Goal: Information Seeking & Learning: Learn about a topic

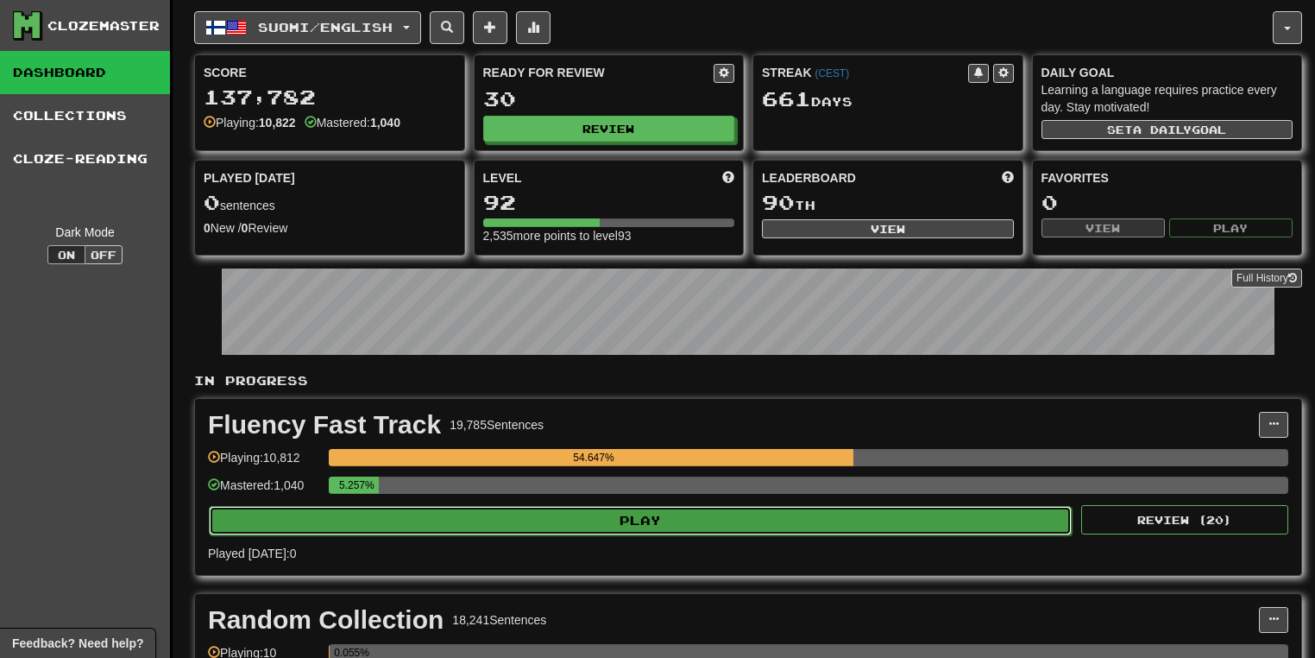
click at [636, 517] on button "Play" at bounding box center [640, 520] width 863 height 29
select select "**"
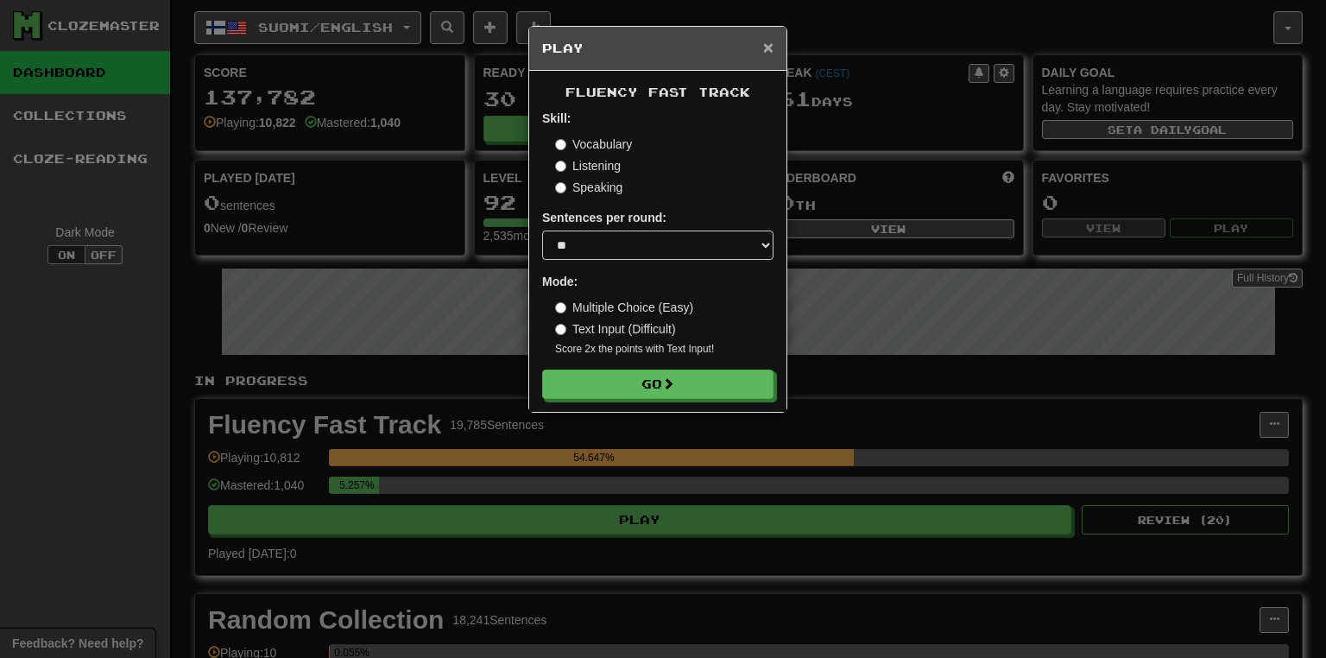
drag, startPoint x: 770, startPoint y: 45, endPoint x: 779, endPoint y: 51, distance: 11.3
click at [774, 48] on div "× Play" at bounding box center [657, 49] width 257 height 44
click at [769, 47] on span "×" at bounding box center [768, 47] width 10 height 20
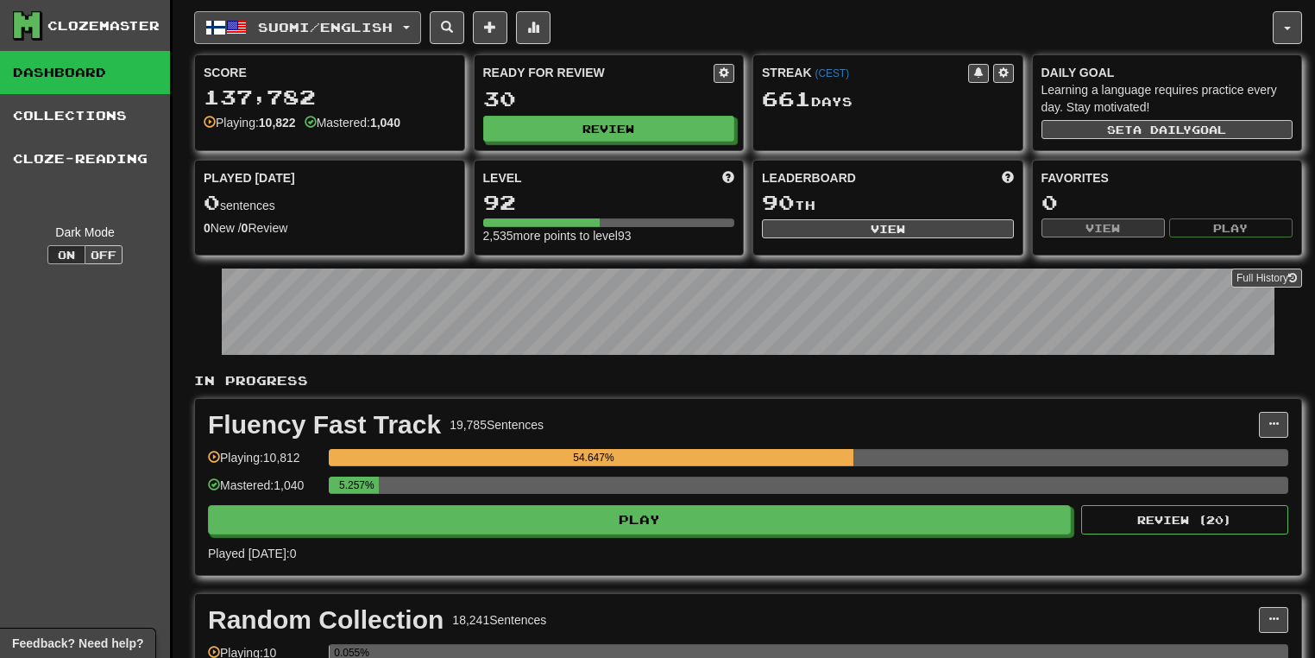
click at [413, 21] on button "Suomi / English" at bounding box center [307, 27] width 227 height 33
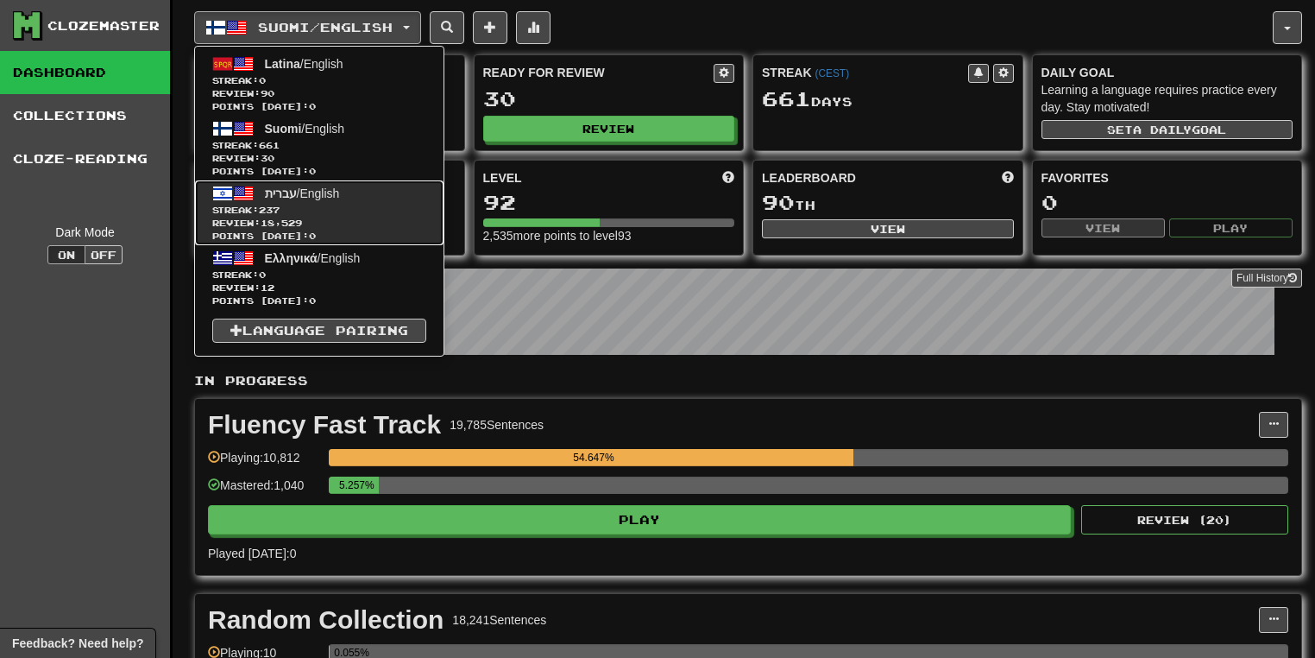
click at [345, 222] on span "Review: 18,529" at bounding box center [319, 223] width 214 height 13
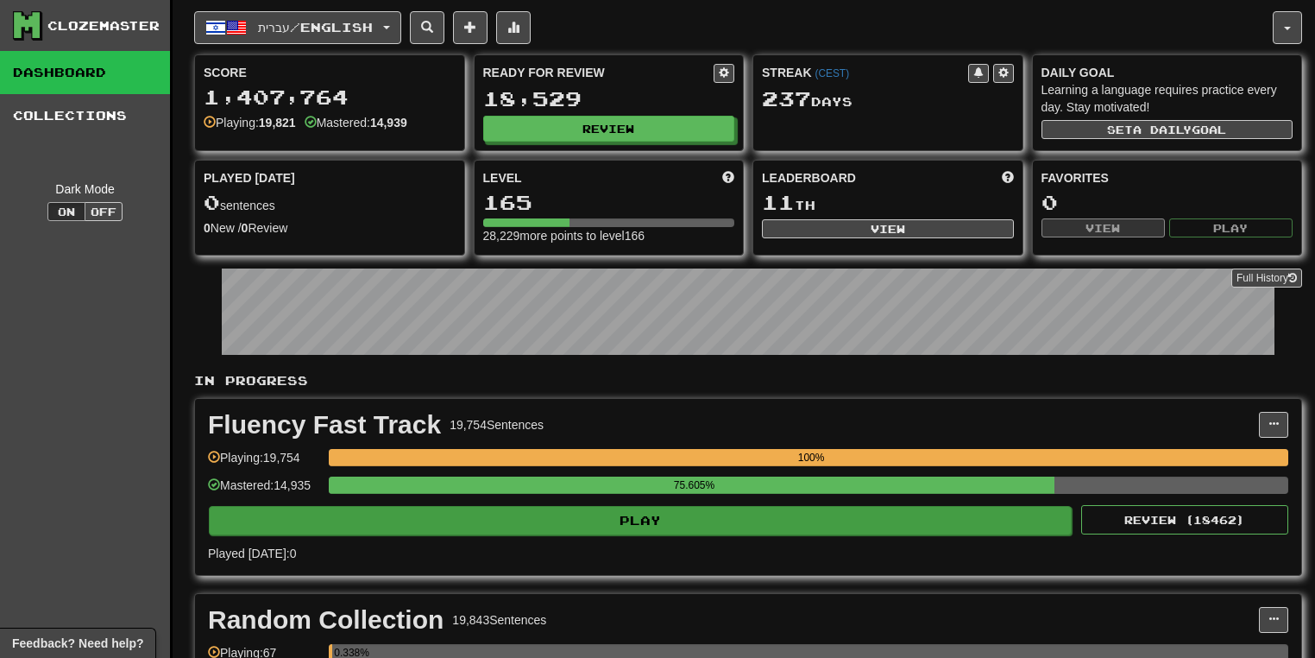
drag, startPoint x: 781, startPoint y: 501, endPoint x: 787, endPoint y: 511, distance: 12.0
click at [781, 508] on div "Fluency Fast Track 19,754 Sentences Manage Sentences Unpin from Dashboard Playi…" at bounding box center [748, 487] width 1107 height 176
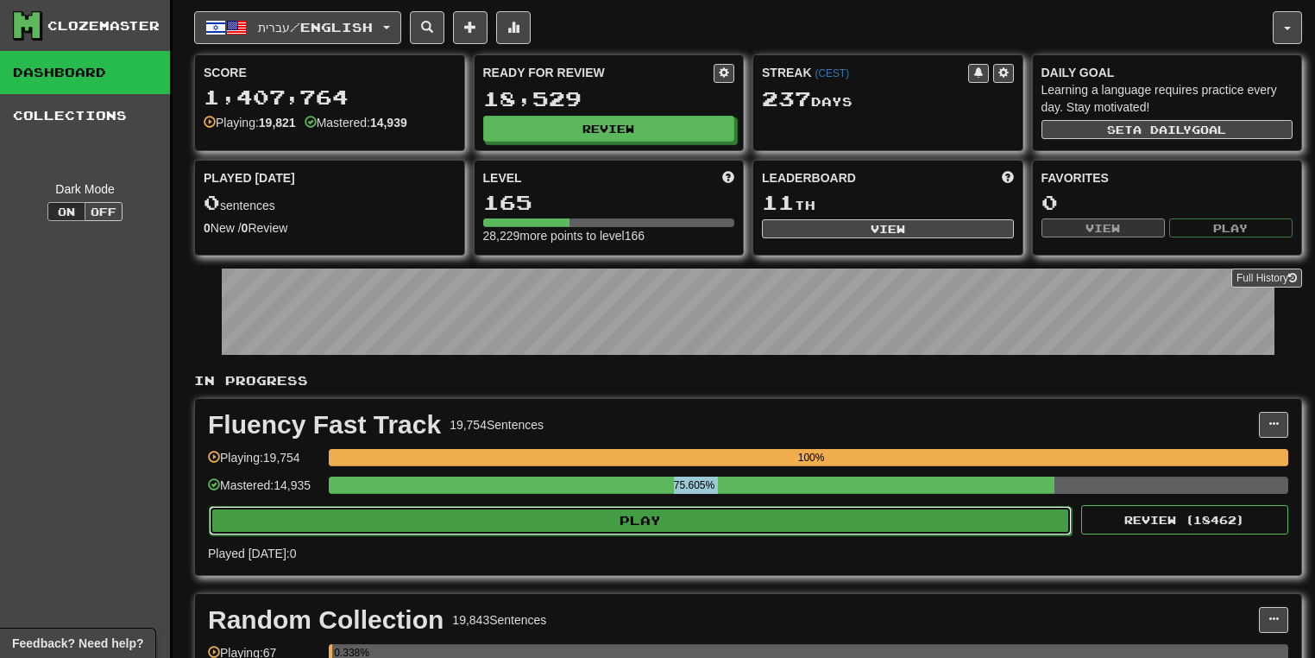
click at [787, 514] on button "Play" at bounding box center [640, 520] width 863 height 29
select select "**"
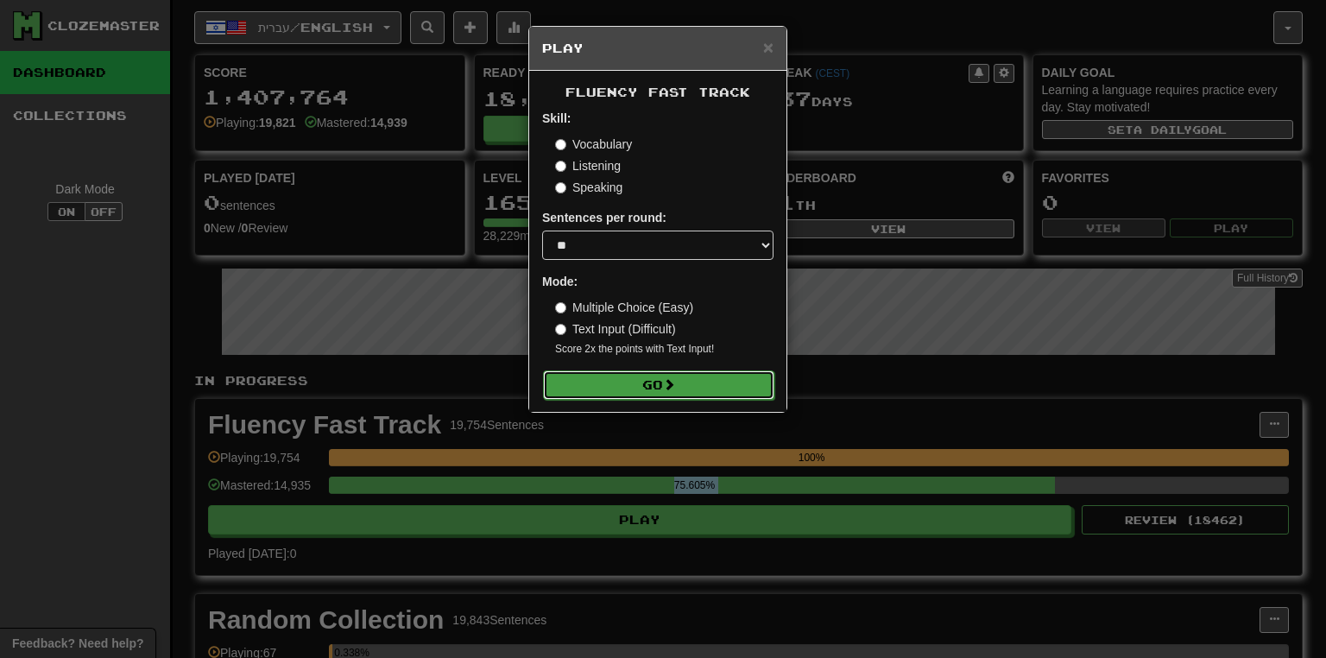
click at [620, 378] on button "Go" at bounding box center [658, 384] width 231 height 29
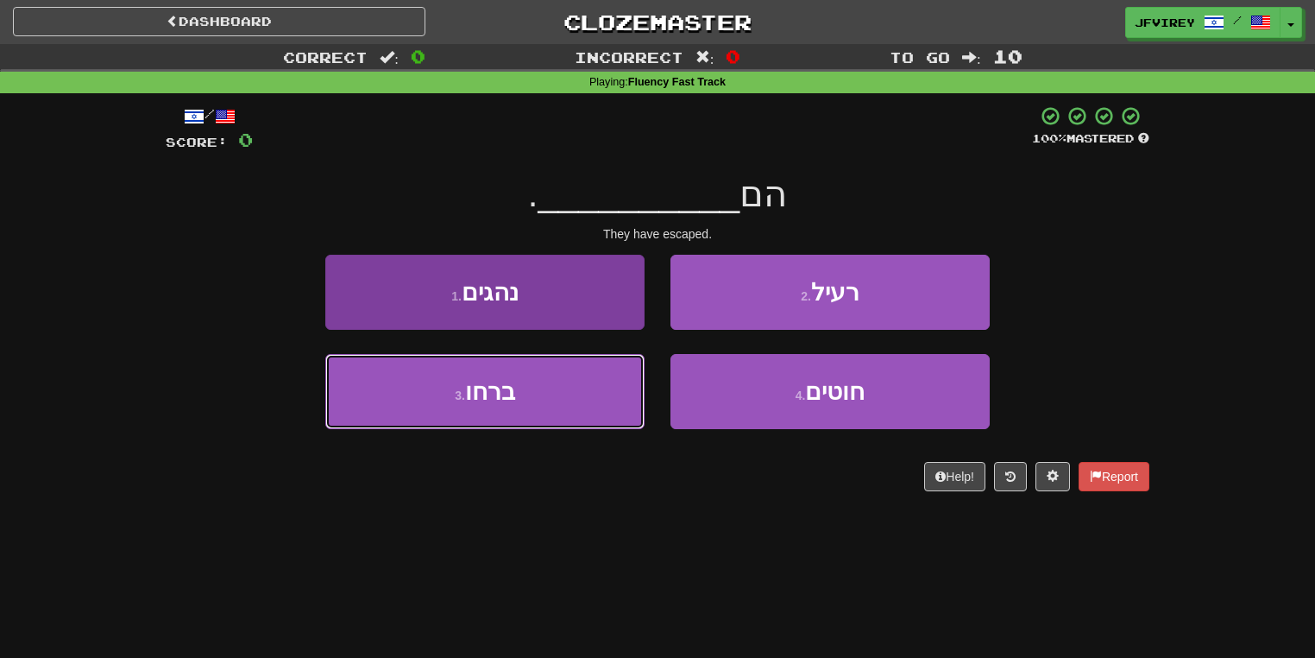
click at [597, 383] on button "3 . ברחו" at bounding box center [484, 391] width 319 height 75
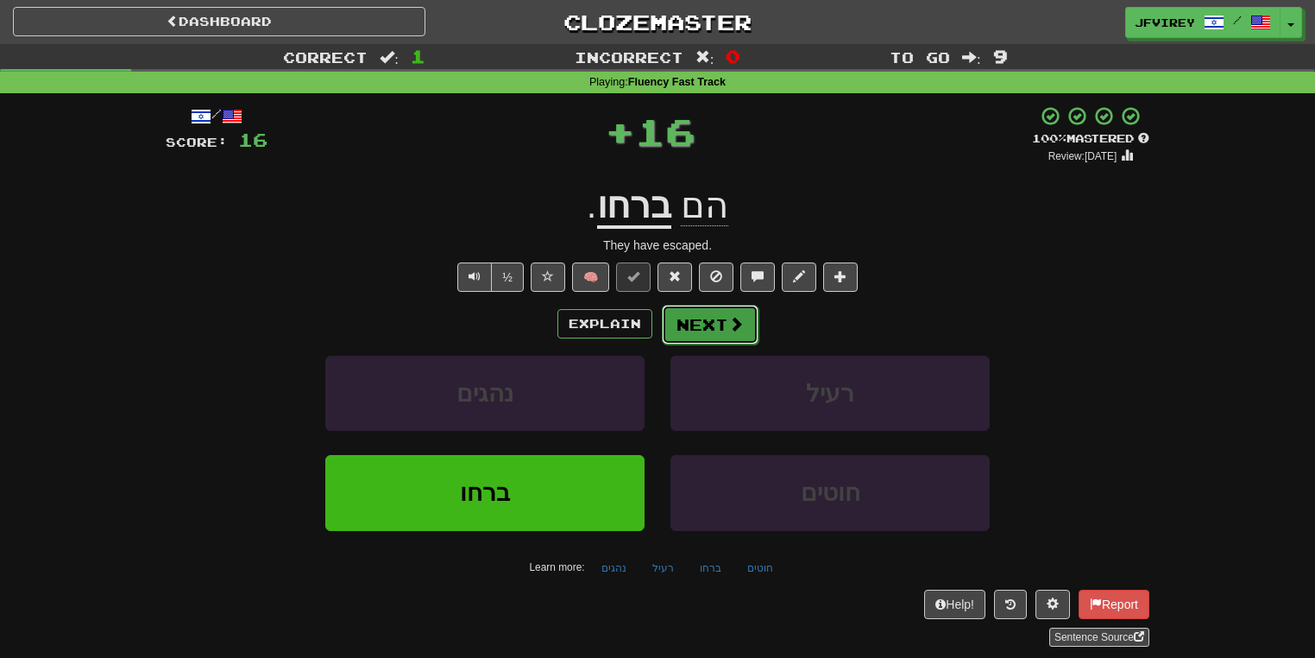
click at [729, 316] on span at bounding box center [737, 324] width 16 height 16
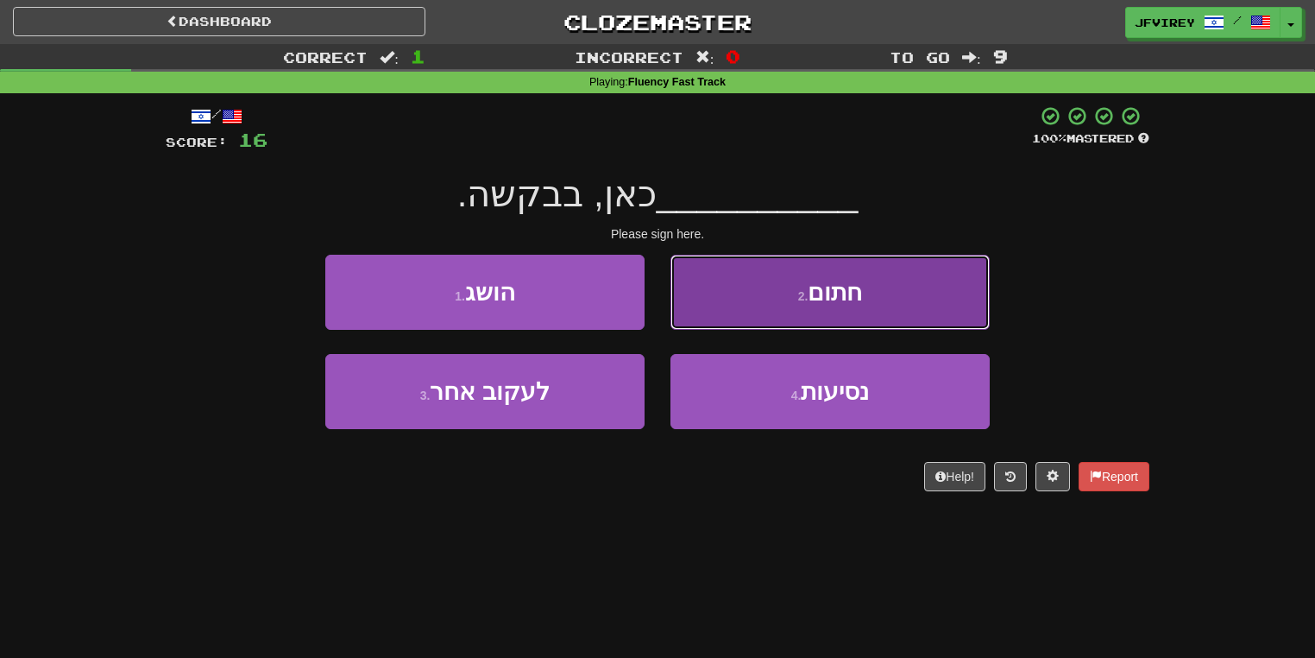
click at [787, 297] on button "2 . חתום" at bounding box center [830, 292] width 319 height 75
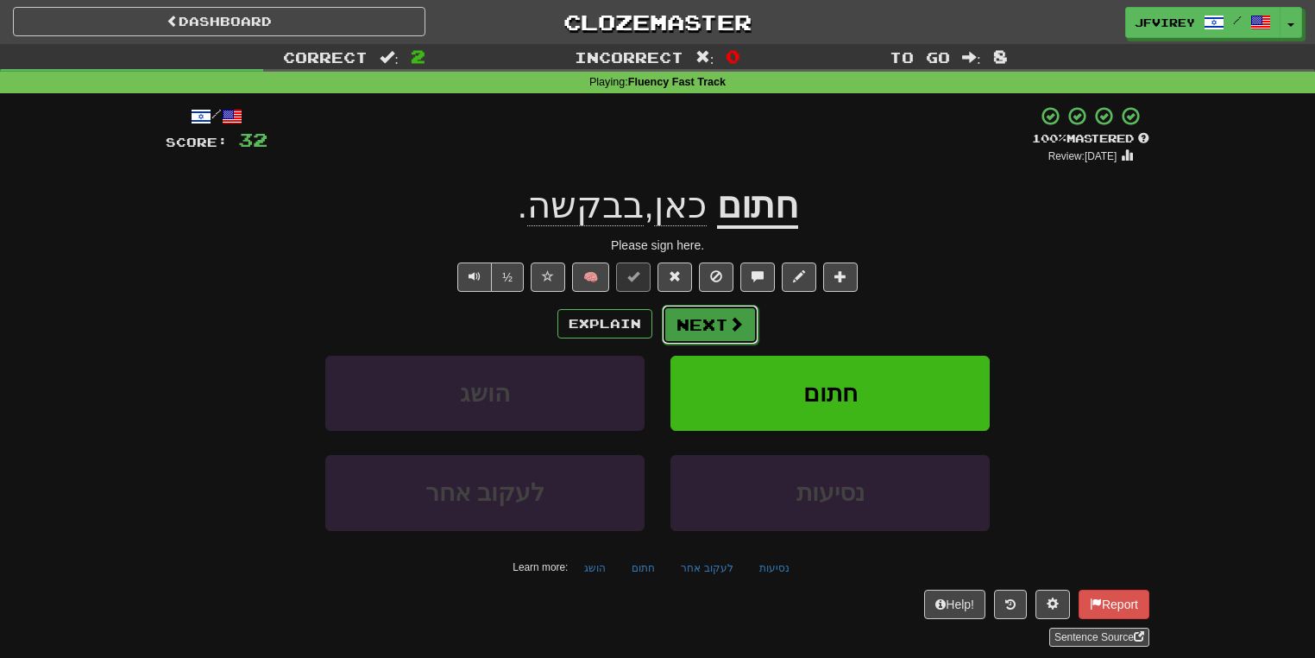
click at [677, 328] on button "Next" at bounding box center [710, 325] width 97 height 40
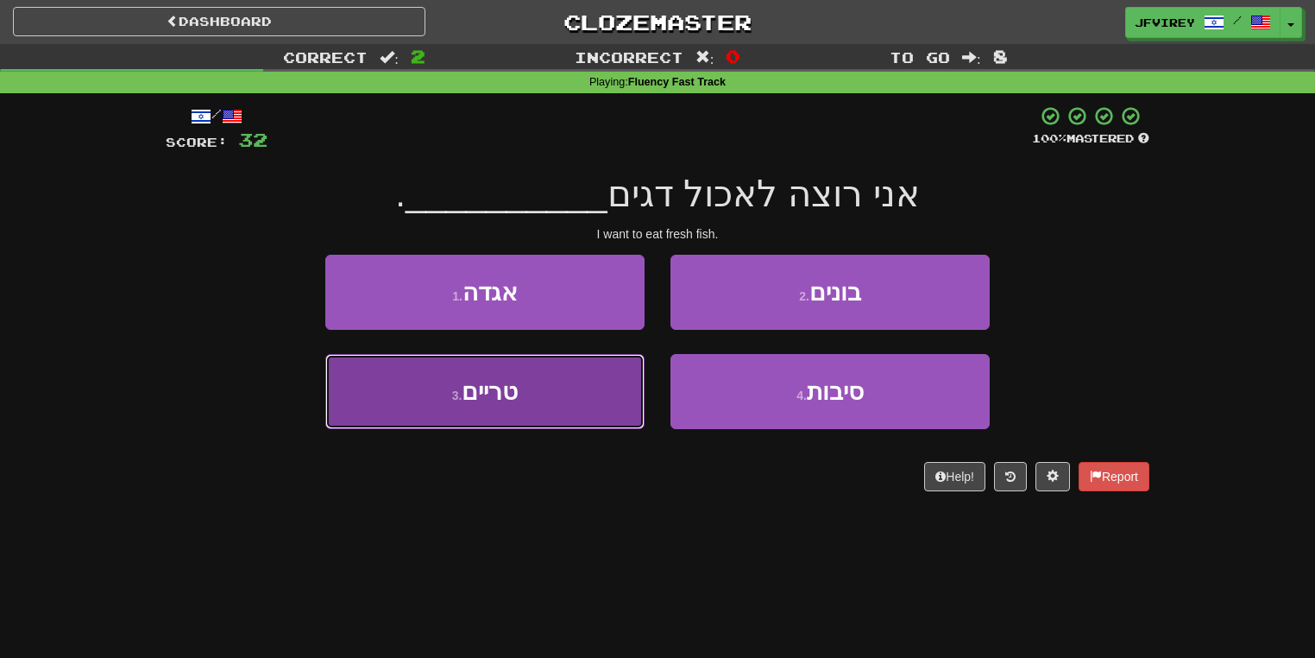
drag, startPoint x: 571, startPoint y: 413, endPoint x: 672, endPoint y: 417, distance: 101.9
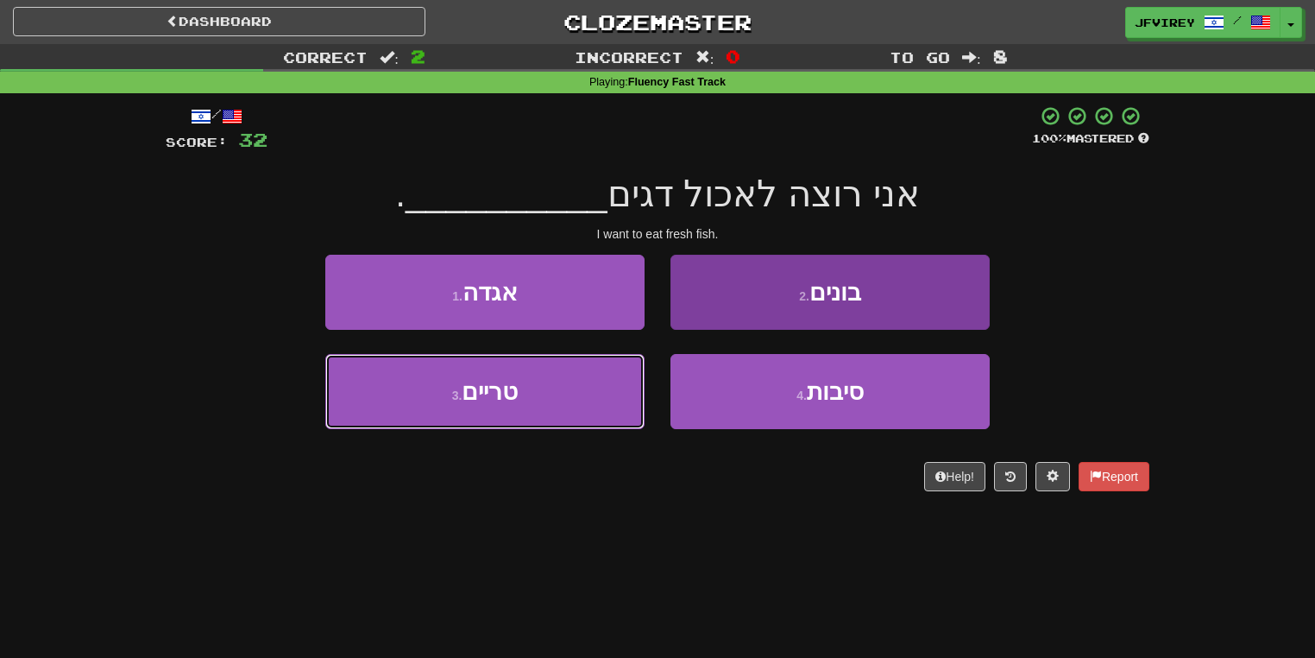
click at [577, 415] on button "3 . טריים" at bounding box center [484, 391] width 319 height 75
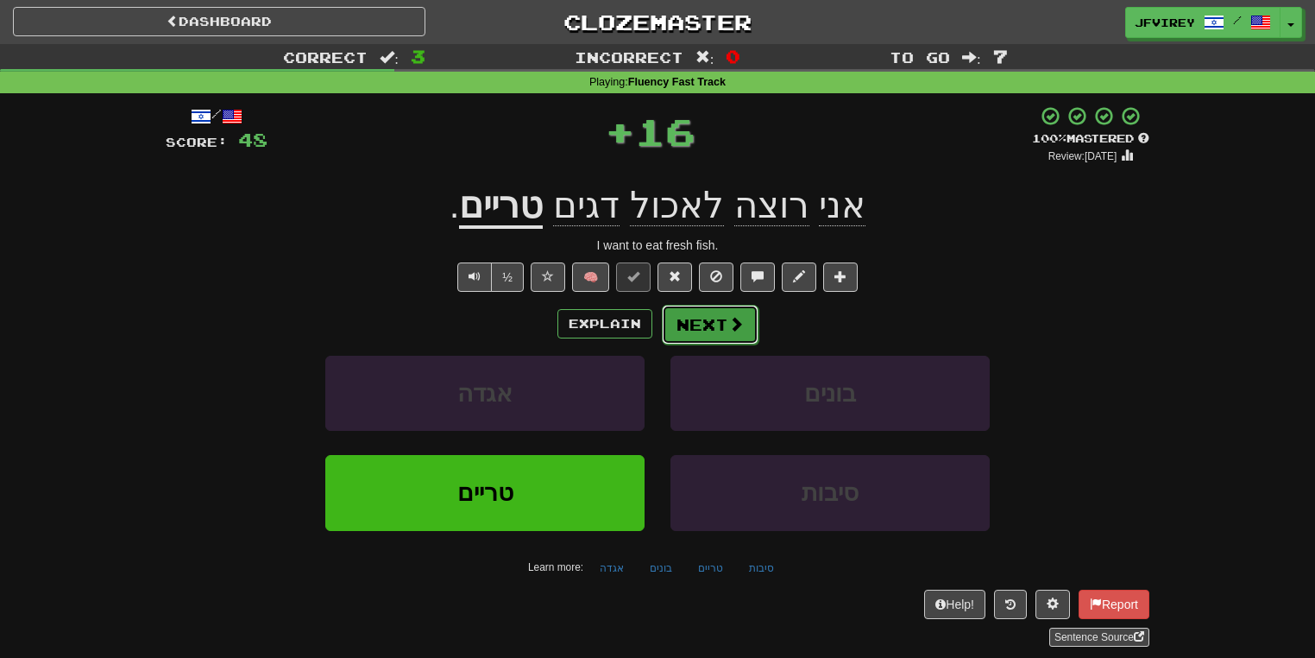
click at [716, 319] on button "Next" at bounding box center [710, 325] width 97 height 40
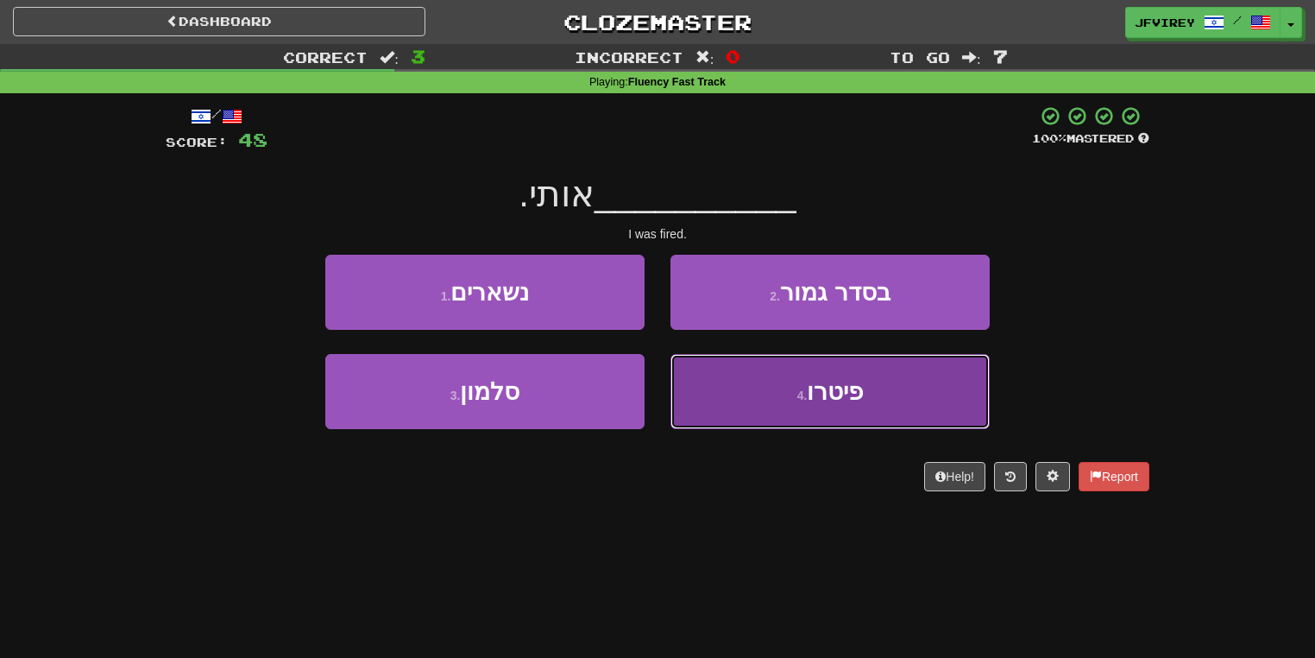
drag, startPoint x: 830, startPoint y: 416, endPoint x: 842, endPoint y: 413, distance: 11.7
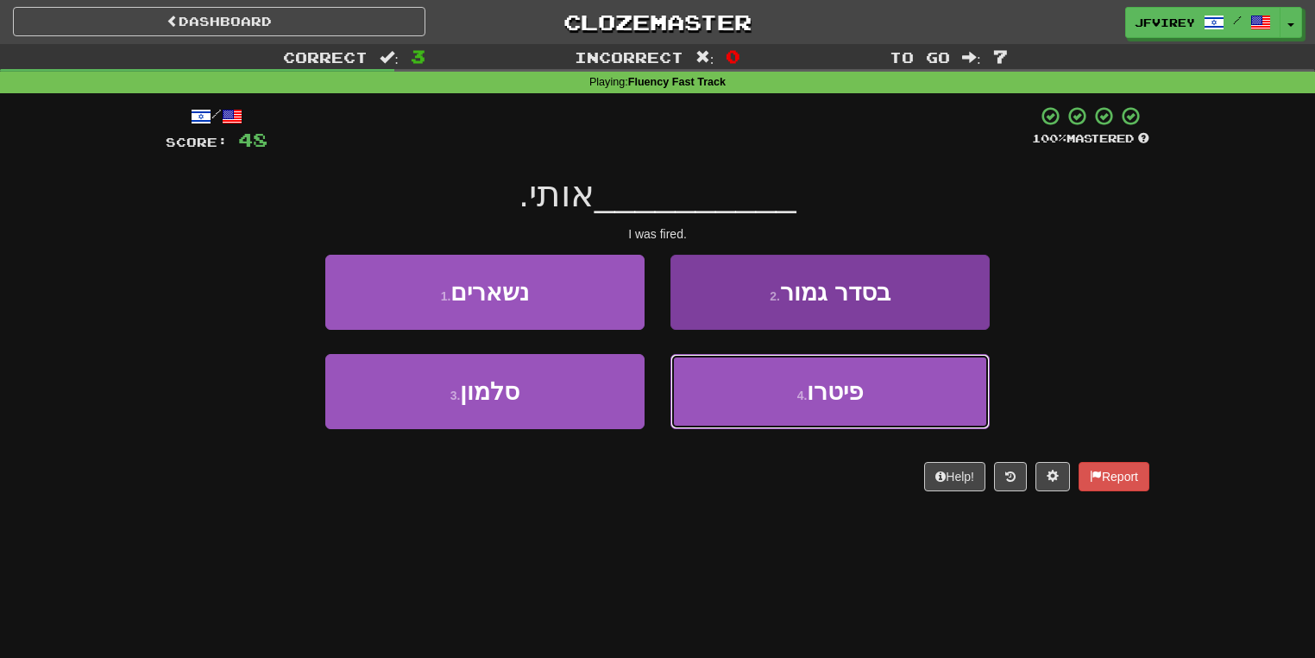
click at [830, 415] on button "4 . פיטרו" at bounding box center [830, 391] width 319 height 75
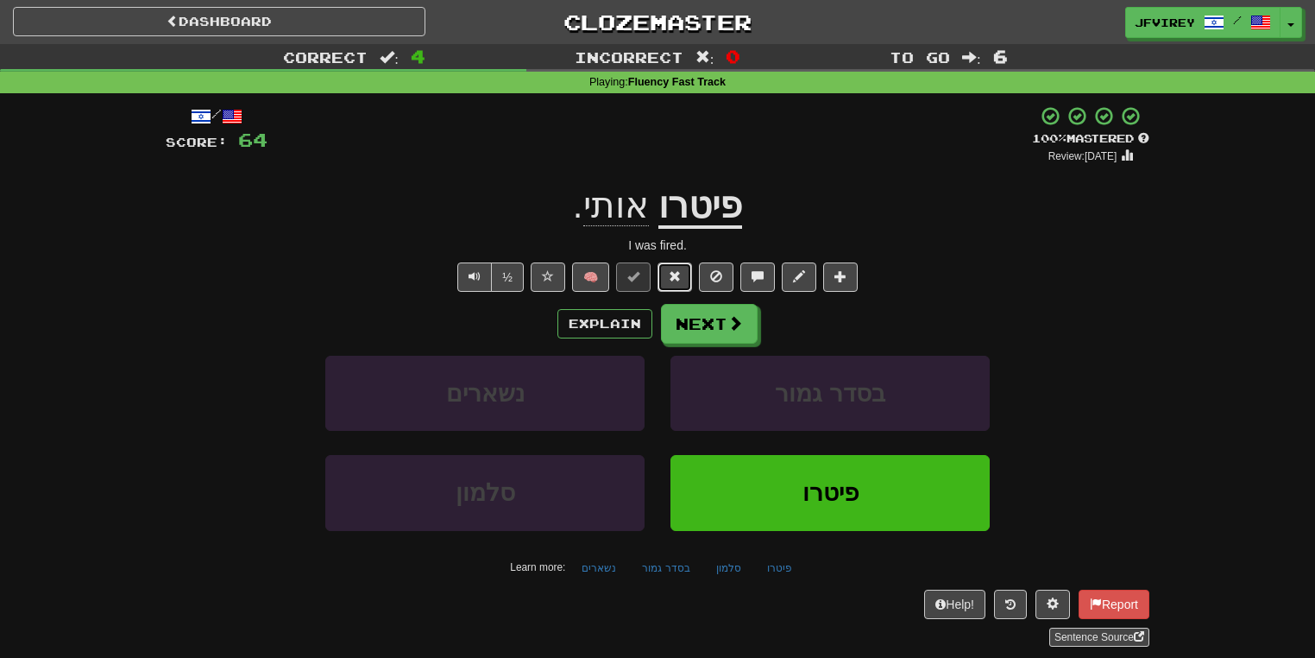
click at [672, 273] on span at bounding box center [675, 276] width 12 height 12
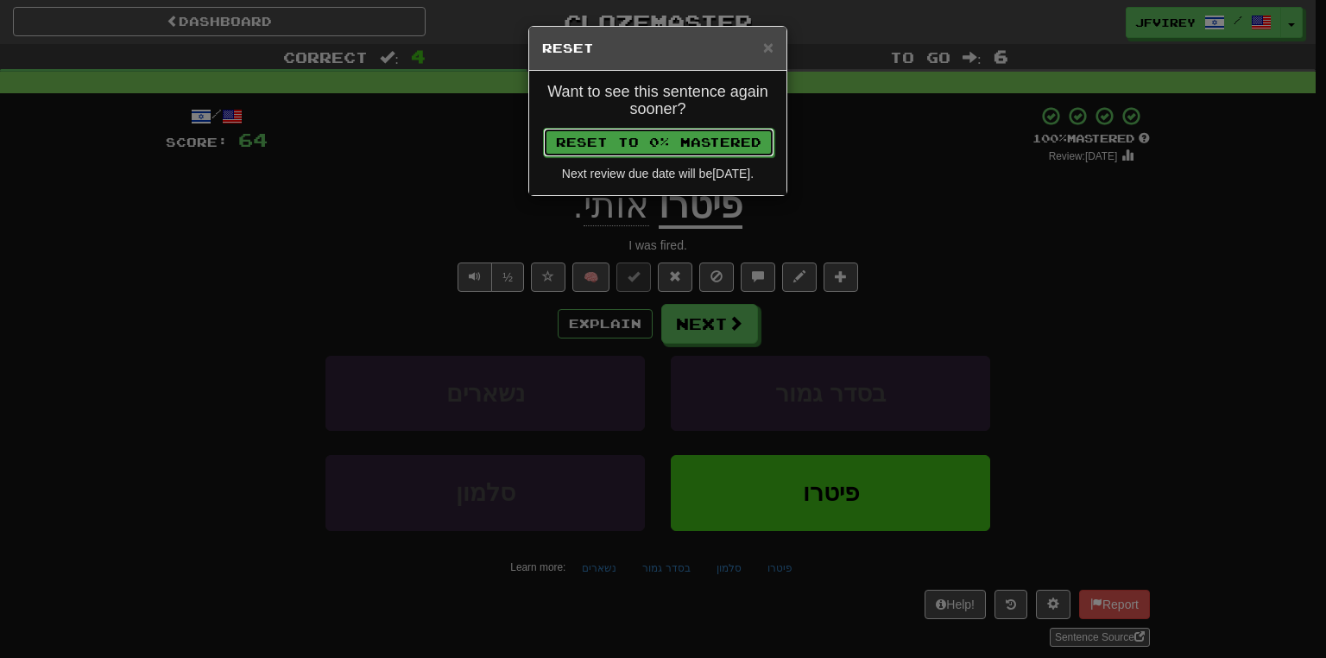
click at [704, 136] on button "Reset to 0% Mastered" at bounding box center [658, 142] width 231 height 29
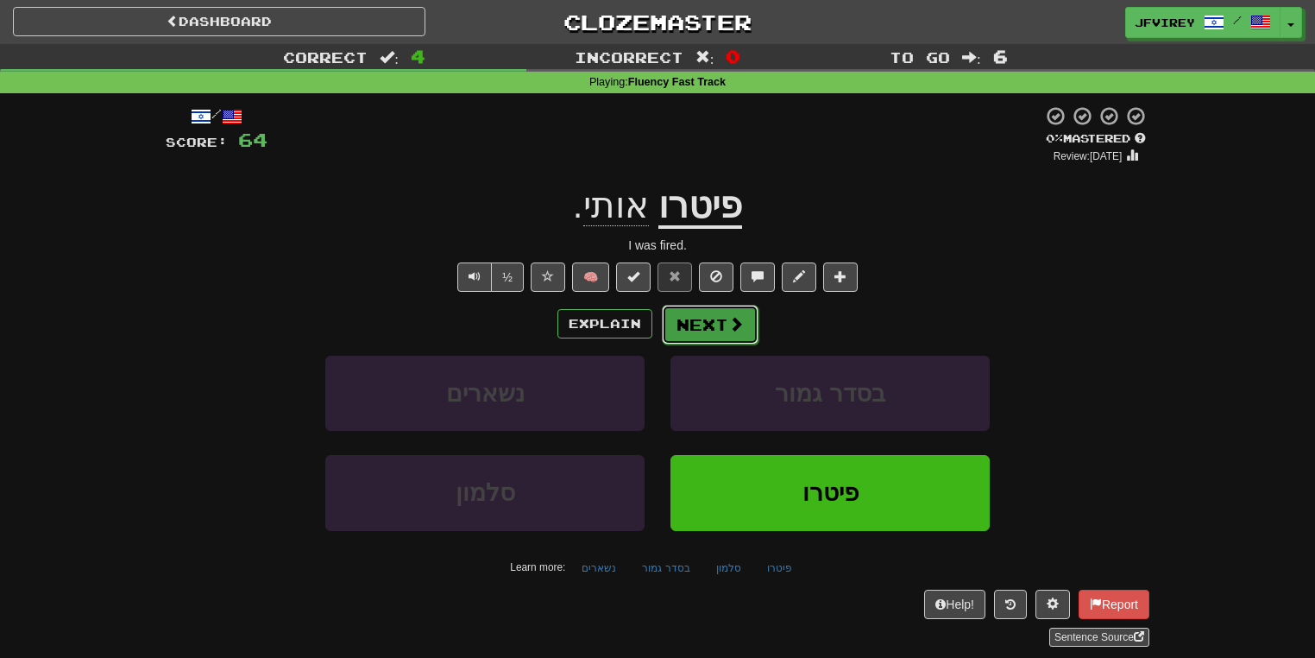
click at [701, 328] on button "Next" at bounding box center [710, 325] width 97 height 40
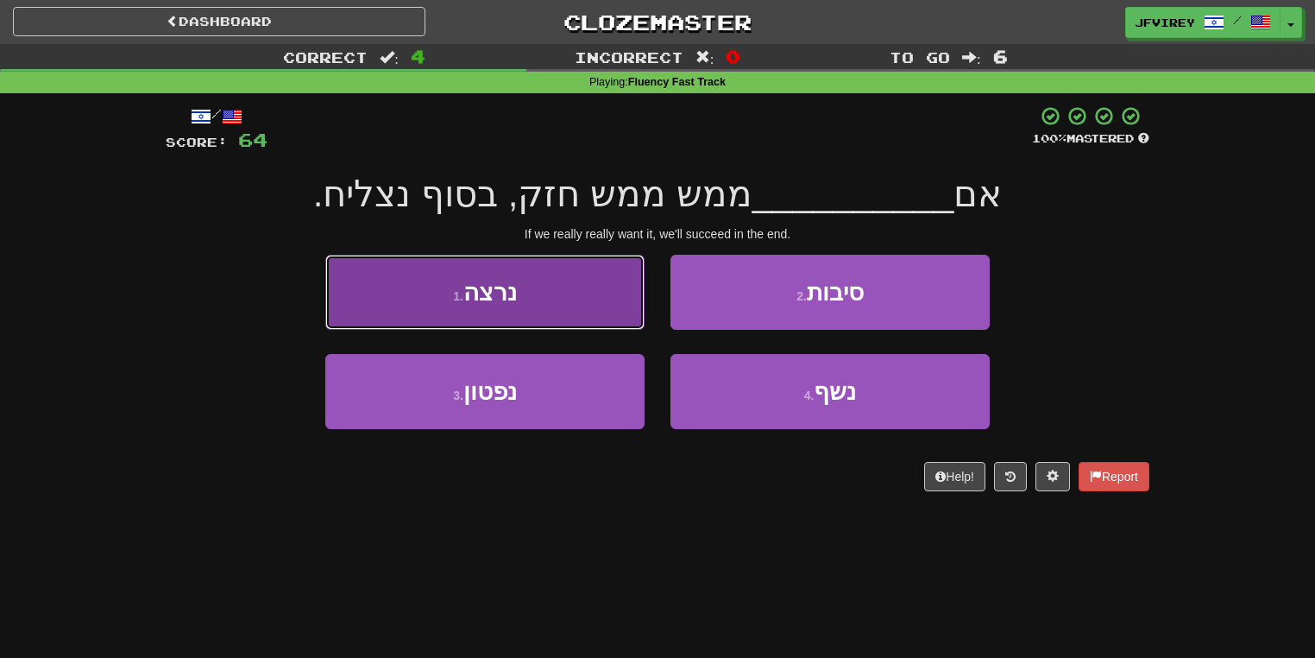
click at [528, 301] on button "1 . נרצה" at bounding box center [484, 292] width 319 height 75
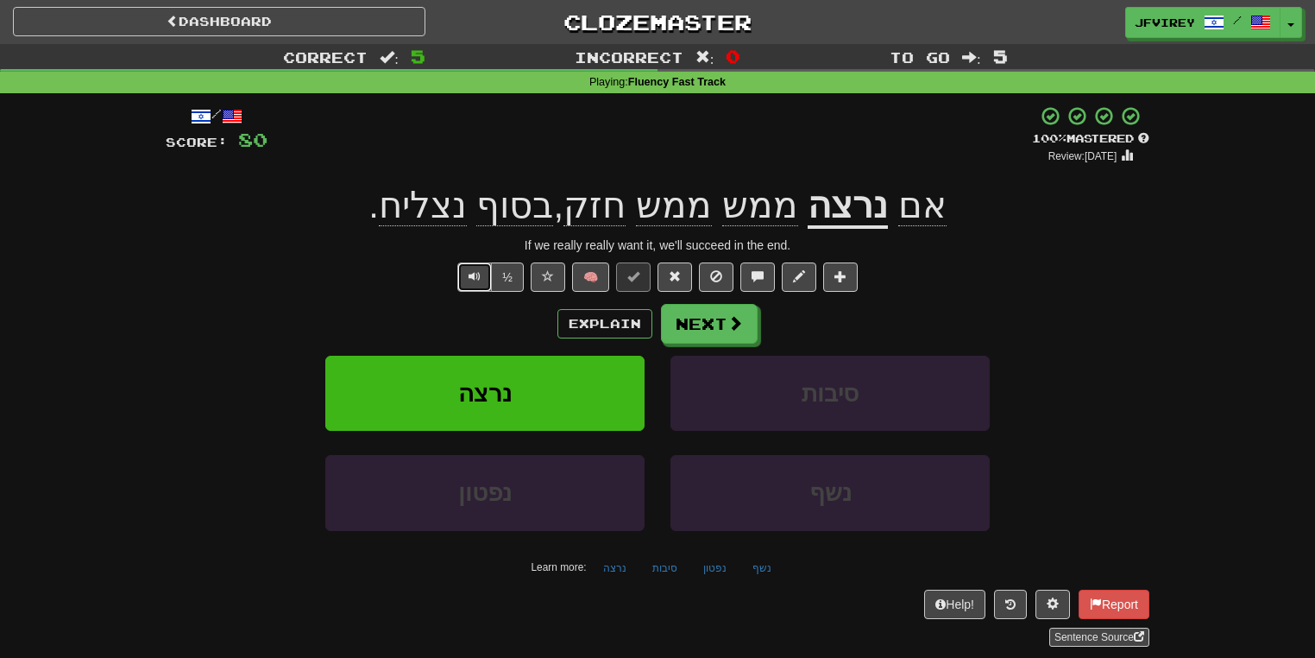
click at [471, 276] on span "Text-to-speech controls" at bounding box center [475, 276] width 12 height 12
click at [717, 325] on button "Next" at bounding box center [710, 325] width 97 height 40
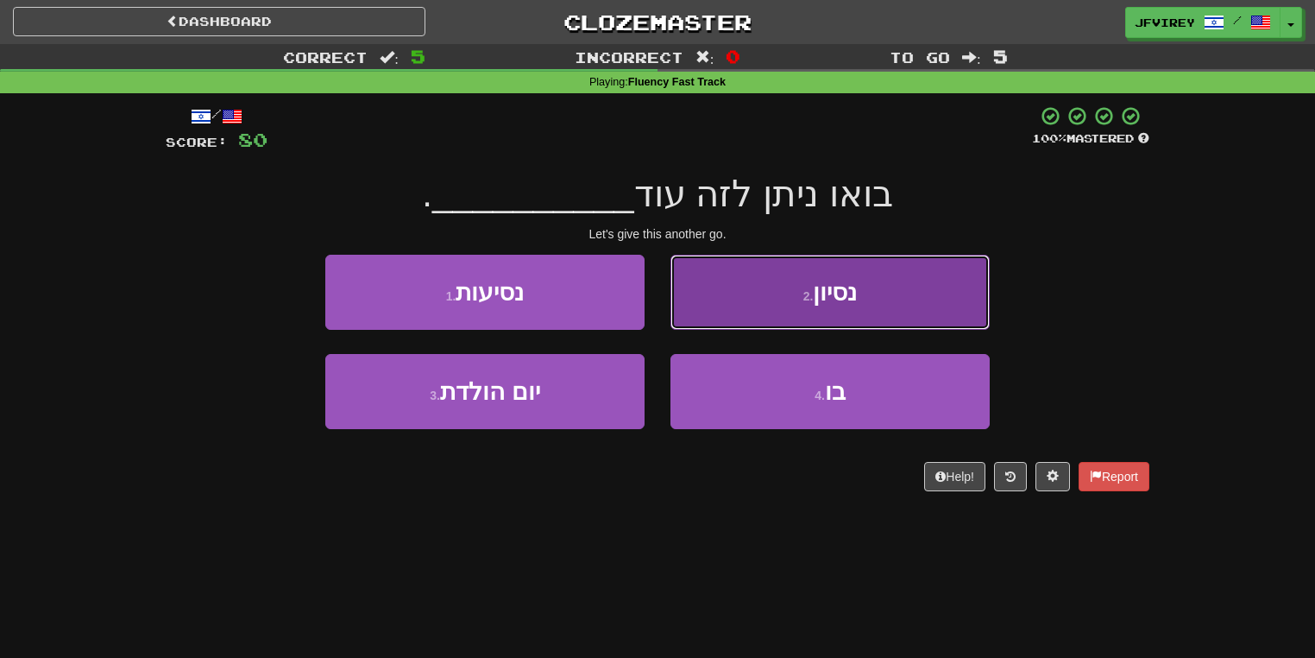
click at [796, 304] on button "2 . נסיון" at bounding box center [830, 292] width 319 height 75
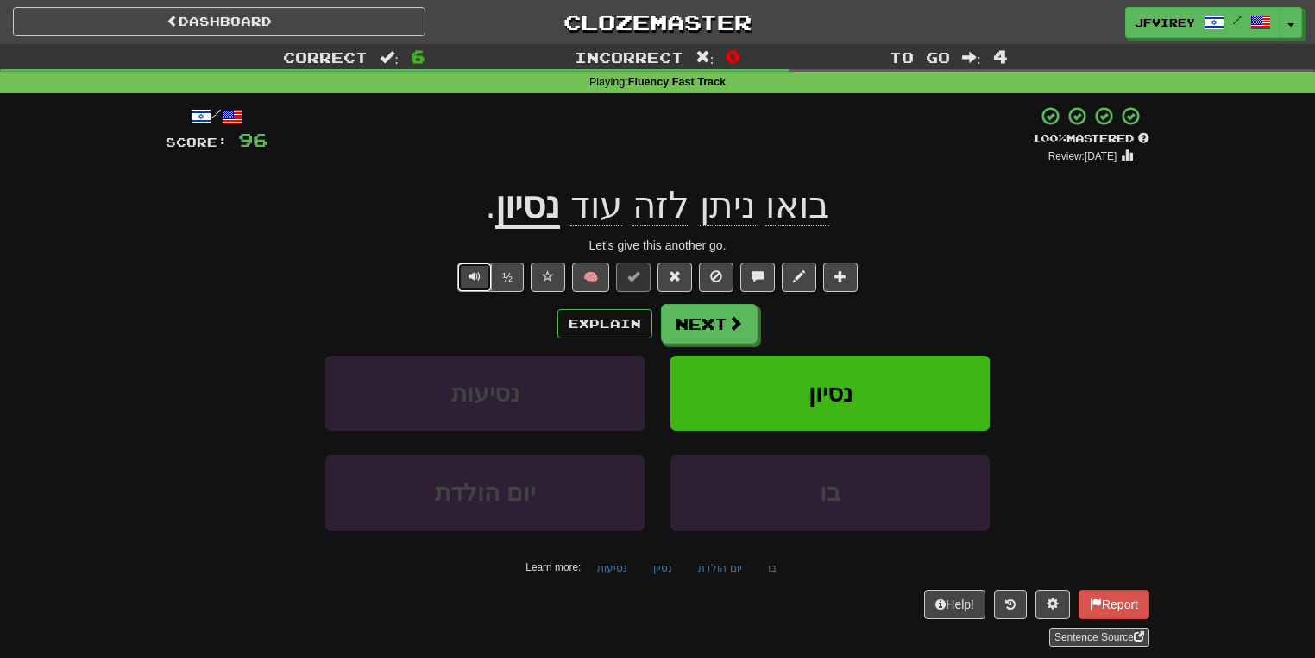
click at [459, 280] on button "Text-to-speech controls" at bounding box center [474, 276] width 35 height 29
click at [735, 322] on span at bounding box center [737, 324] width 16 height 16
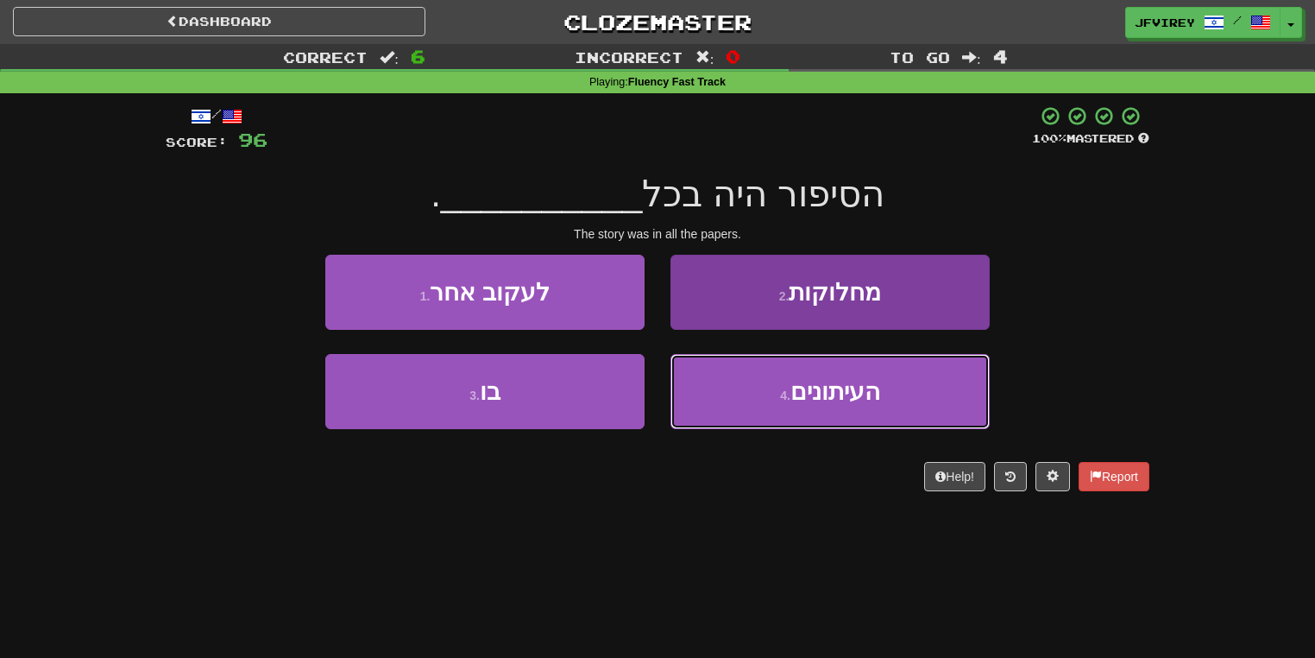
click at [748, 399] on button "4 . העיתונים" at bounding box center [830, 391] width 319 height 75
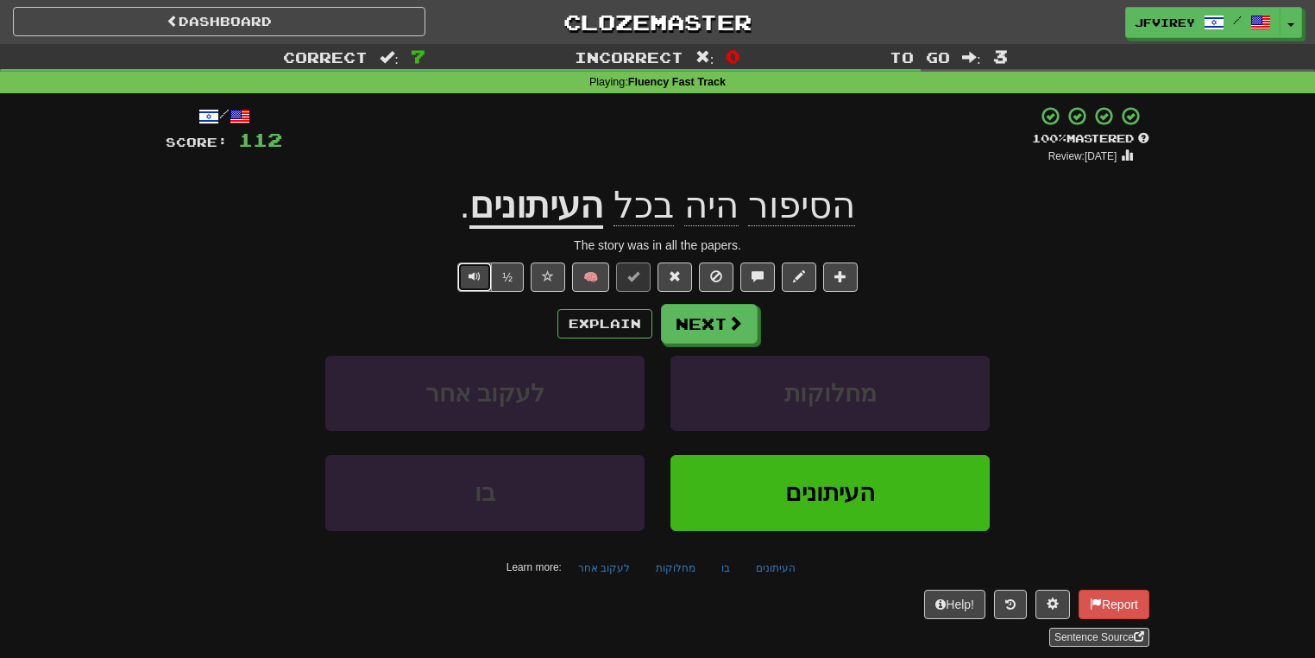
click at [472, 287] on button "Text-to-speech controls" at bounding box center [474, 276] width 35 height 29
click at [703, 307] on button "Next" at bounding box center [710, 325] width 97 height 40
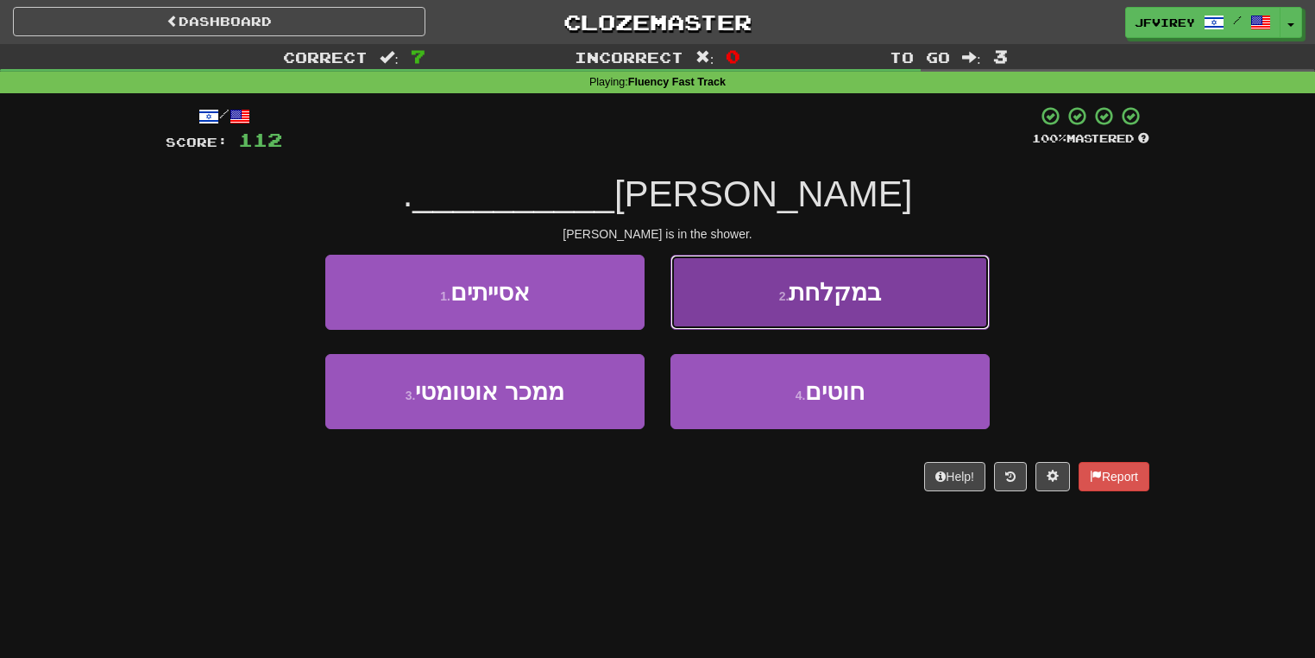
click at [728, 303] on button "2 . במקלחת" at bounding box center [830, 292] width 319 height 75
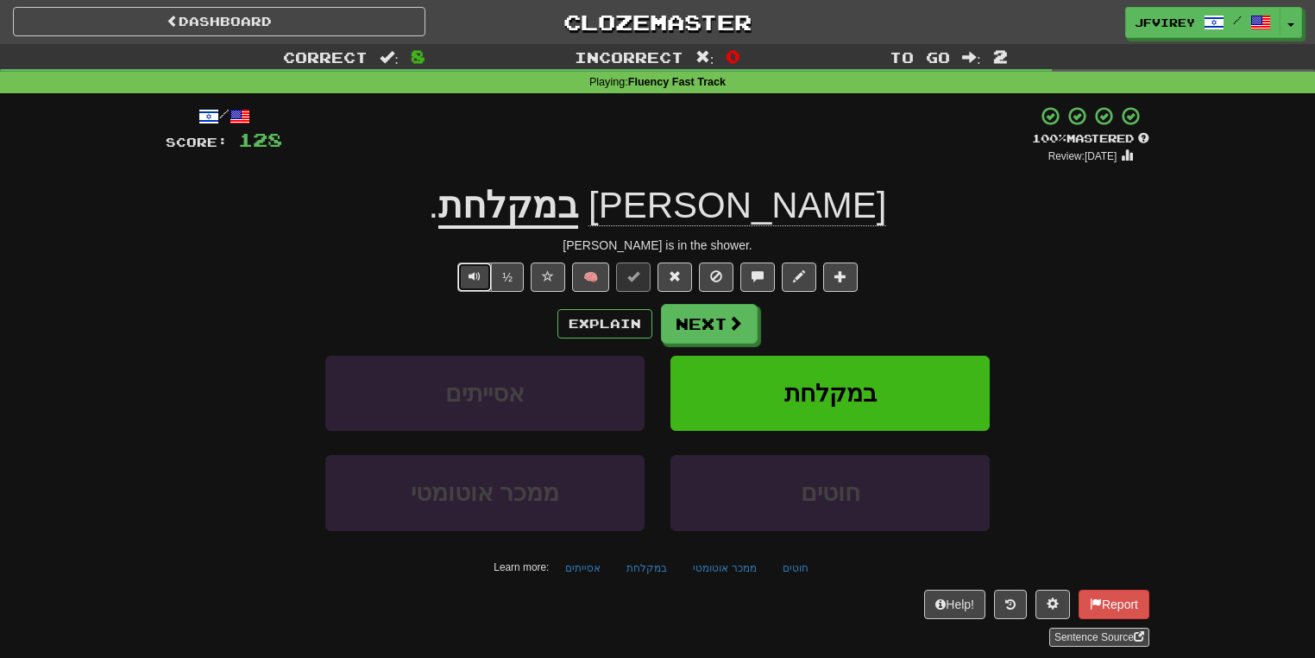
click at [477, 287] on button "Text-to-speech controls" at bounding box center [474, 276] width 35 height 29
click at [673, 339] on button "Next" at bounding box center [710, 325] width 97 height 40
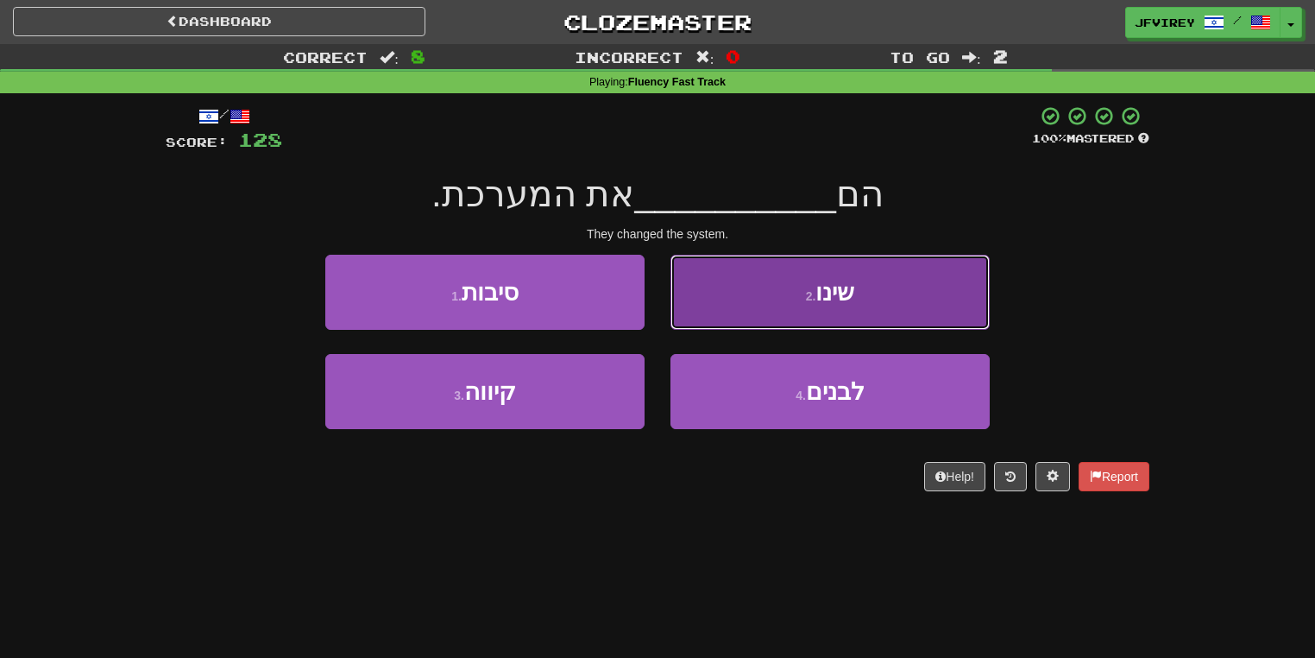
click at [722, 303] on button "2 . שינו" at bounding box center [830, 292] width 319 height 75
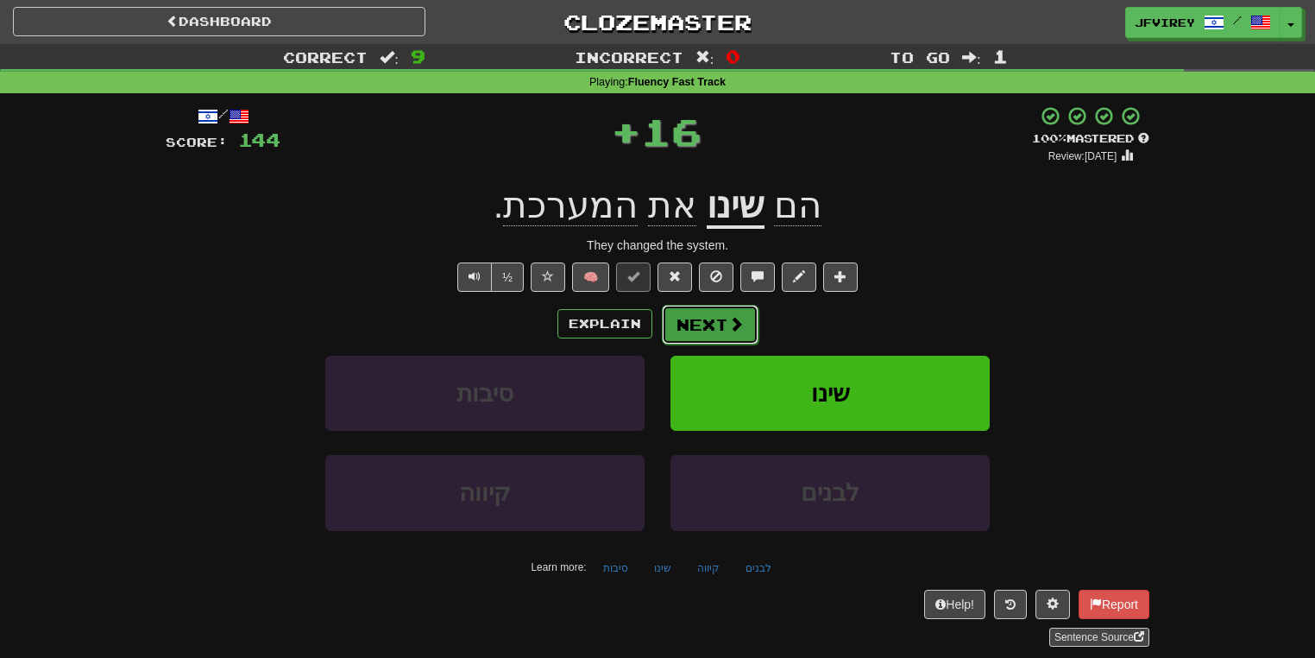
click at [703, 327] on button "Next" at bounding box center [710, 325] width 97 height 40
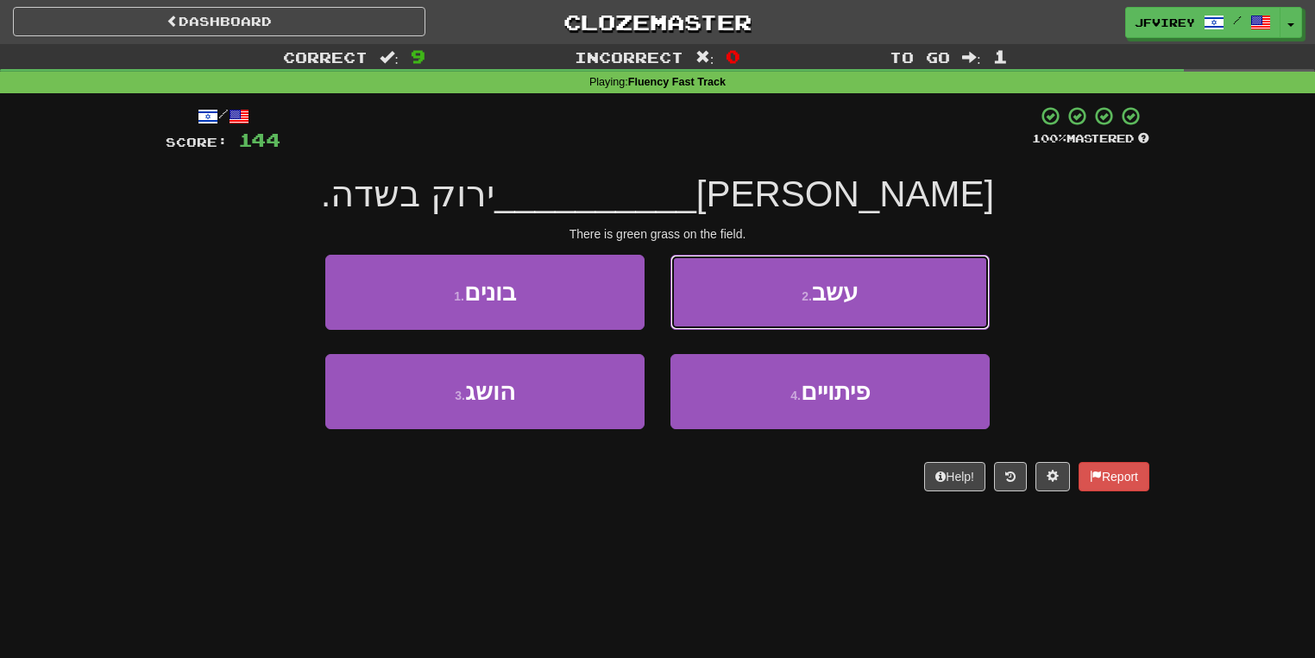
drag, startPoint x: 706, startPoint y: 300, endPoint x: 718, endPoint y: 300, distance: 12.1
click at [710, 300] on button "2 . עשב" at bounding box center [830, 292] width 319 height 75
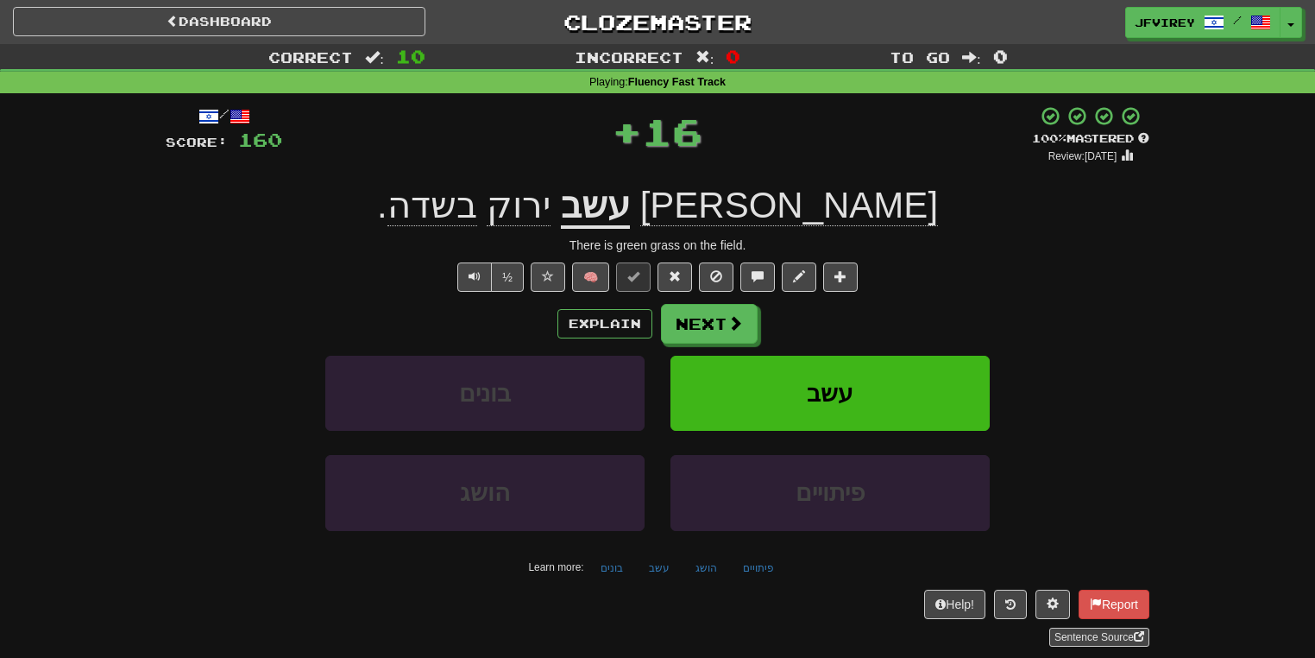
click at [630, 192] on u "עשב" at bounding box center [595, 207] width 69 height 44
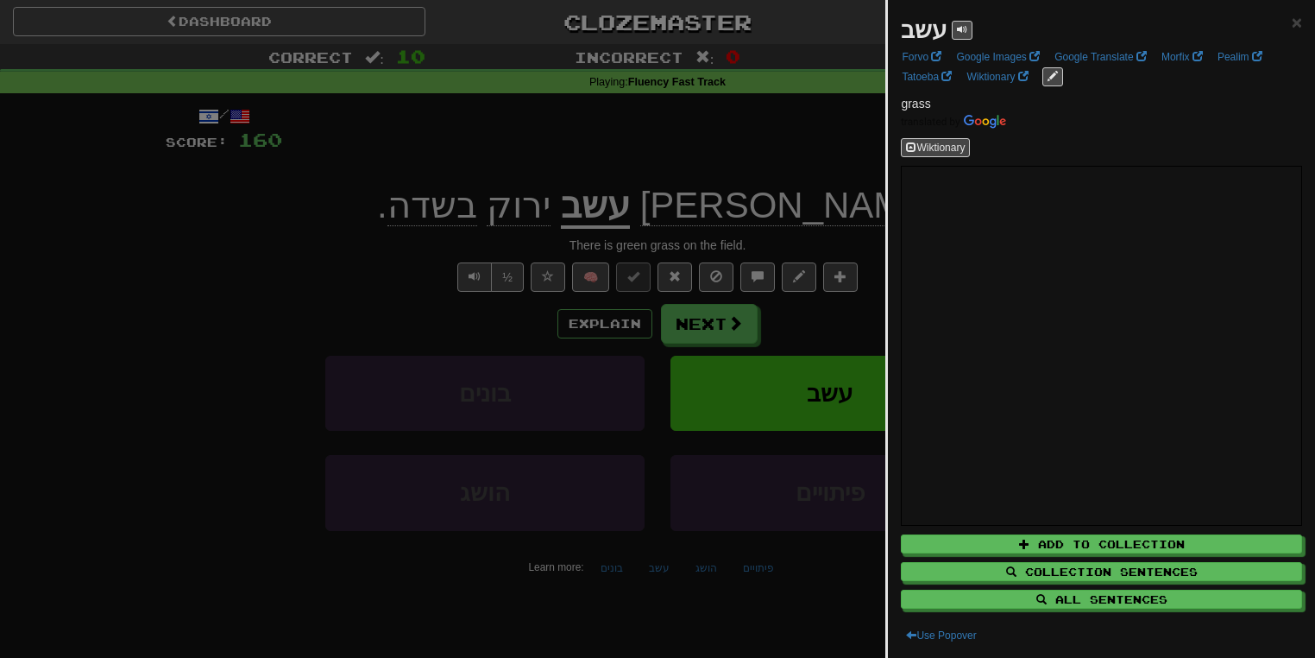
drag, startPoint x: 364, startPoint y: 236, endPoint x: 387, endPoint y: 248, distance: 25.5
click at [364, 237] on div at bounding box center [657, 329] width 1315 height 658
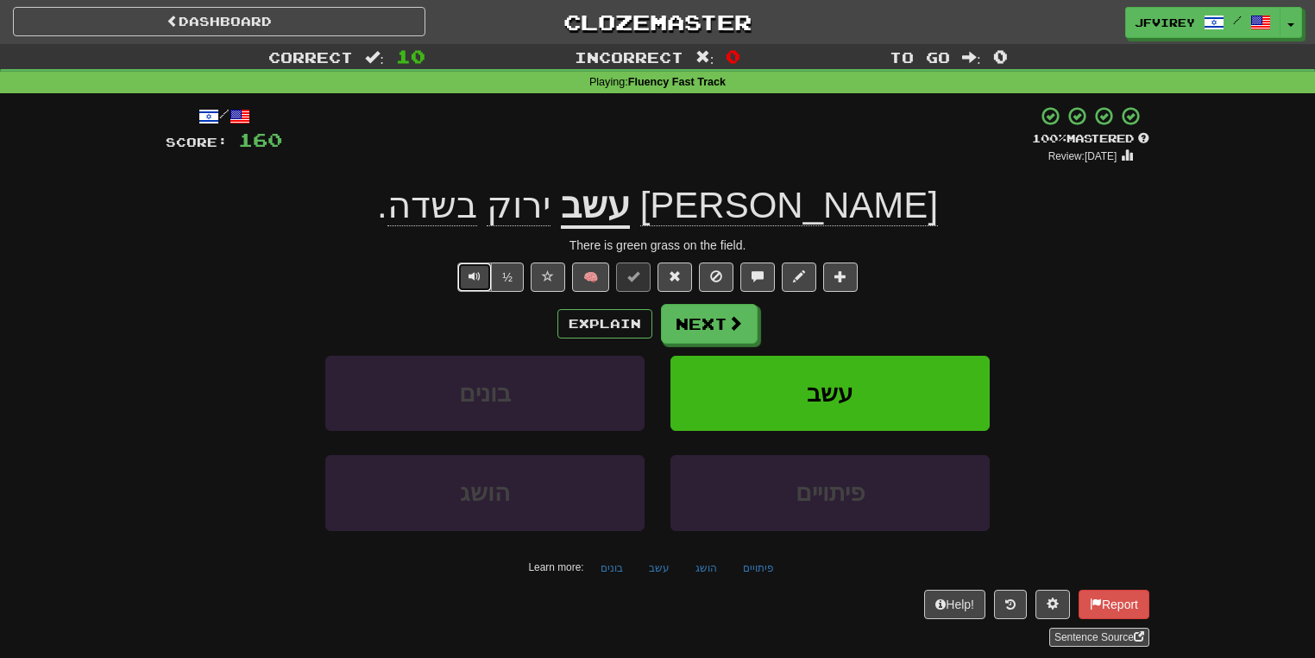
click at [468, 287] on button "Text-to-speech controls" at bounding box center [474, 276] width 35 height 29
click at [687, 330] on button "Next" at bounding box center [709, 324] width 97 height 40
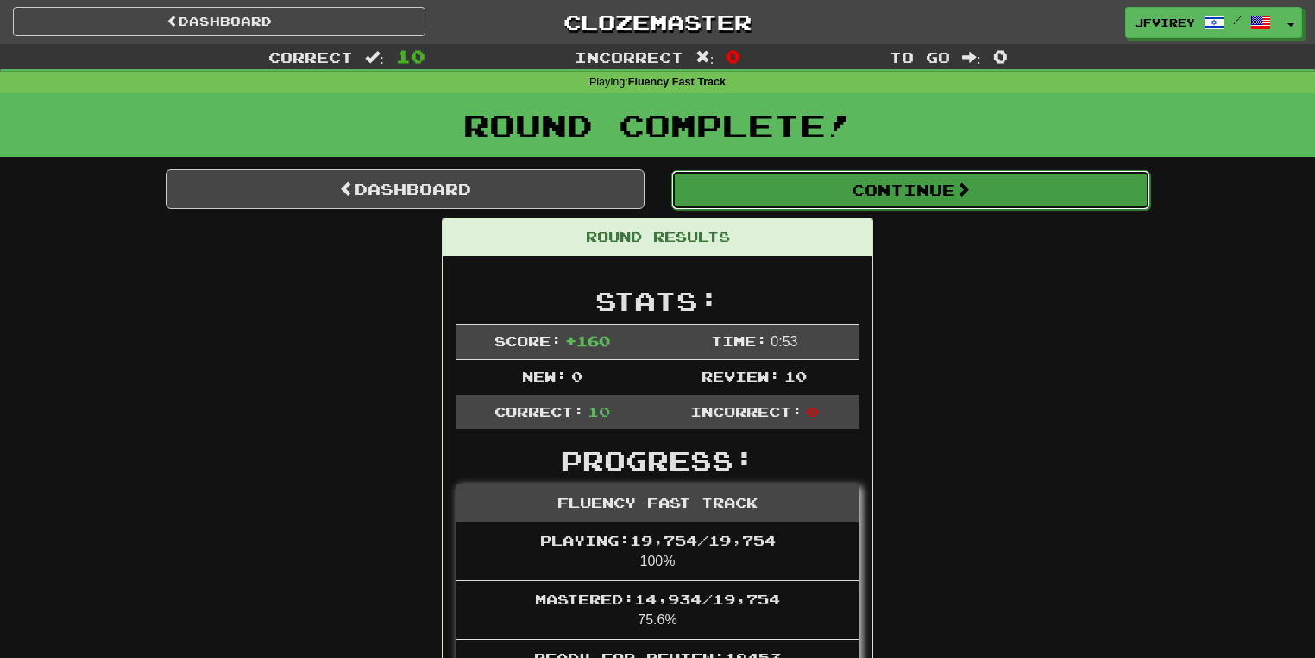
click at [917, 189] on button "Continue" at bounding box center [911, 190] width 479 height 40
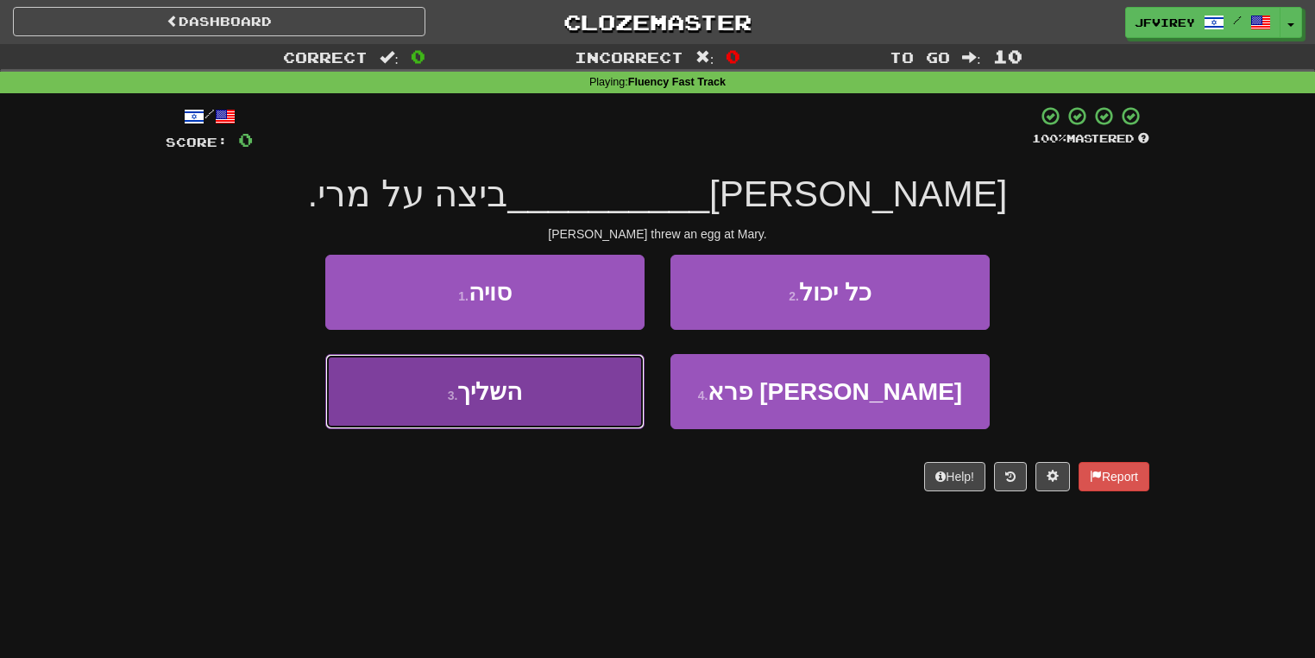
click at [580, 390] on button "3 . השליך" at bounding box center [484, 391] width 319 height 75
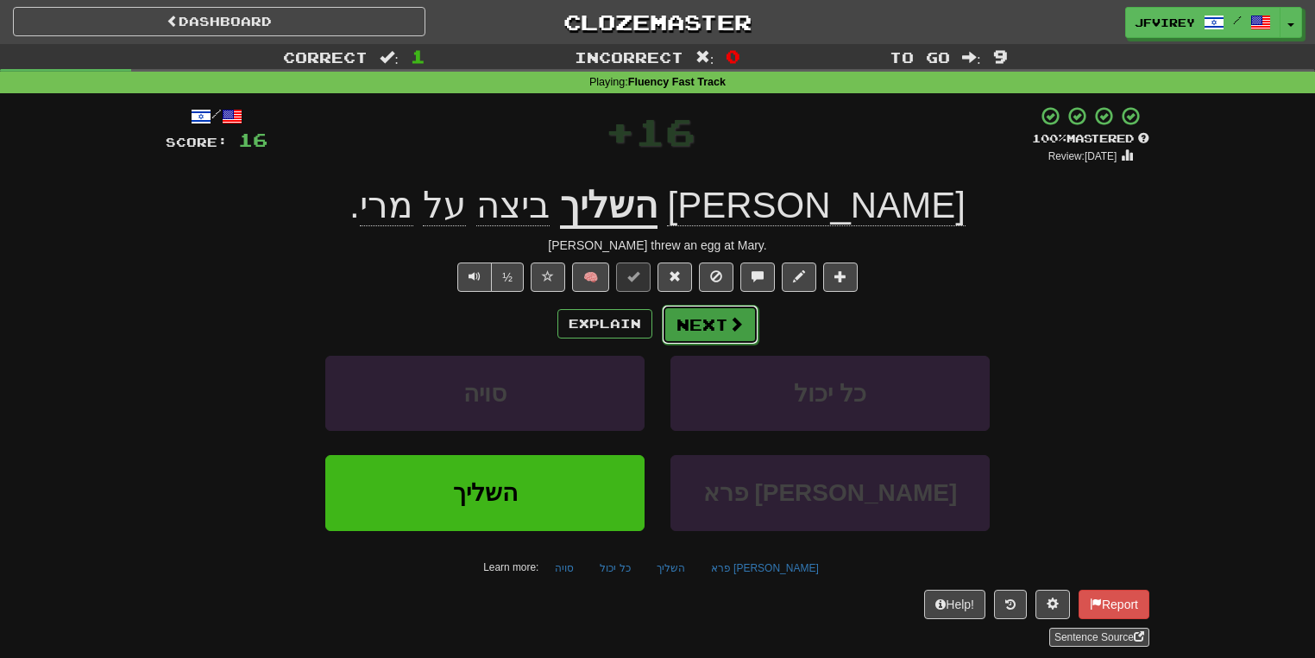
click at [720, 323] on button "Next" at bounding box center [710, 325] width 97 height 40
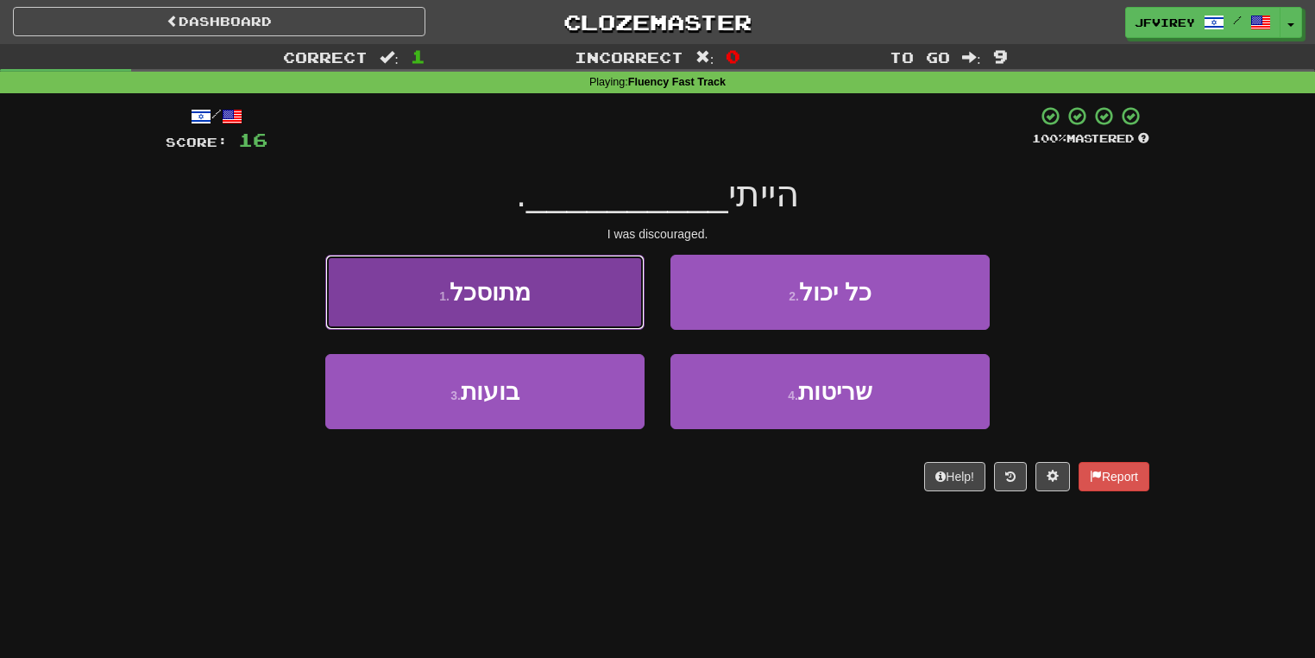
click at [539, 306] on button "1 . מתוסכל" at bounding box center [484, 292] width 319 height 75
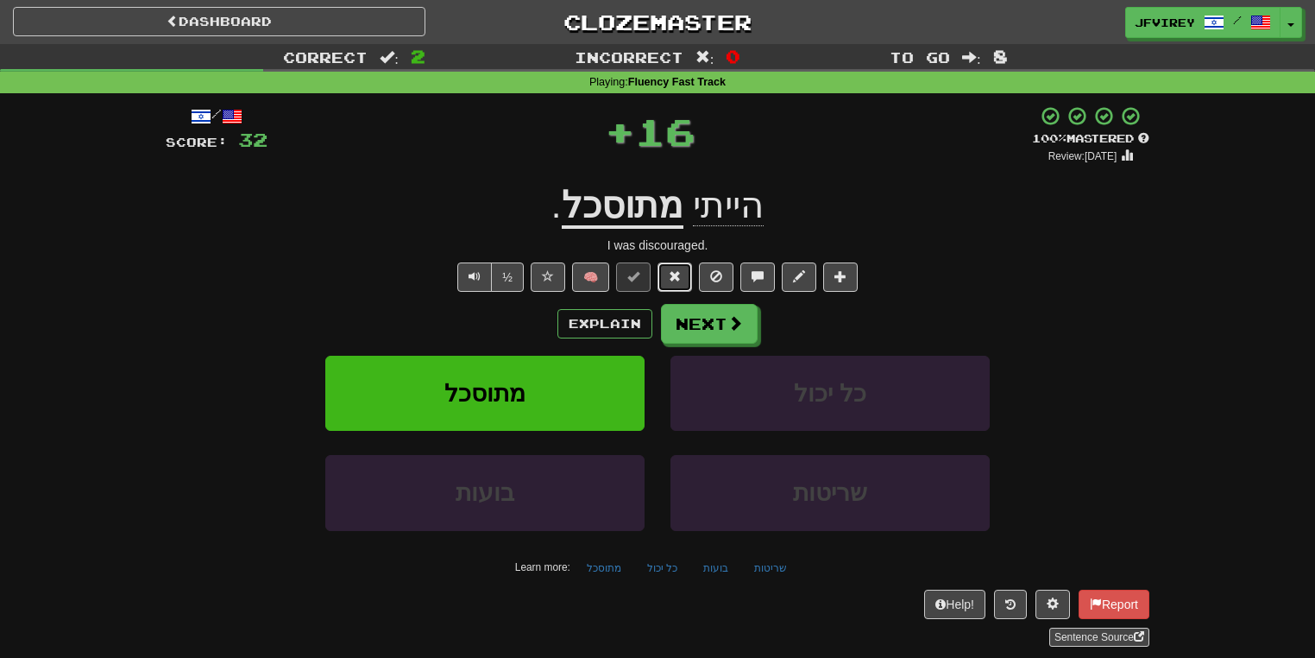
click at [679, 278] on span at bounding box center [675, 276] width 12 height 12
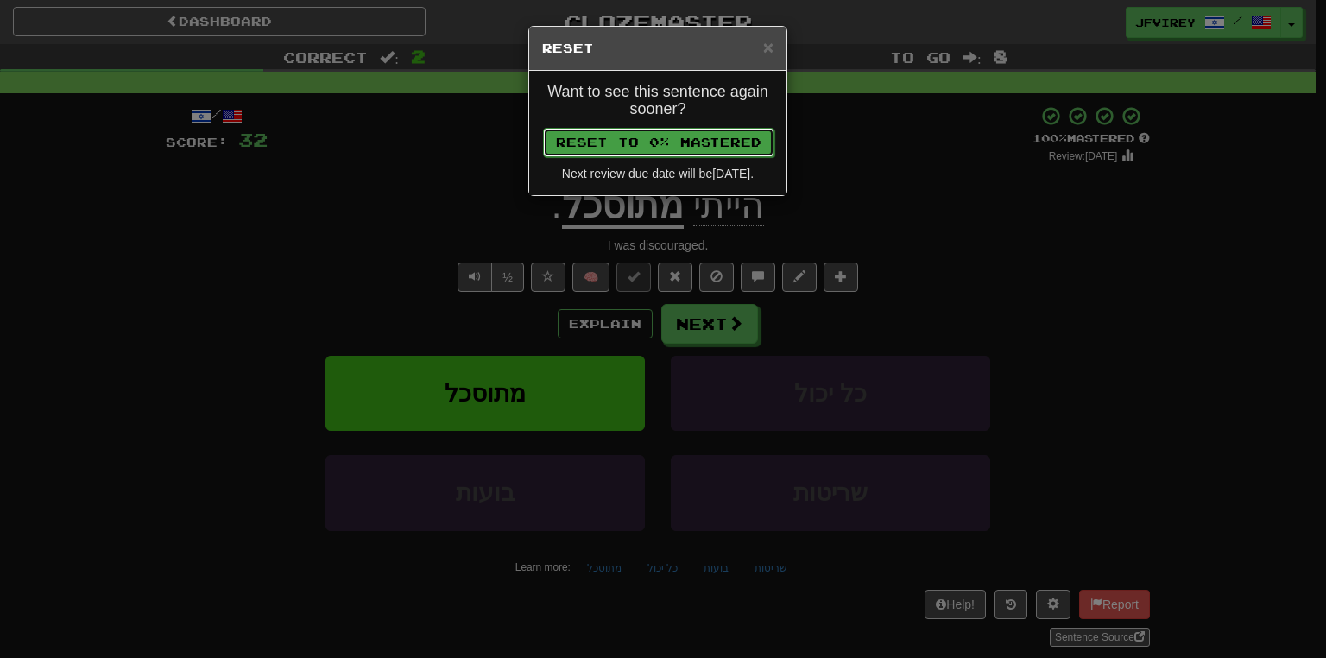
click at [715, 142] on button "Reset to 0% Mastered" at bounding box center [658, 142] width 231 height 29
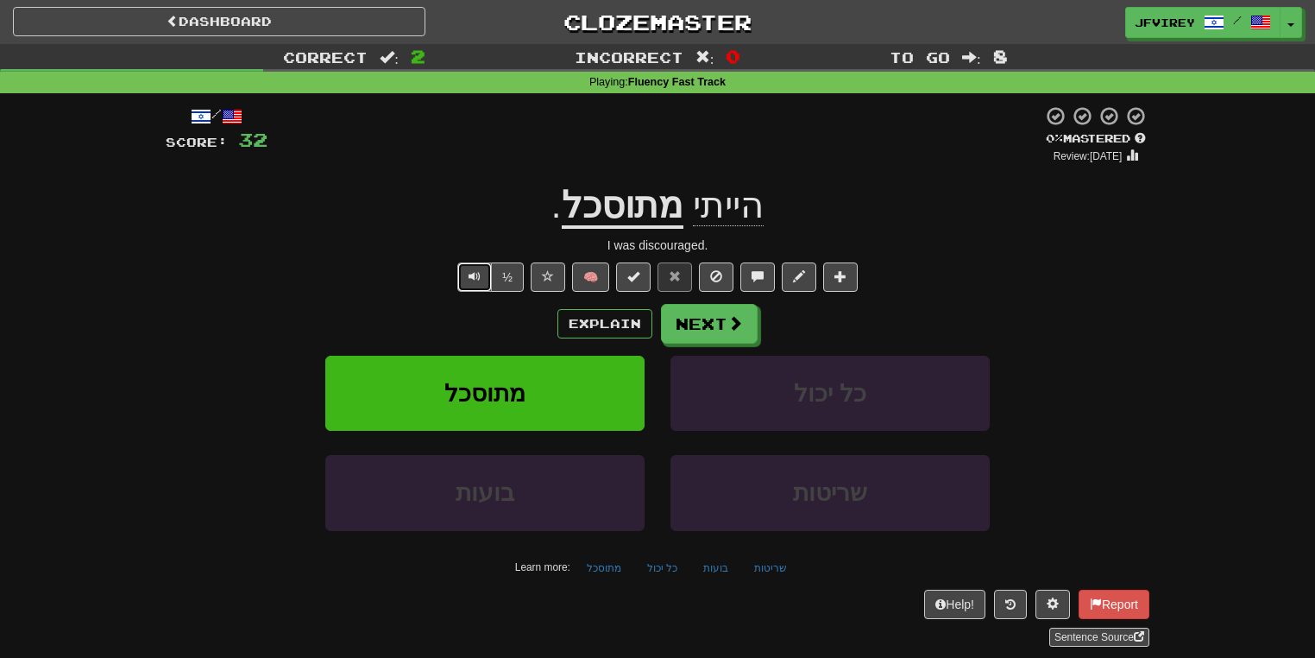
click at [466, 280] on button "Text-to-speech controls" at bounding box center [474, 276] width 35 height 29
click at [732, 300] on div "/ Score: 32 + 16 0 % Mastered Review: 2025-09-19 הייתי מתוסכל . I was discourag…" at bounding box center [658, 375] width 984 height 541
click at [723, 329] on button "Next" at bounding box center [710, 325] width 97 height 40
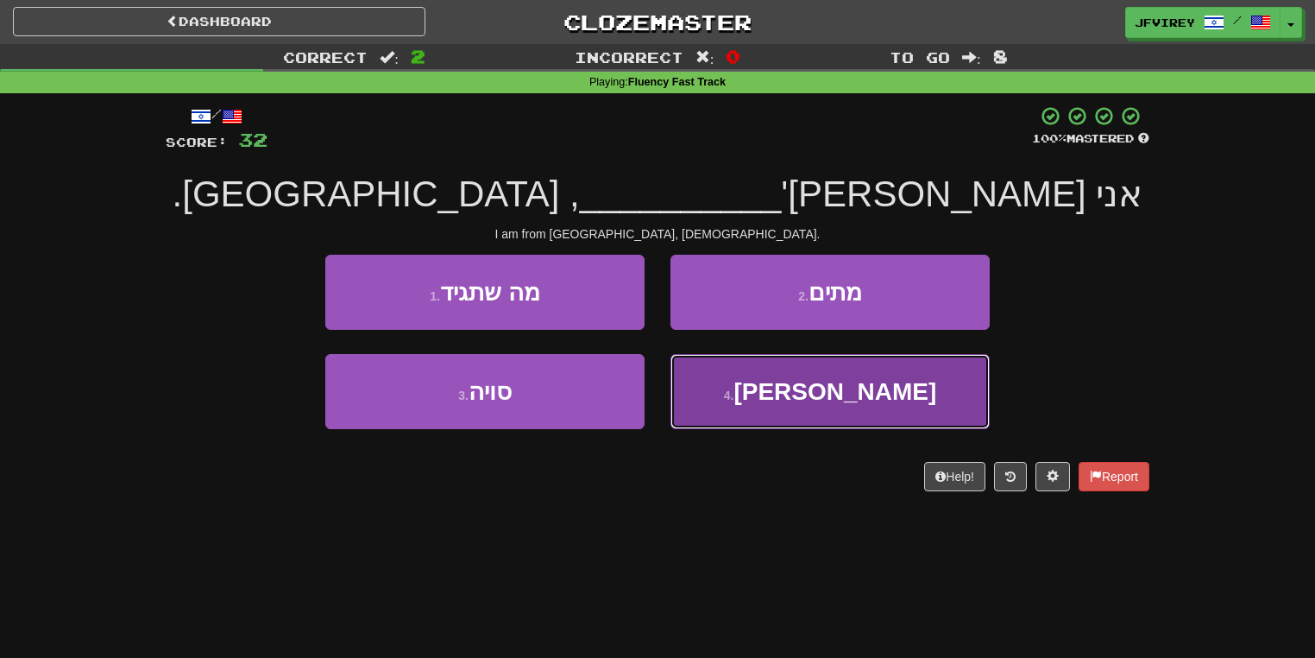
click at [768, 367] on button "4 . נירו" at bounding box center [830, 391] width 319 height 75
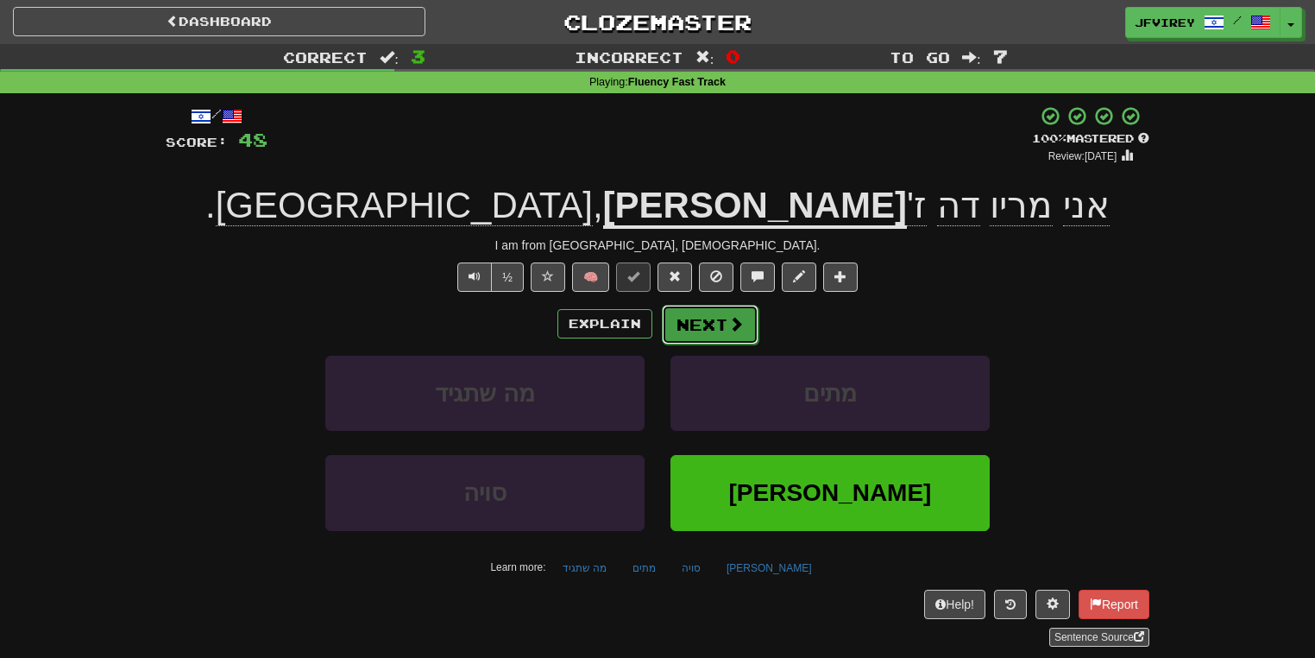
click at [704, 320] on button "Next" at bounding box center [710, 325] width 97 height 40
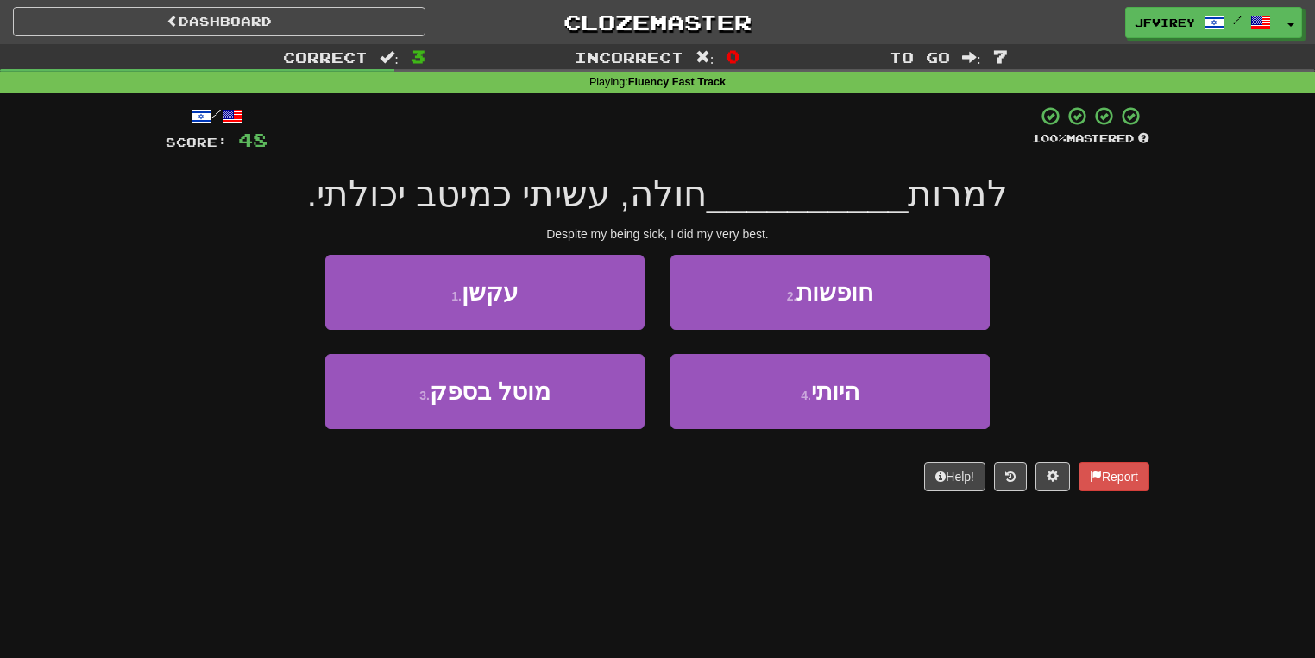
click at [739, 450] on div "4 . היותי" at bounding box center [830, 403] width 345 height 99
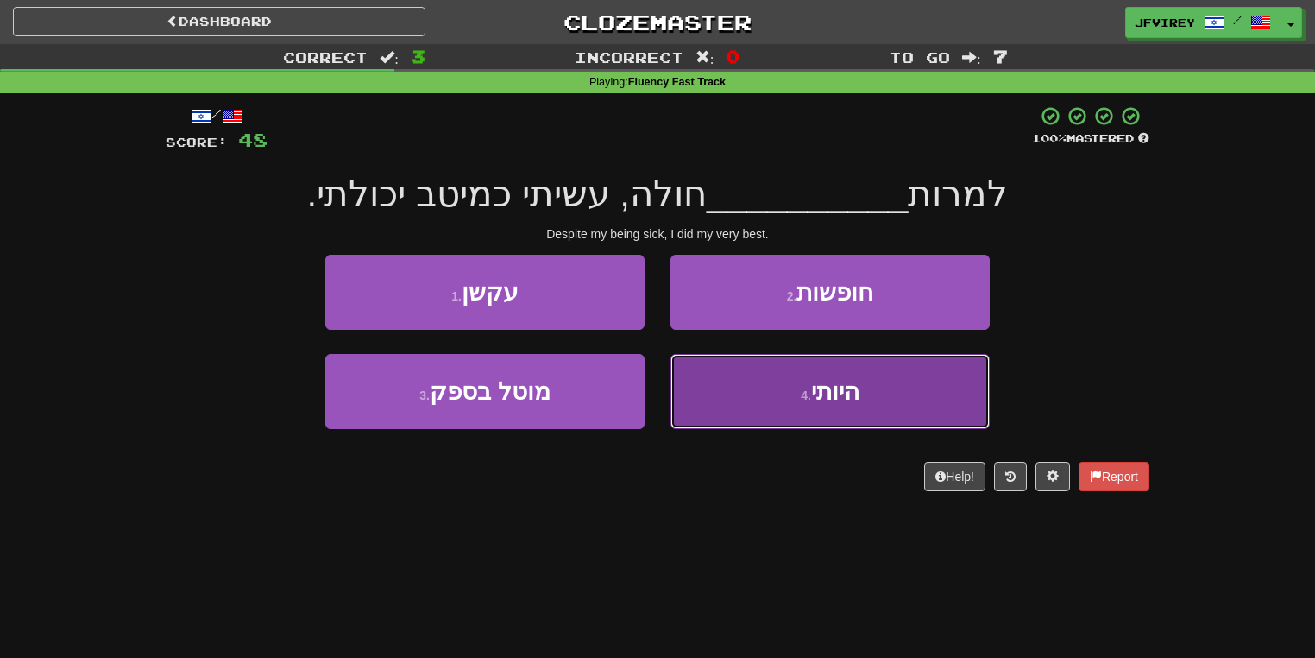
click at [739, 401] on button "4 . היותי" at bounding box center [830, 391] width 319 height 75
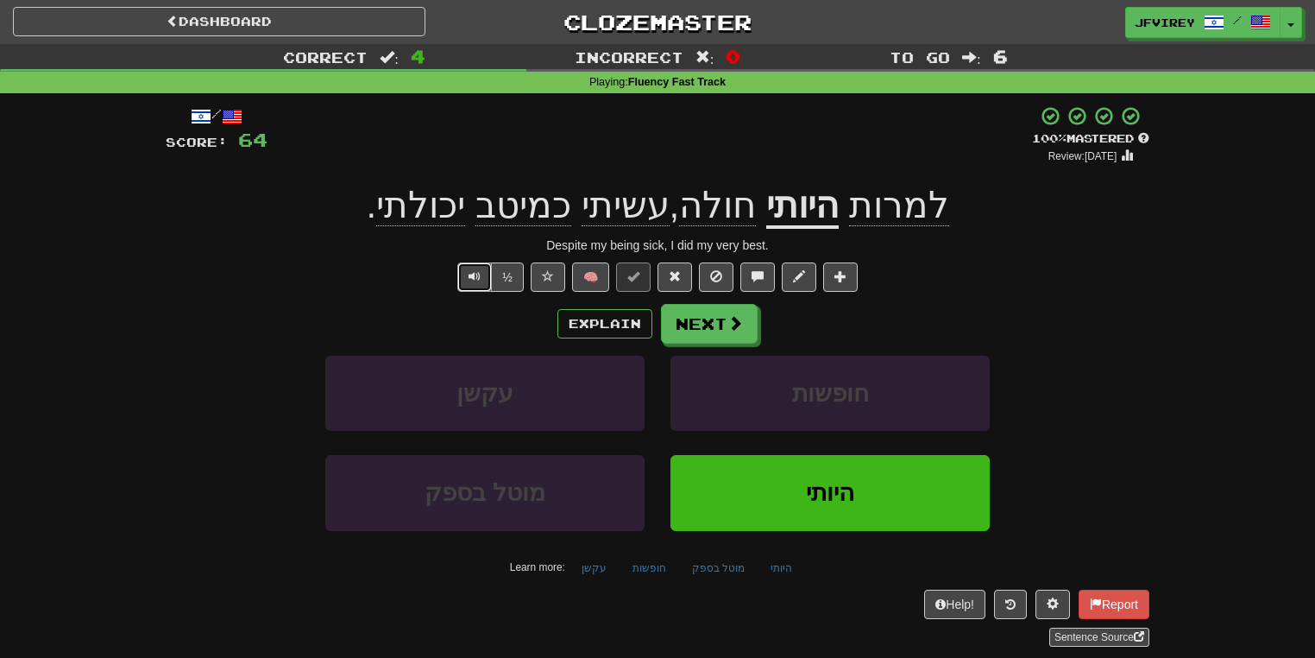
click at [472, 283] on button "Text-to-speech controls" at bounding box center [474, 276] width 35 height 29
click at [695, 327] on button "Next" at bounding box center [710, 325] width 97 height 40
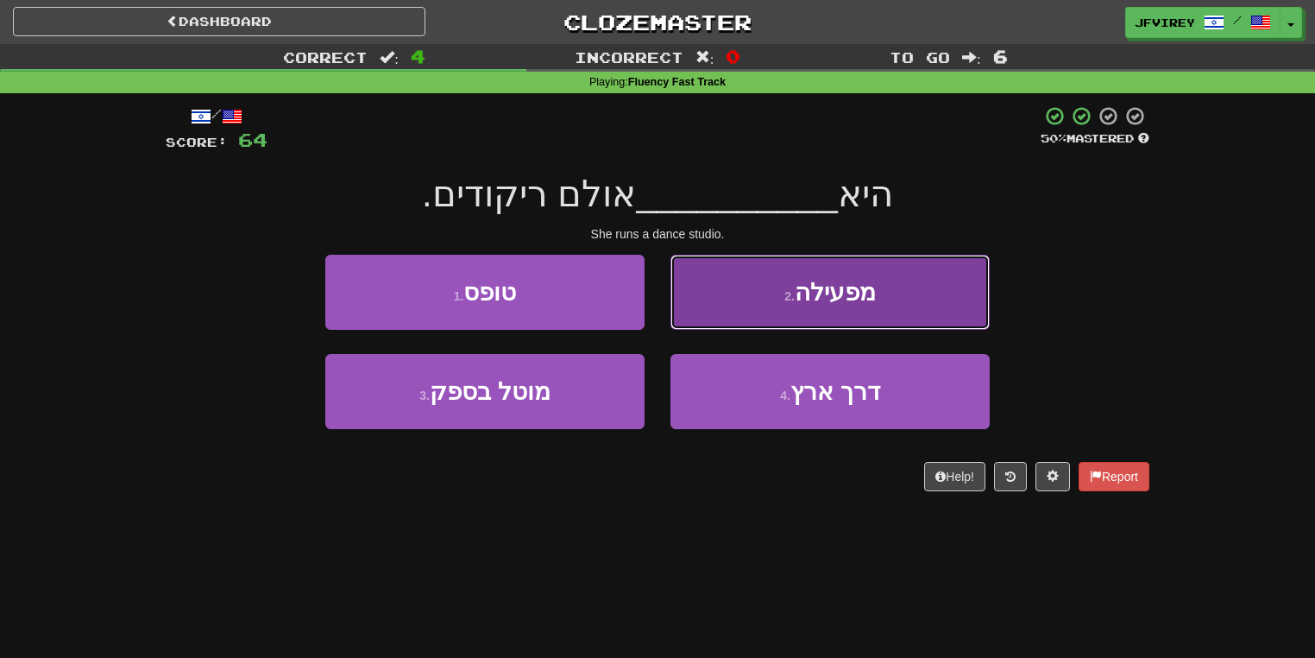
click at [740, 318] on button "2 . מפעילה" at bounding box center [830, 292] width 319 height 75
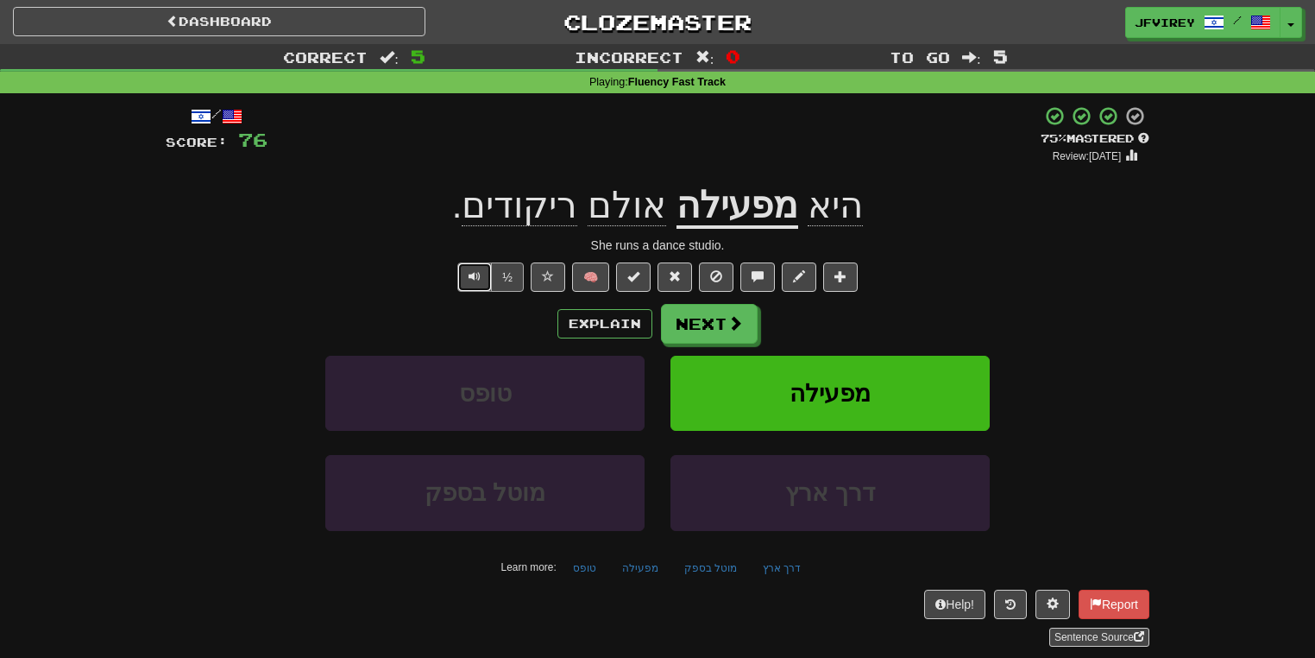
drag, startPoint x: 476, startPoint y: 287, endPoint x: 495, endPoint y: 283, distance: 18.5
click at [483, 286] on button "Text-to-speech controls" at bounding box center [474, 276] width 35 height 29
click at [693, 327] on button "Next" at bounding box center [710, 325] width 97 height 40
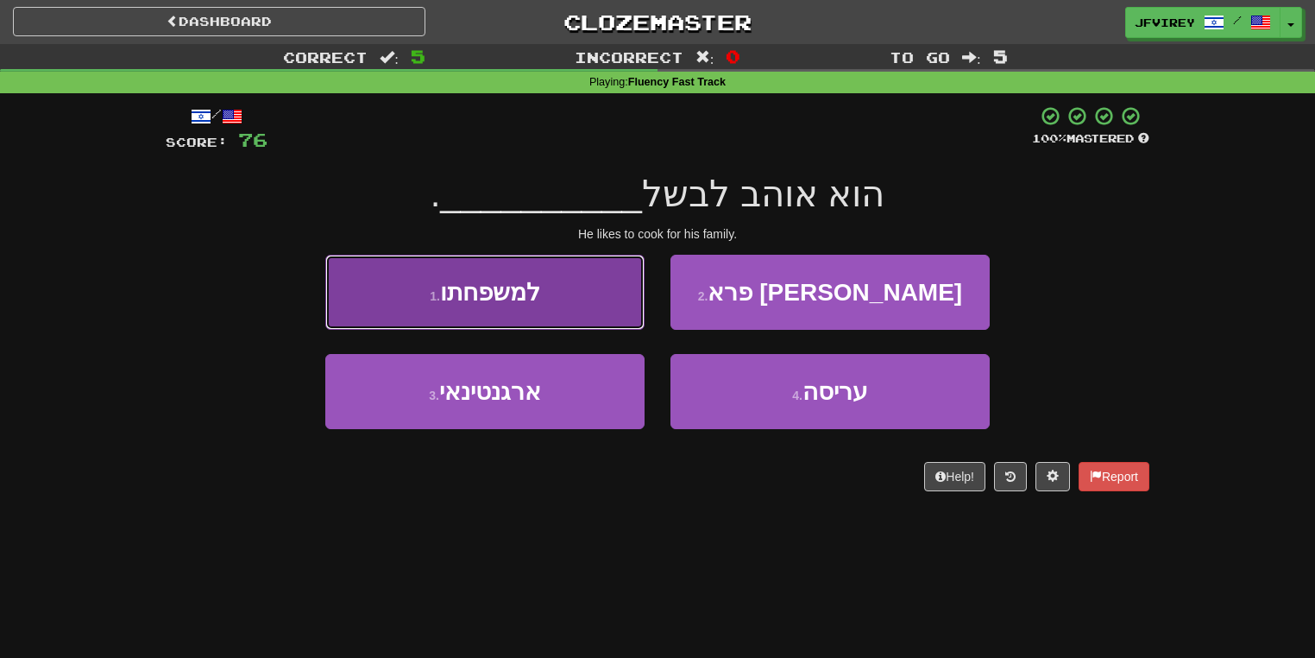
click at [573, 287] on button "1 . למשפחתו" at bounding box center [484, 292] width 319 height 75
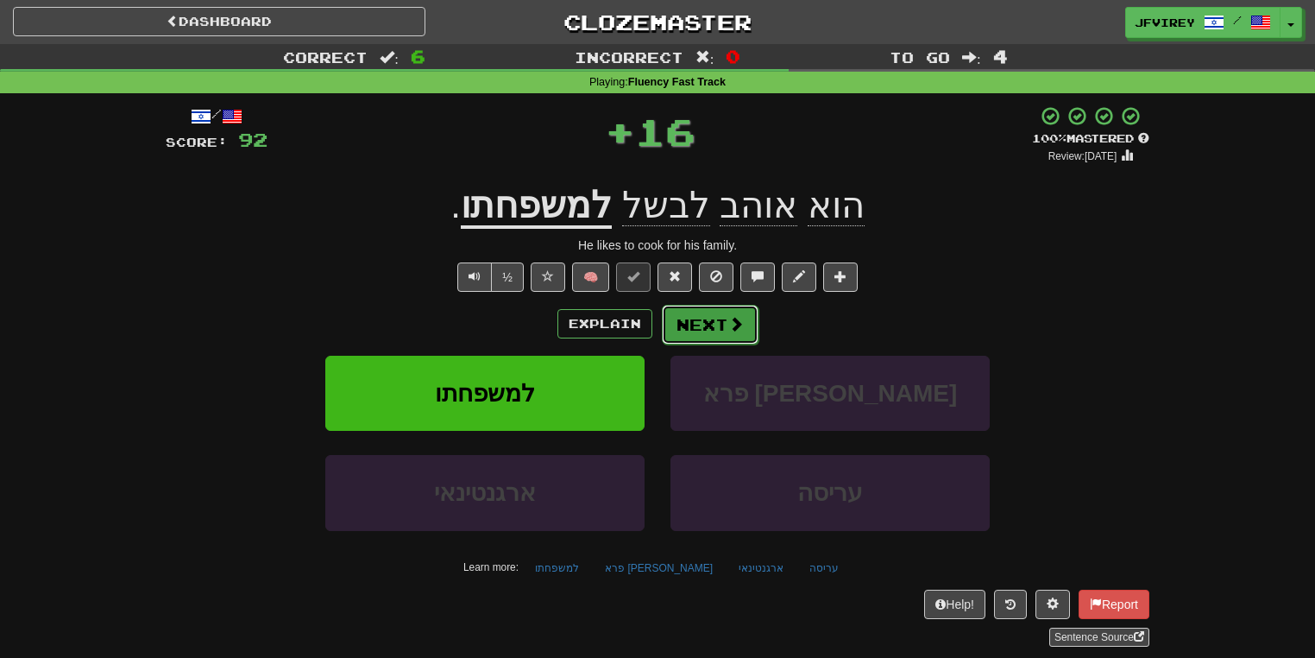
click at [680, 323] on button "Next" at bounding box center [710, 325] width 97 height 40
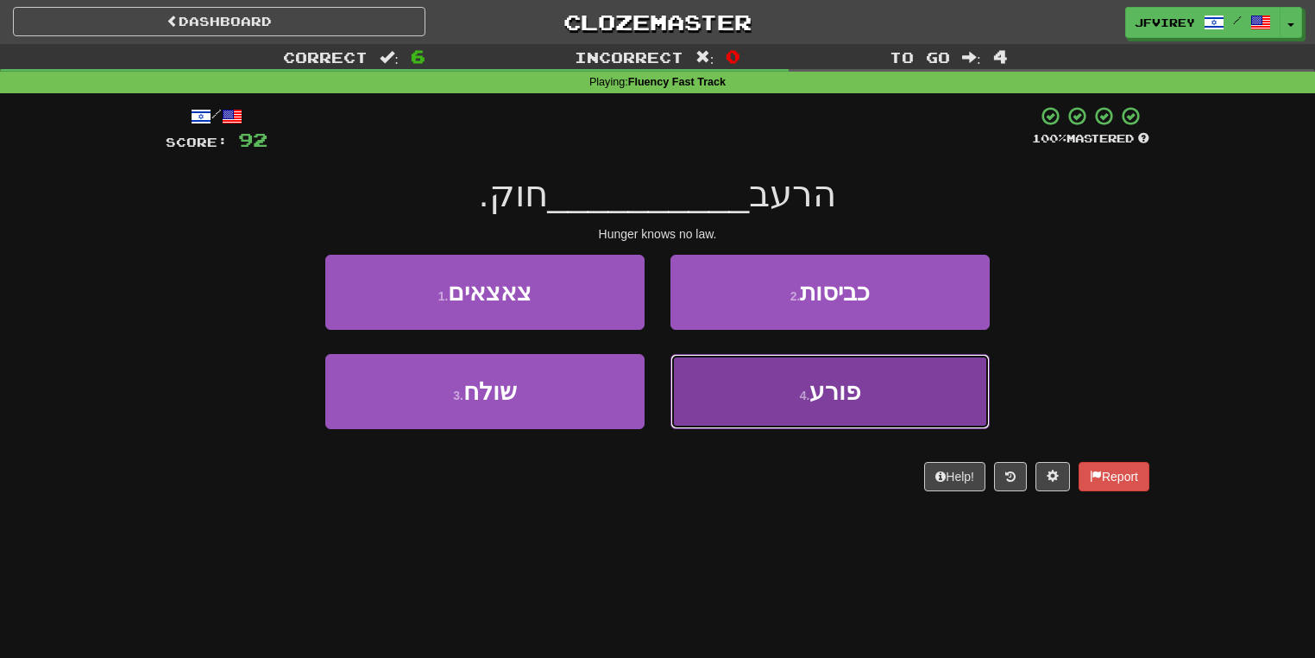
click at [811, 404] on button "4 . פורע" at bounding box center [830, 391] width 319 height 75
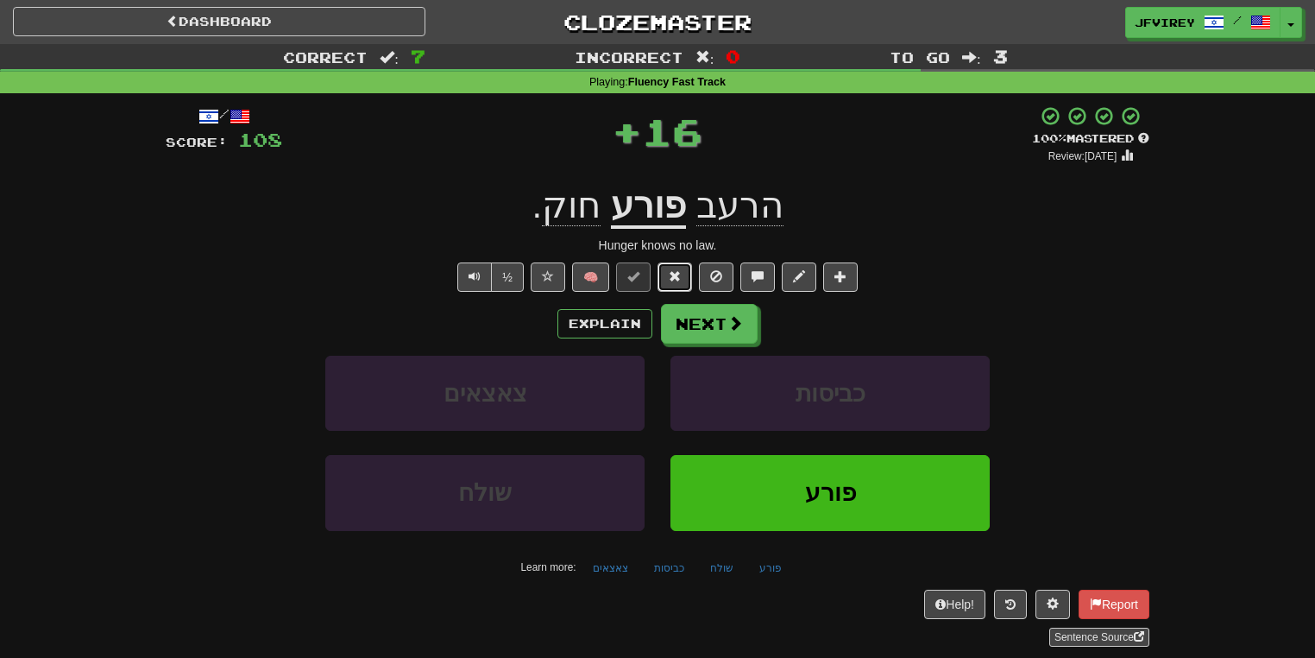
click at [673, 268] on button at bounding box center [675, 276] width 35 height 29
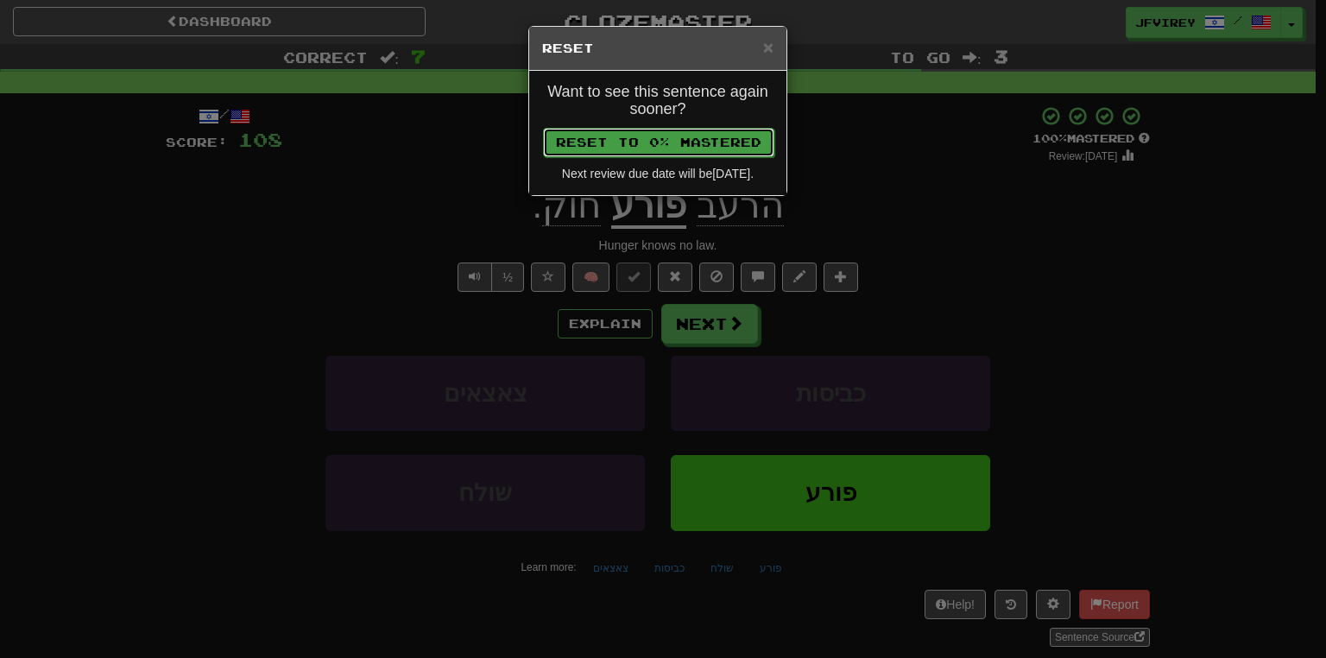
click at [704, 136] on button "Reset to 0% Mastered" at bounding box center [658, 142] width 231 height 29
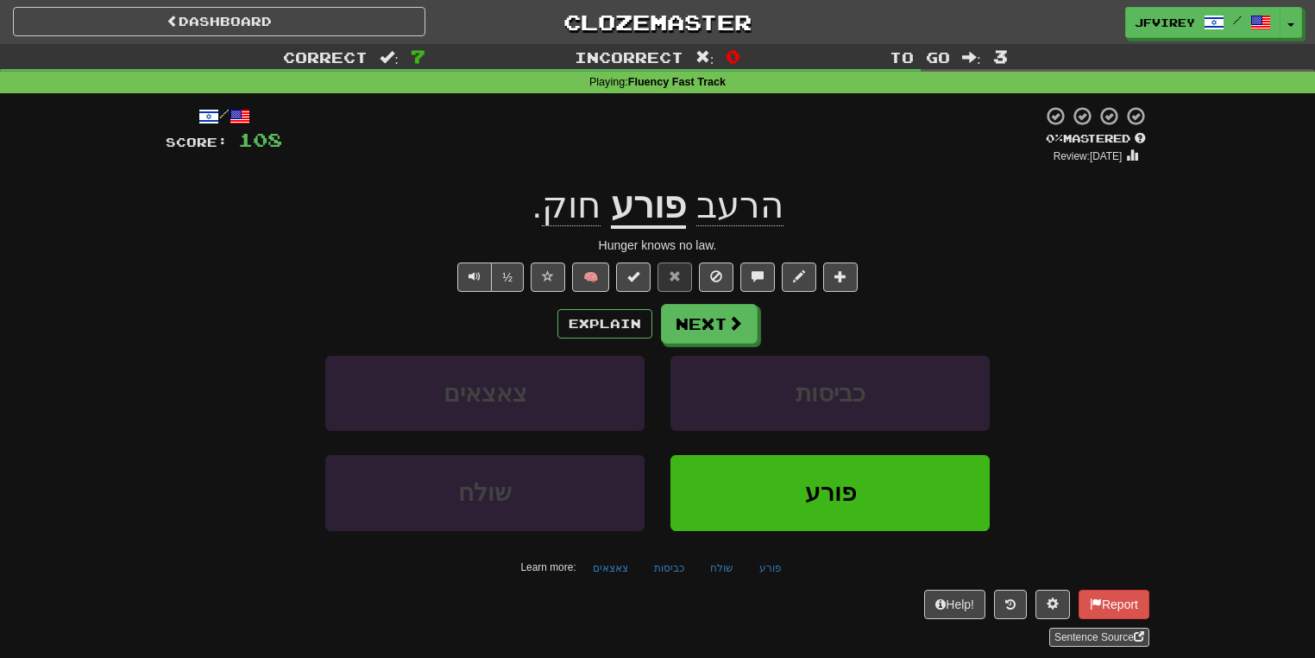
click at [640, 214] on u "פורע" at bounding box center [648, 207] width 75 height 44
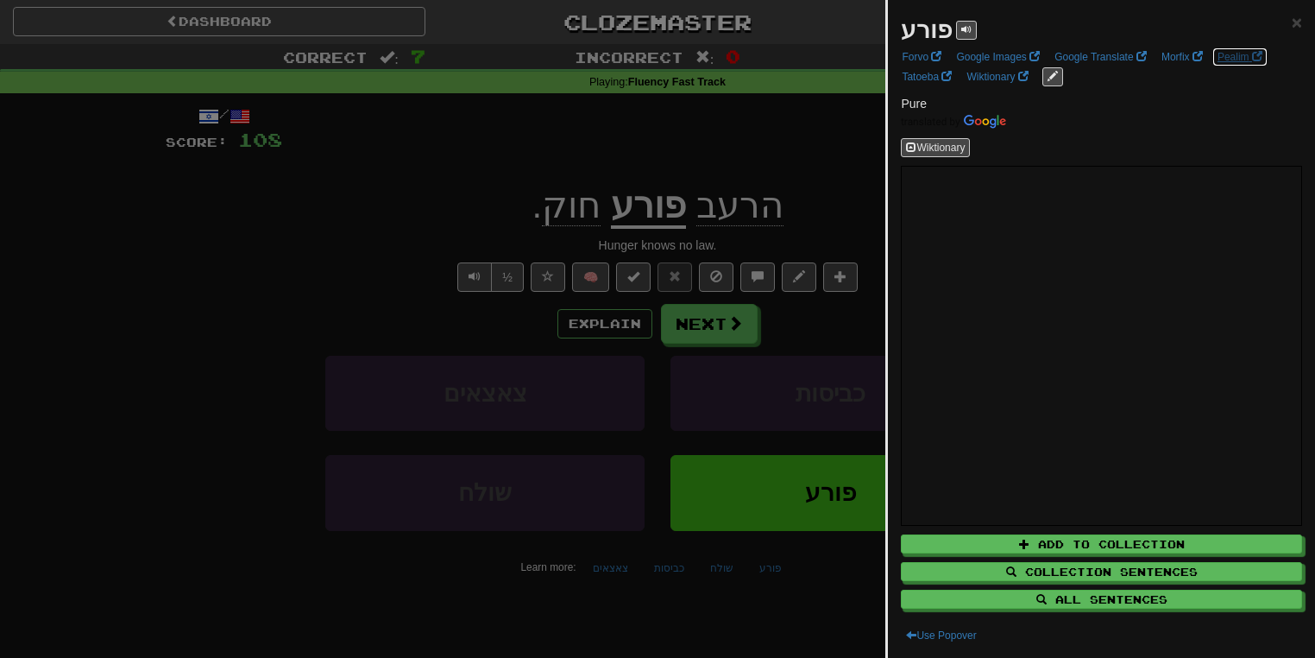
click at [1233, 60] on link "Pealim" at bounding box center [1240, 56] width 55 height 19
click at [1178, 54] on link "Morfix" at bounding box center [1183, 56] width 52 height 19
click at [280, 269] on div at bounding box center [657, 329] width 1315 height 658
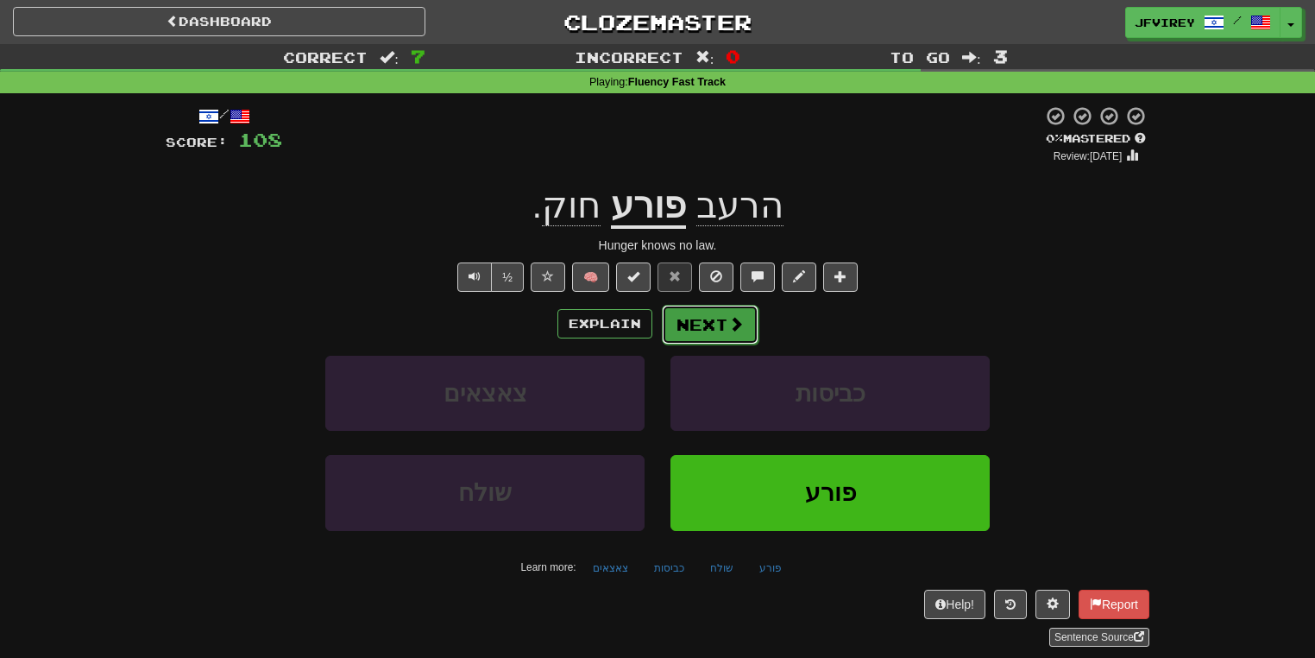
click at [722, 306] on button "Next" at bounding box center [710, 325] width 97 height 40
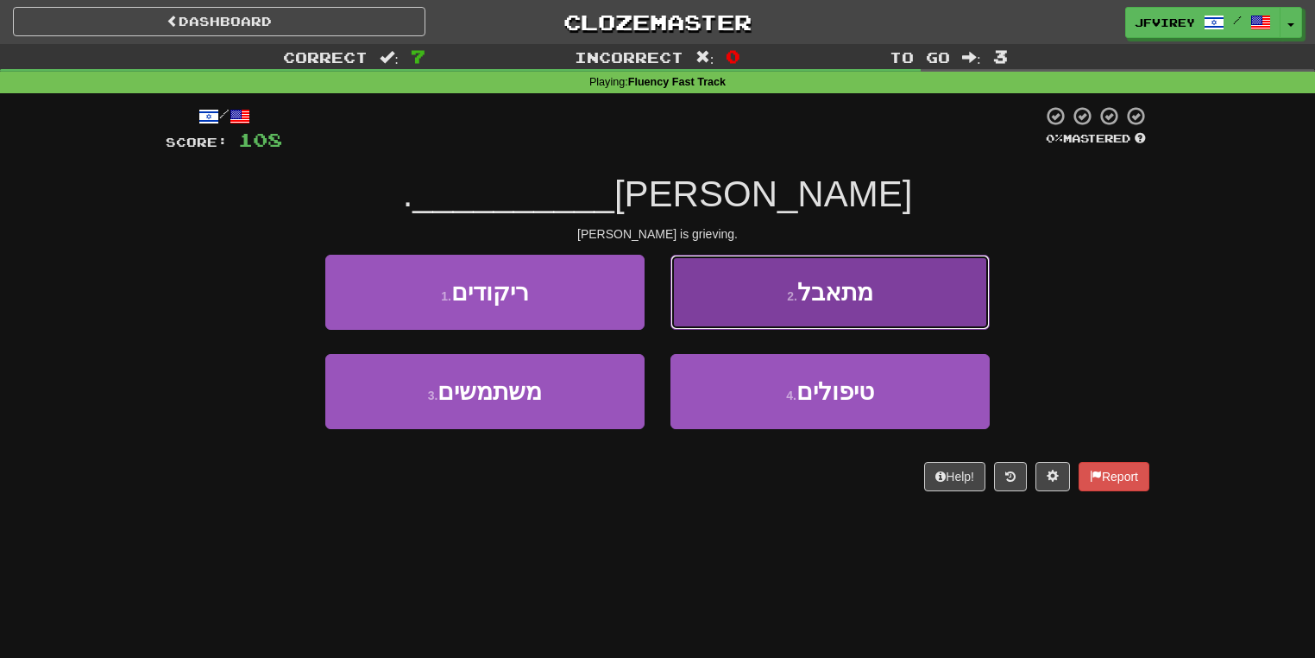
click at [746, 300] on button "2 . מתאבל" at bounding box center [830, 292] width 319 height 75
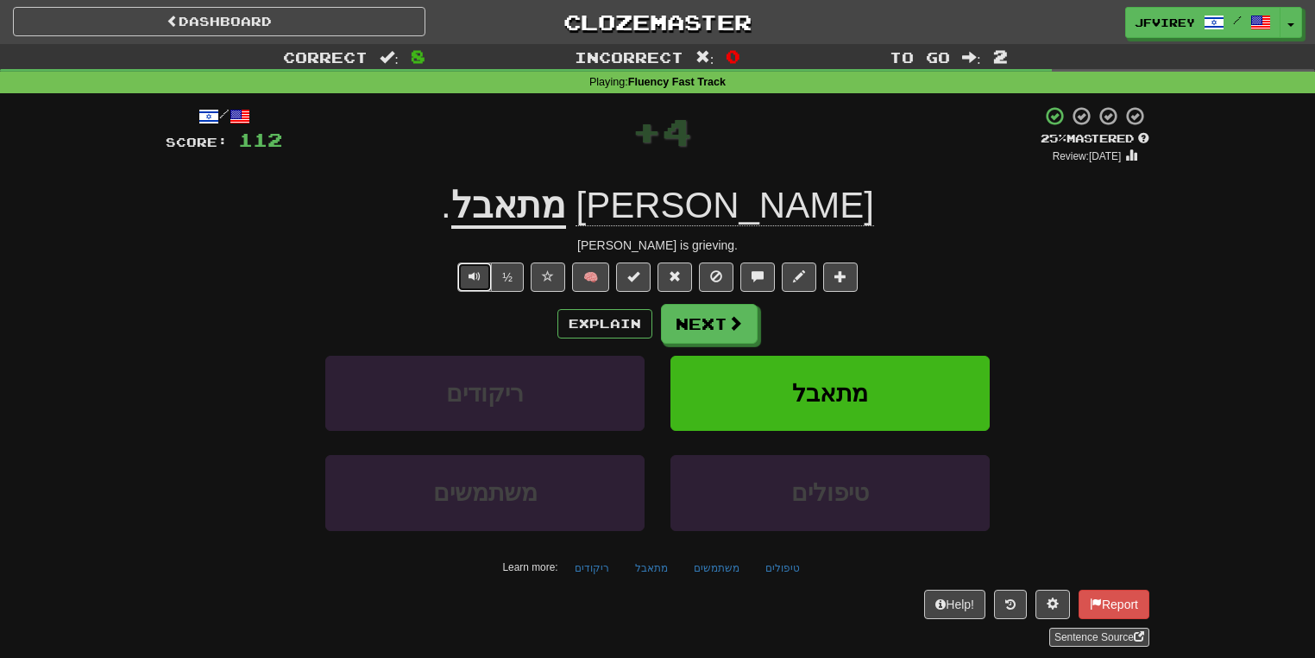
click at [470, 271] on span "Text-to-speech controls" at bounding box center [475, 276] width 12 height 12
click at [720, 325] on button "Next" at bounding box center [710, 325] width 97 height 40
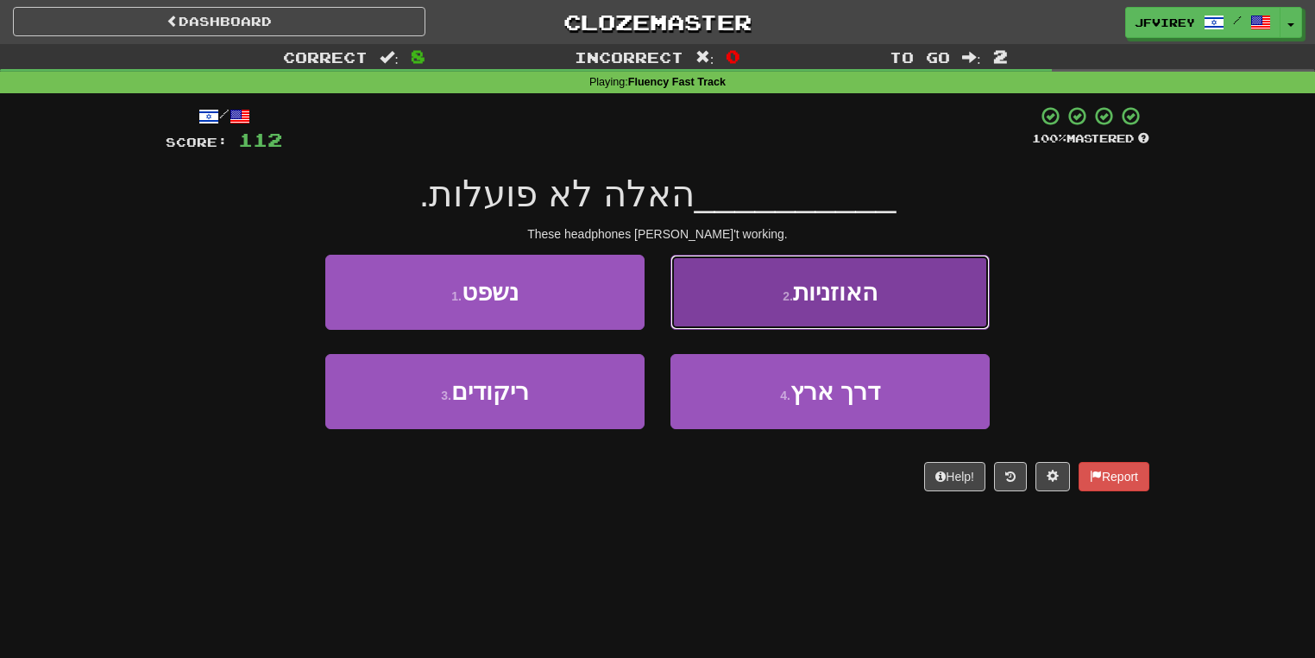
click at [898, 276] on button "2 . האוזניות" at bounding box center [830, 292] width 319 height 75
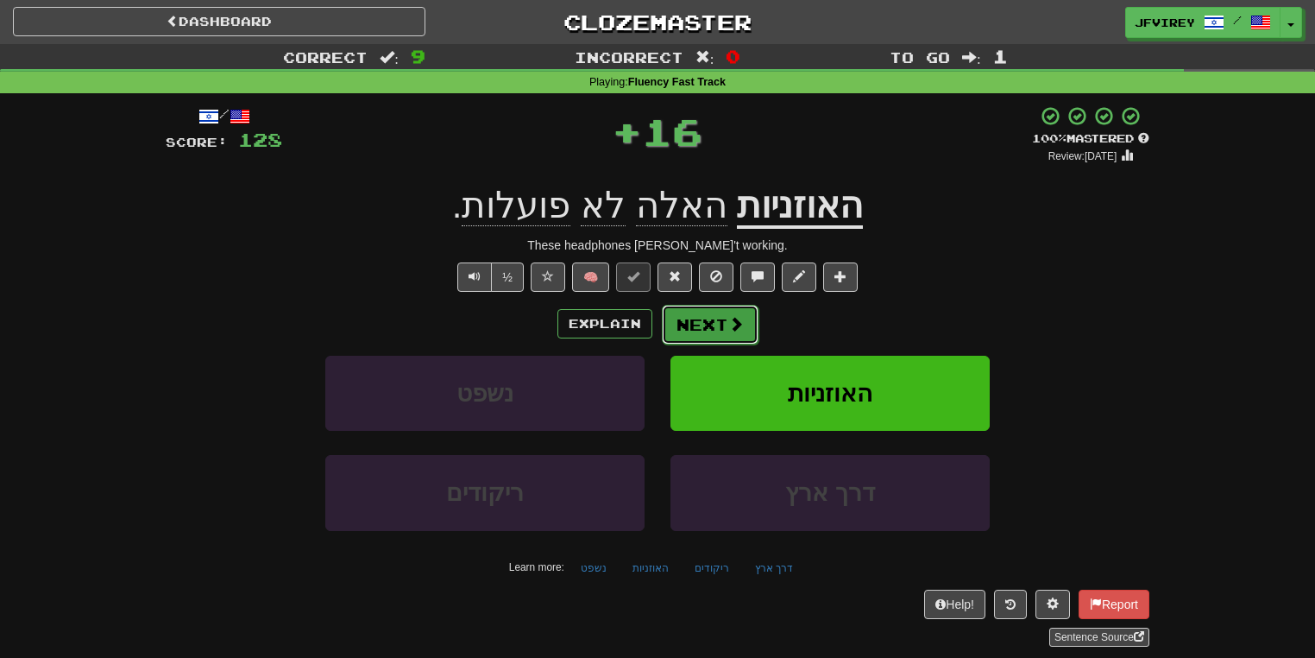
click at [721, 329] on button "Next" at bounding box center [710, 325] width 97 height 40
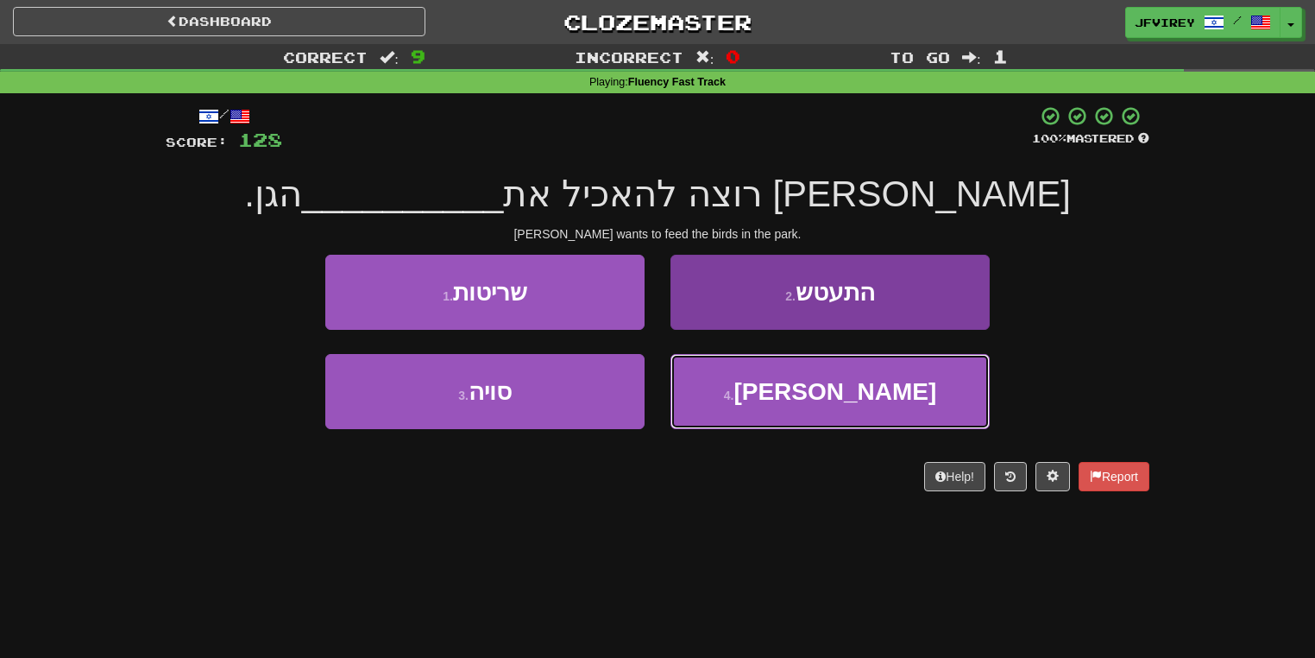
drag, startPoint x: 755, startPoint y: 391, endPoint x: 802, endPoint y: 381, distance: 47.7
click at [755, 392] on button "4 . ציפורי" at bounding box center [830, 391] width 319 height 75
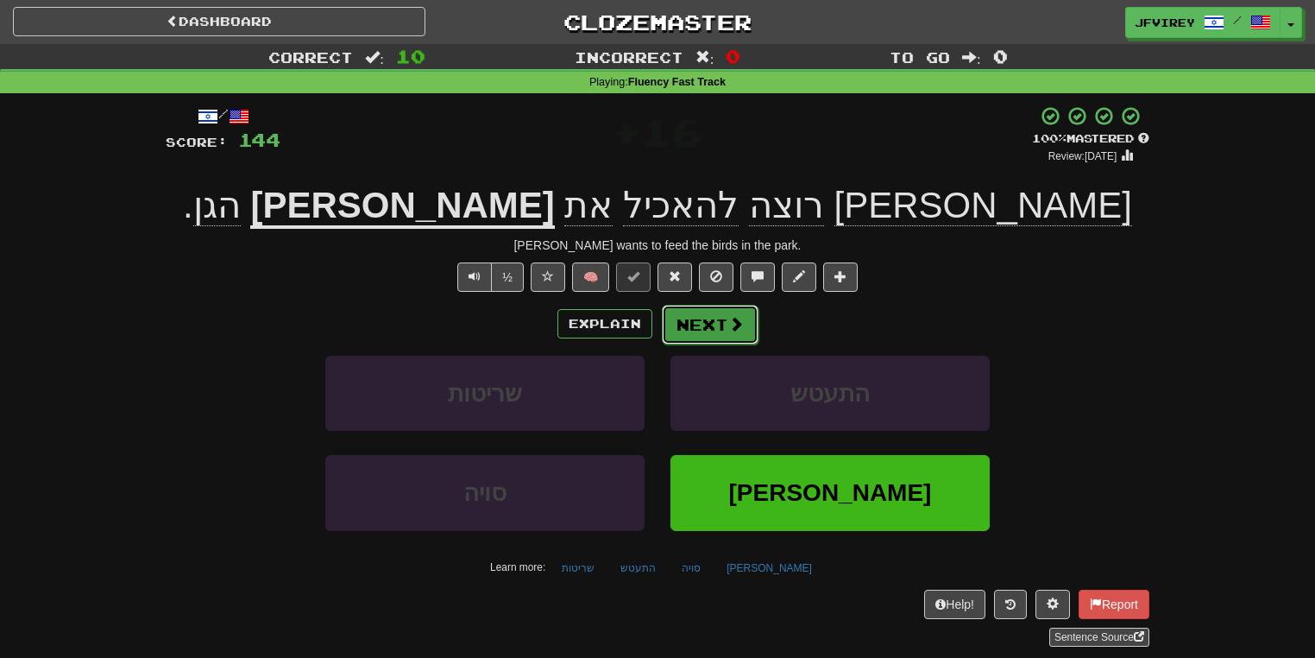
click at [703, 325] on button "Next" at bounding box center [710, 325] width 97 height 40
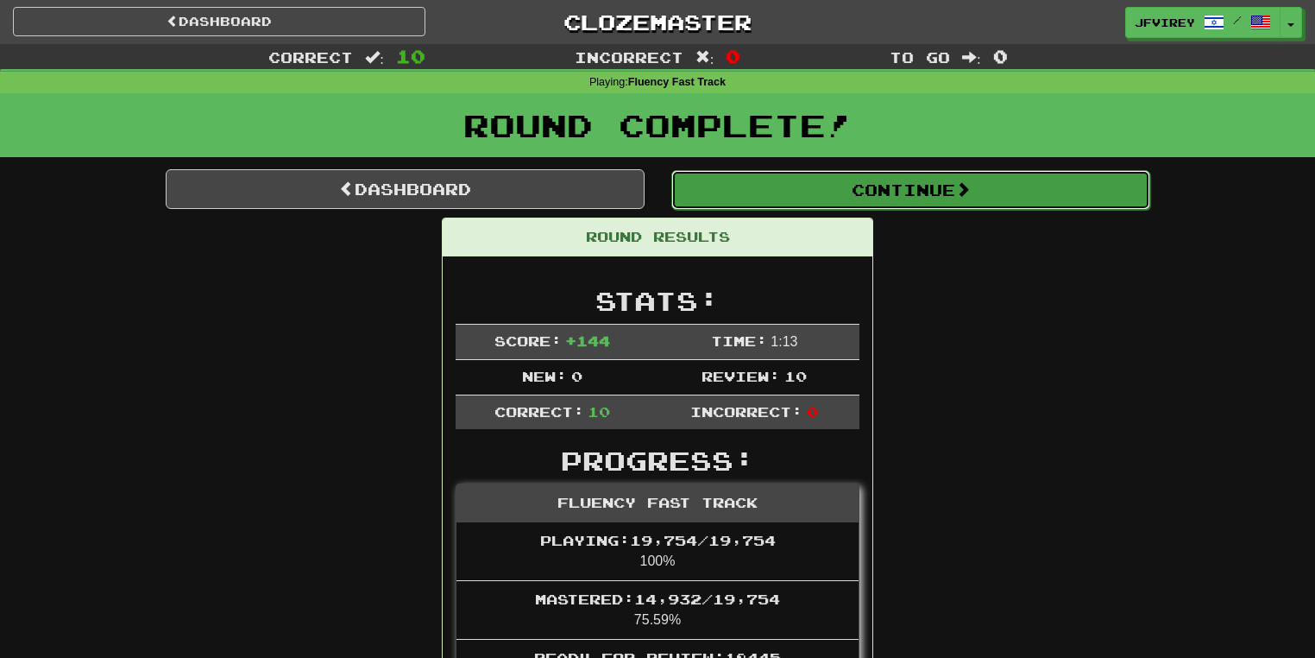
click at [856, 174] on button "Continue" at bounding box center [911, 190] width 479 height 40
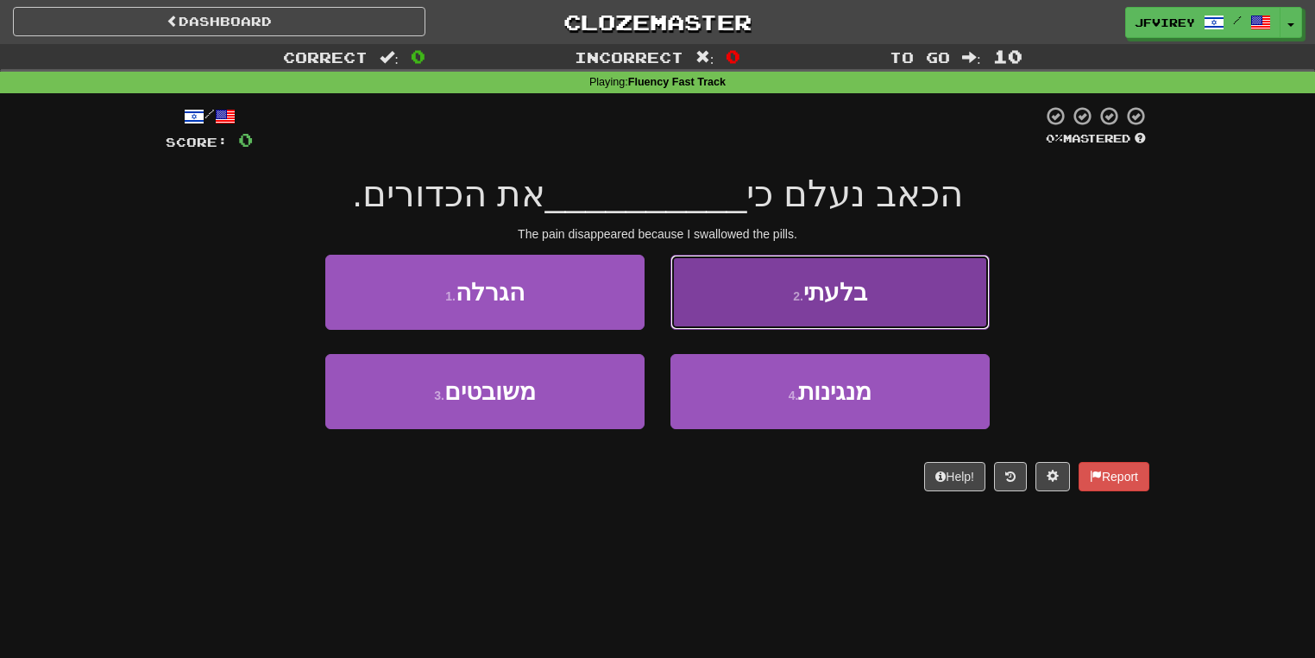
click at [818, 311] on button "2 . בלעתי" at bounding box center [830, 292] width 319 height 75
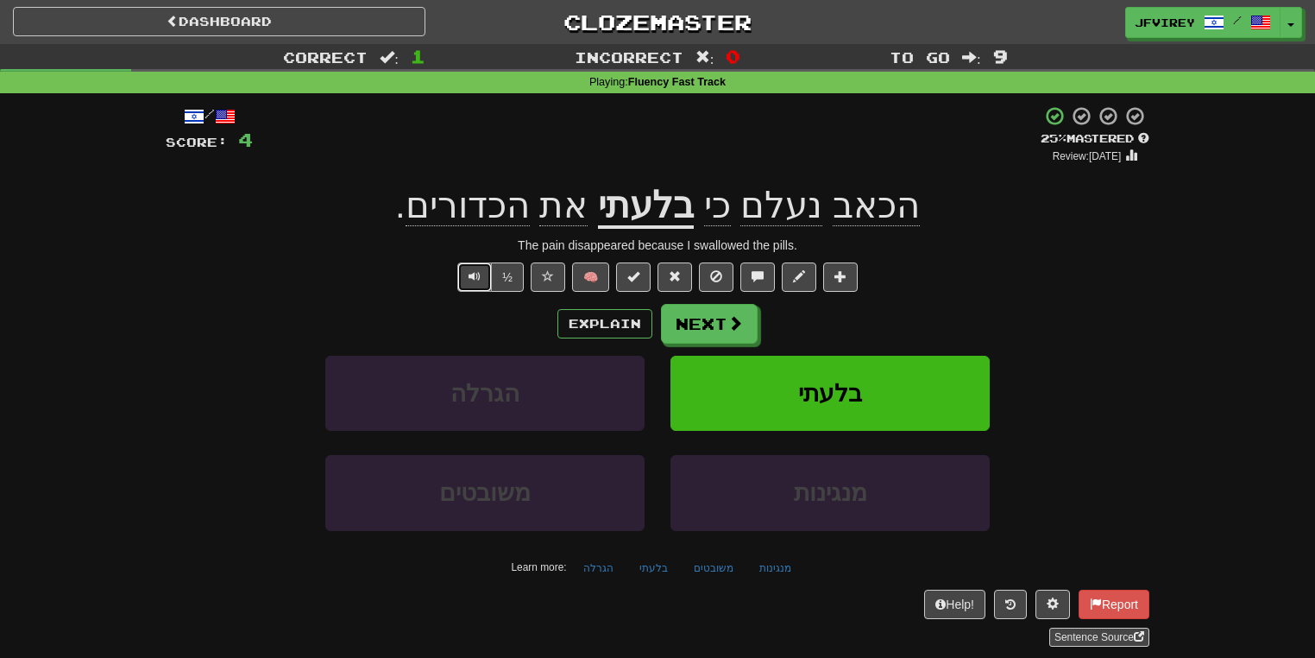
click at [484, 276] on button "Text-to-speech controls" at bounding box center [474, 276] width 35 height 29
click at [704, 325] on button "Next" at bounding box center [710, 325] width 97 height 40
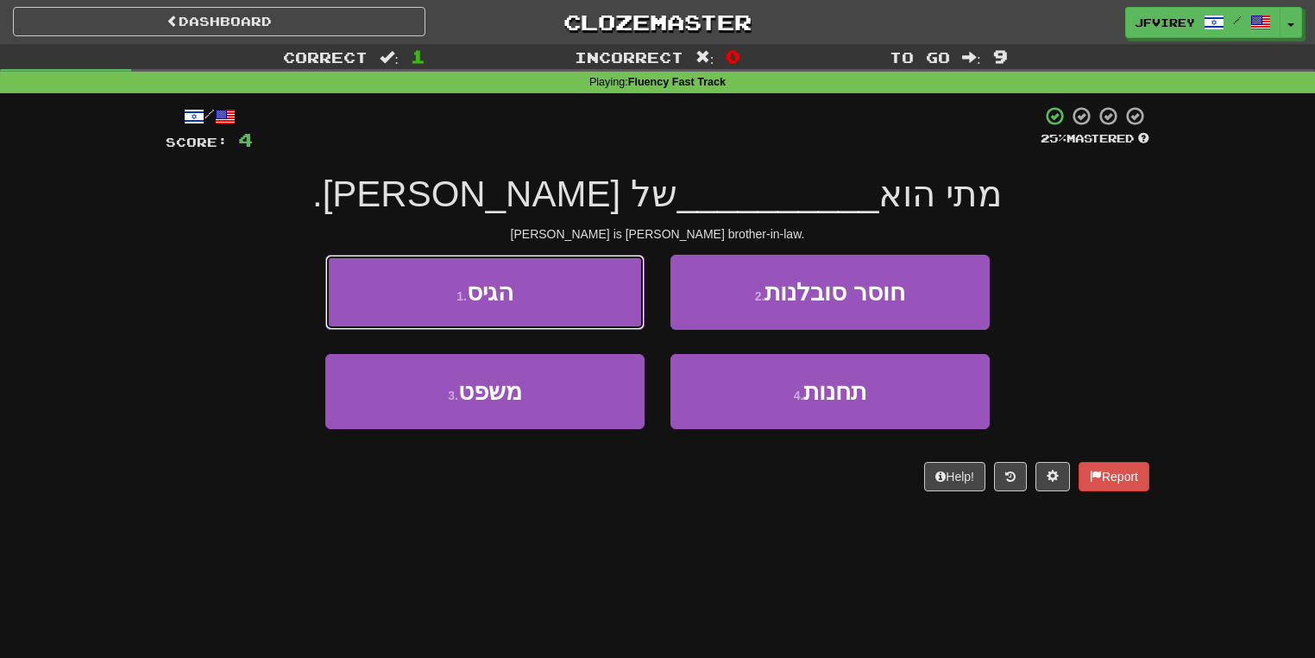
click at [577, 294] on button "1 . הגיס" at bounding box center [484, 292] width 319 height 75
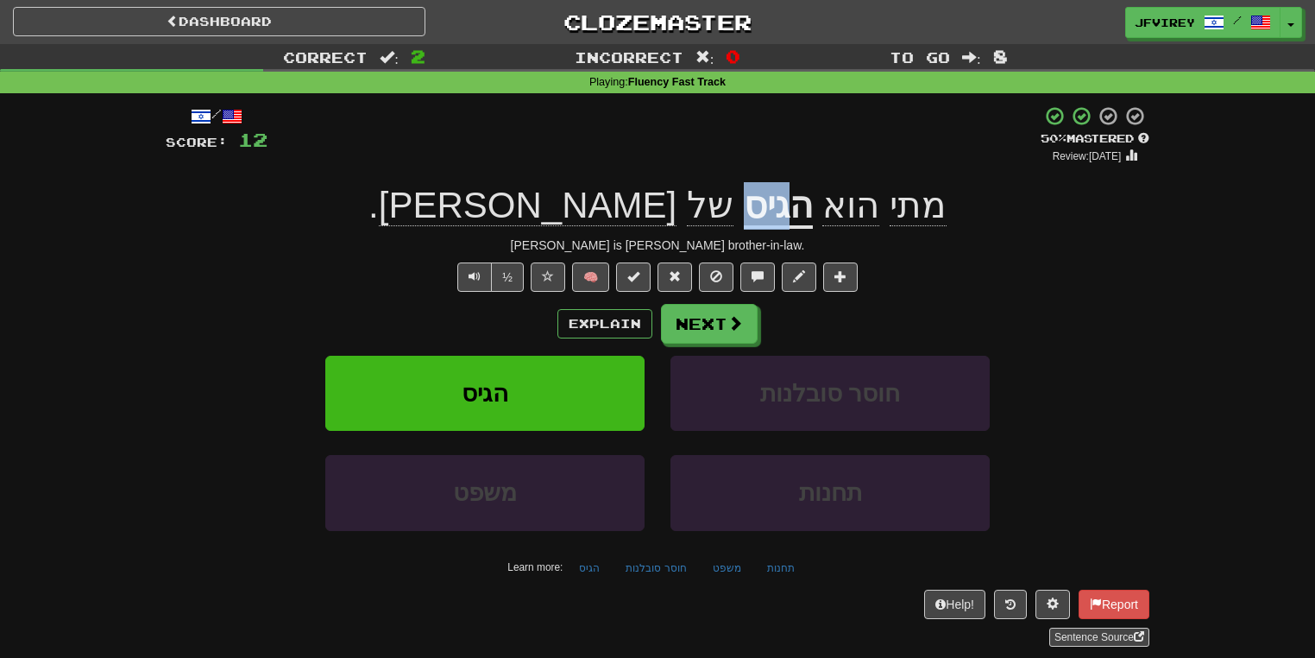
drag, startPoint x: 681, startPoint y: 214, endPoint x: 626, endPoint y: 217, distance: 55.3
click at [626, 217] on div "מתי הוא הגיס של ריטה ." at bounding box center [658, 205] width 984 height 47
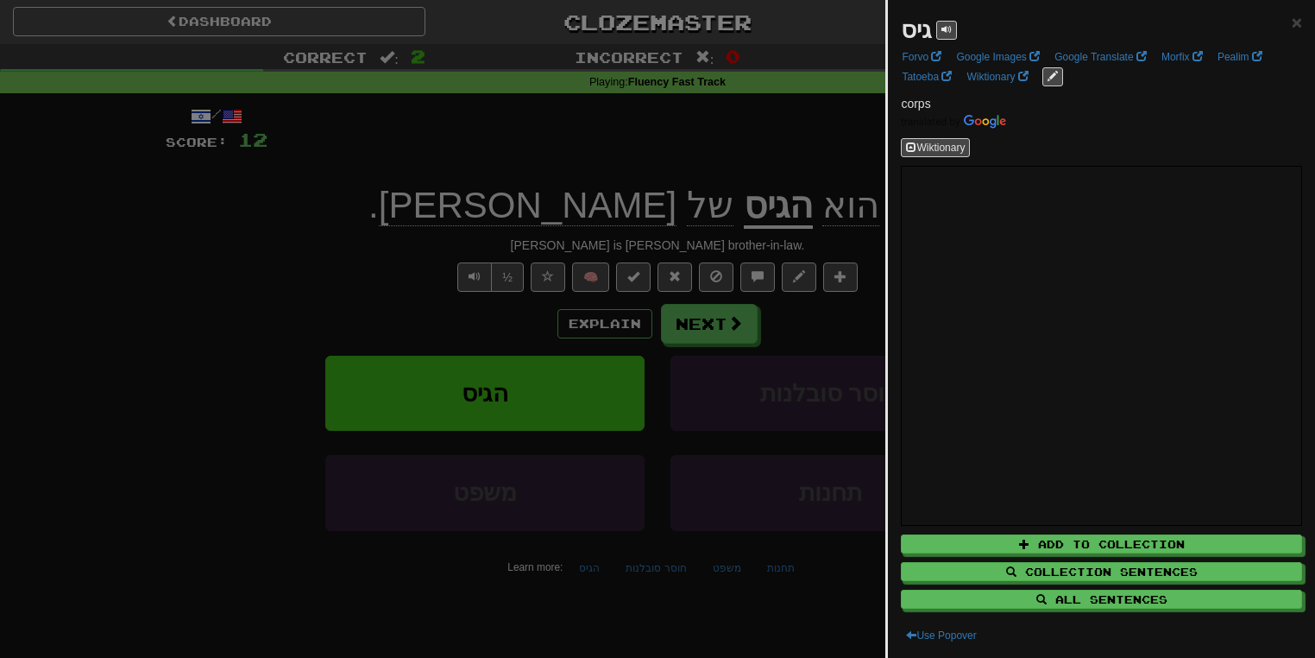
click at [413, 270] on div at bounding box center [657, 329] width 1315 height 658
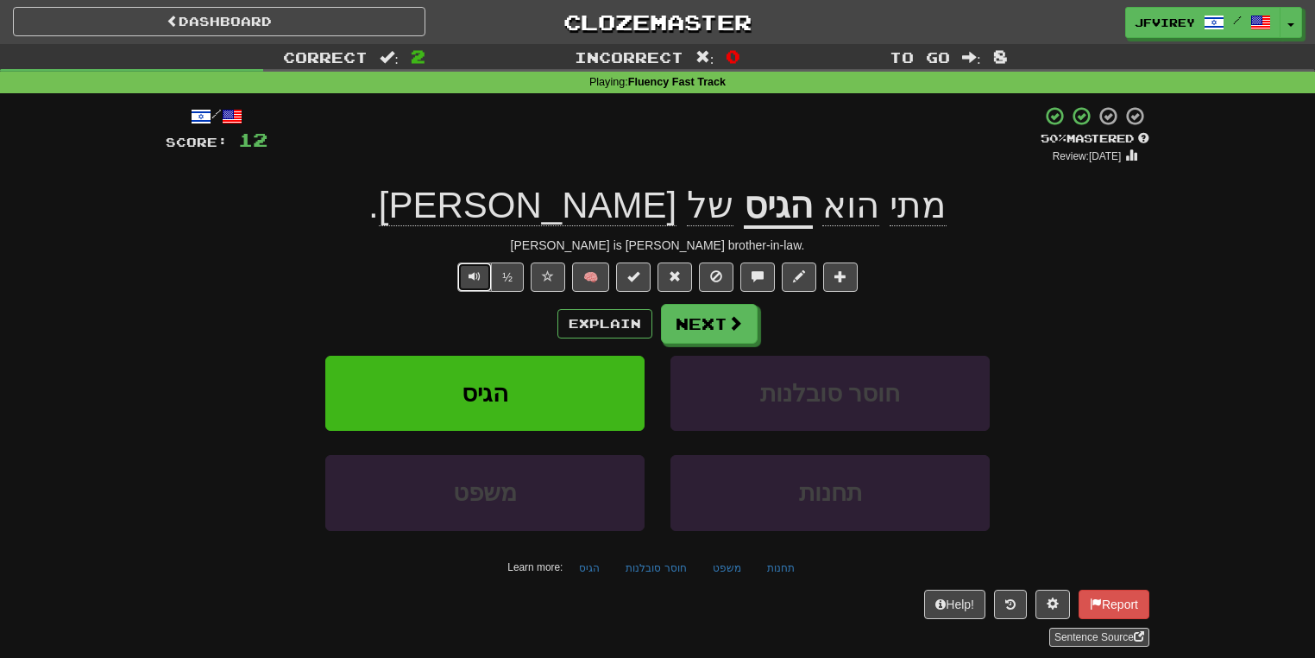
click at [482, 274] on button "Text-to-speech controls" at bounding box center [474, 276] width 35 height 29
click at [682, 328] on button "Next" at bounding box center [710, 325] width 97 height 40
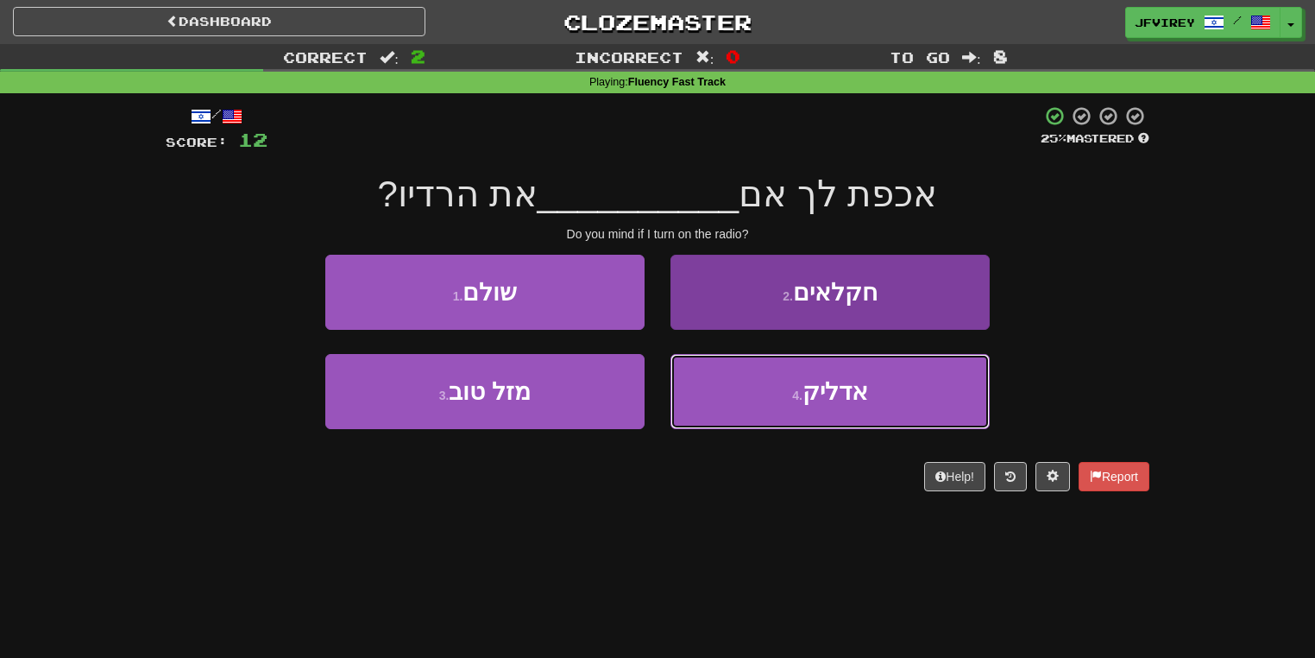
click at [694, 404] on button "4 . אדליק" at bounding box center [830, 391] width 319 height 75
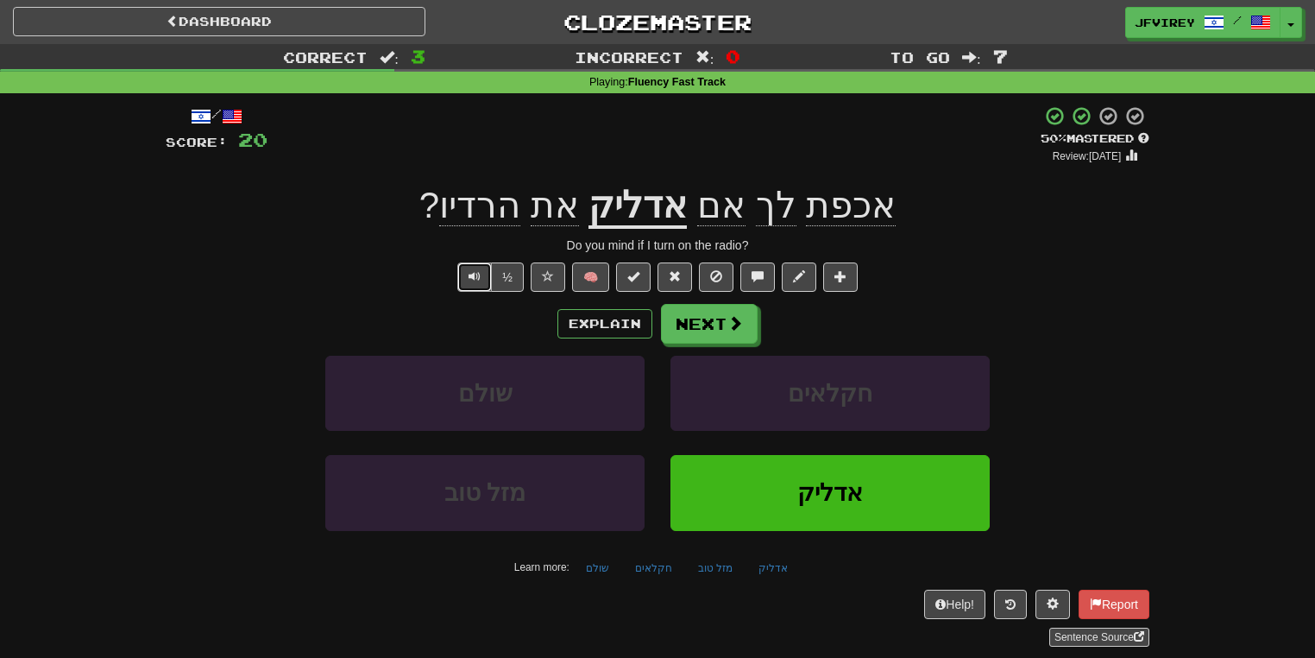
click at [470, 287] on button "Text-to-speech controls" at bounding box center [474, 276] width 35 height 29
click at [724, 331] on button "Next" at bounding box center [710, 325] width 97 height 40
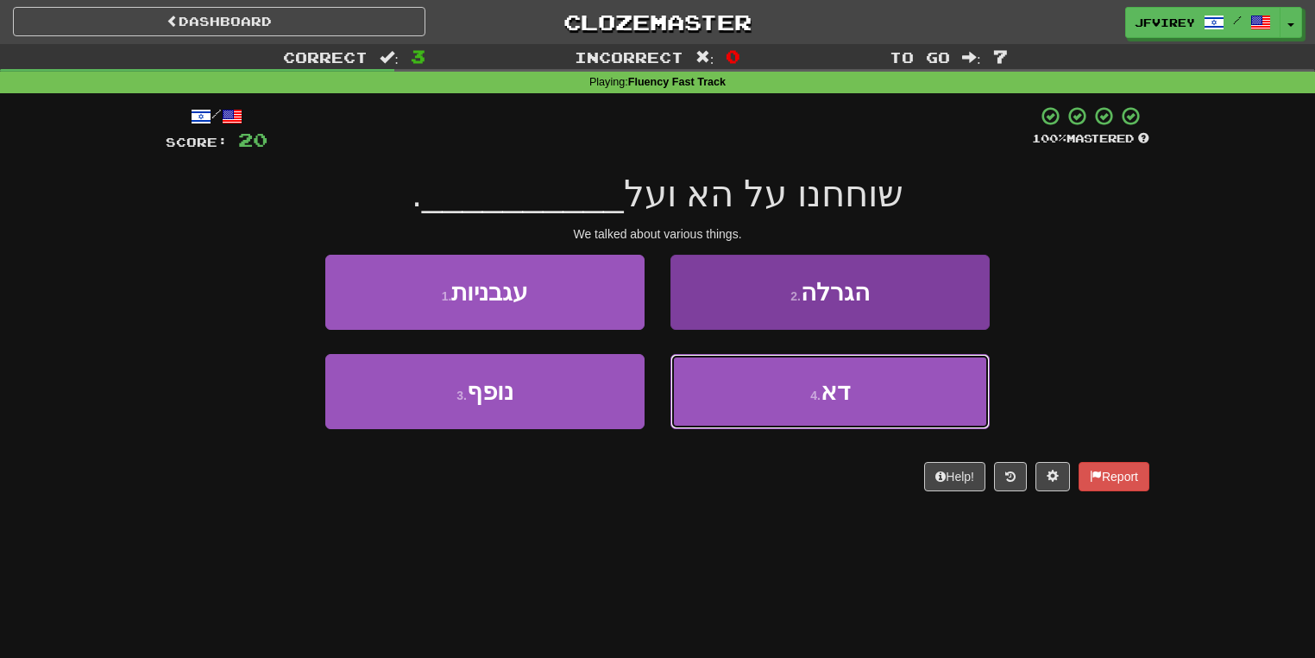
click at [935, 402] on button "4 . דא" at bounding box center [830, 391] width 319 height 75
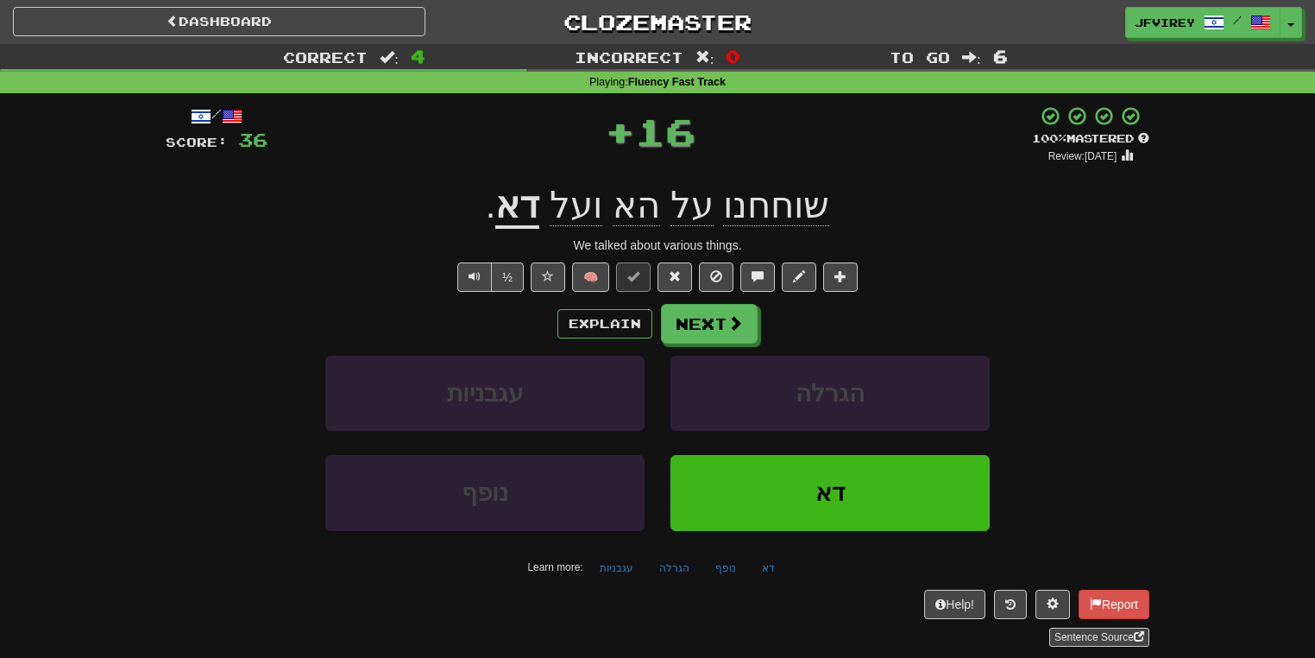
click at [645, 214] on span "הא" at bounding box center [636, 205] width 47 height 41
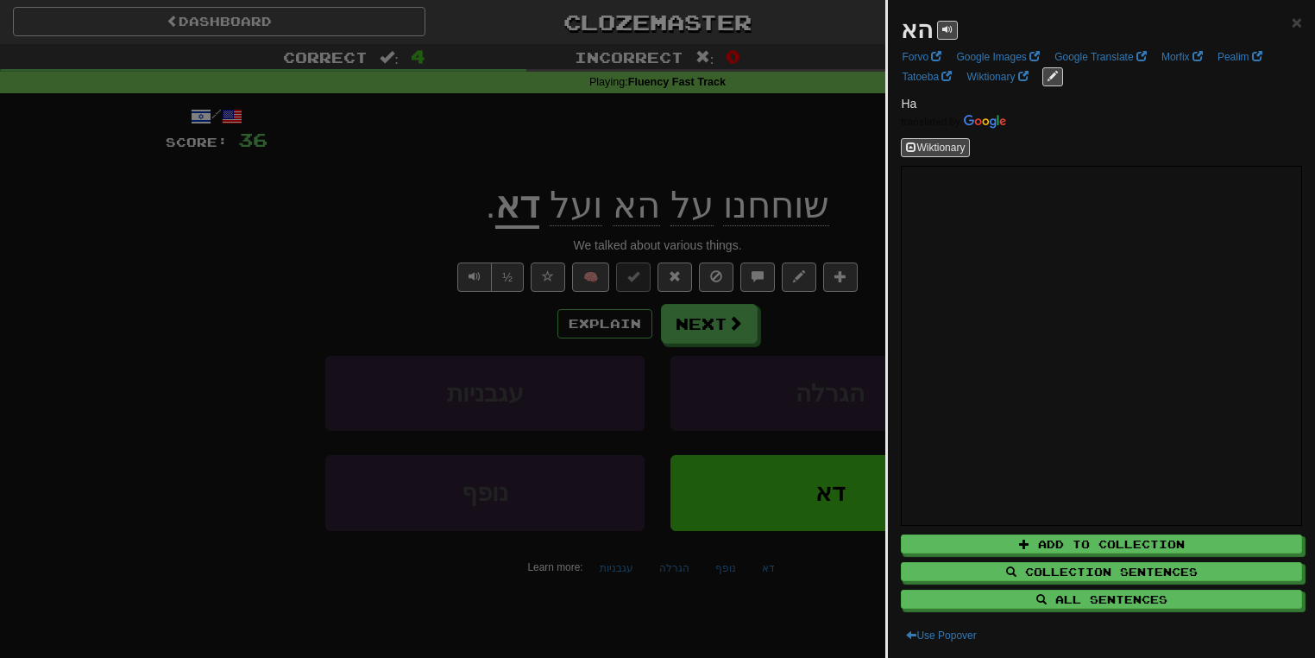
click at [414, 231] on div at bounding box center [657, 329] width 1315 height 658
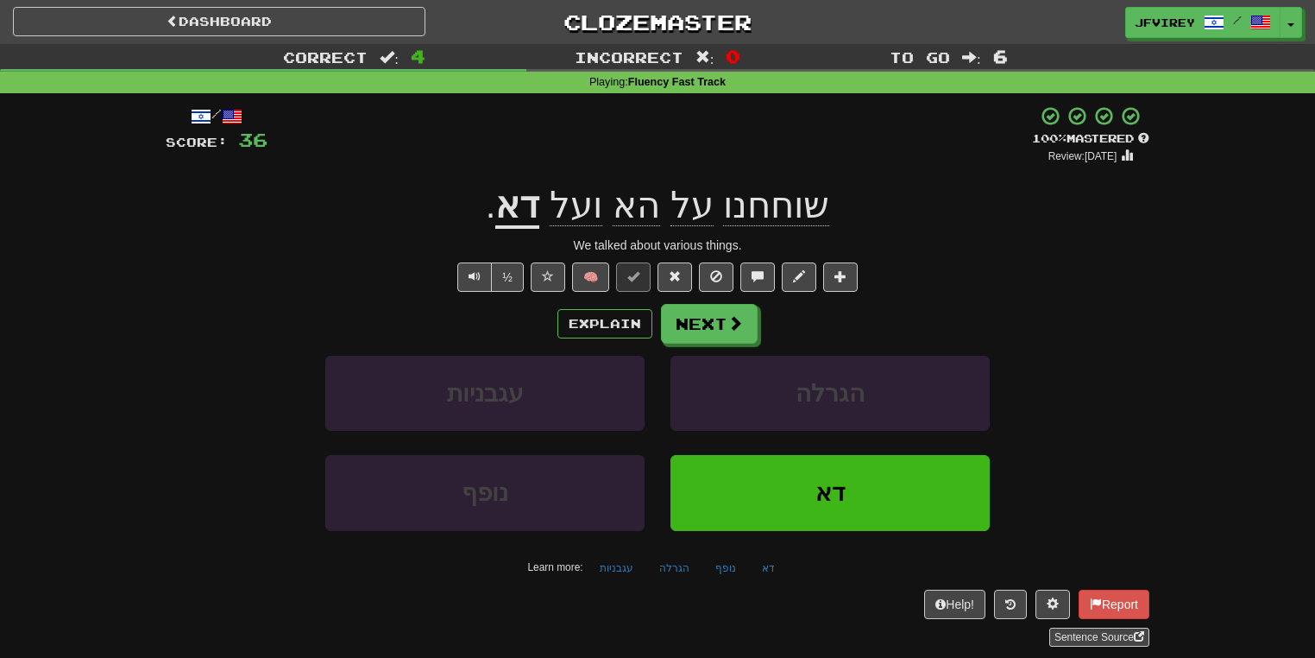
click at [527, 214] on u "דא" at bounding box center [517, 207] width 44 height 44
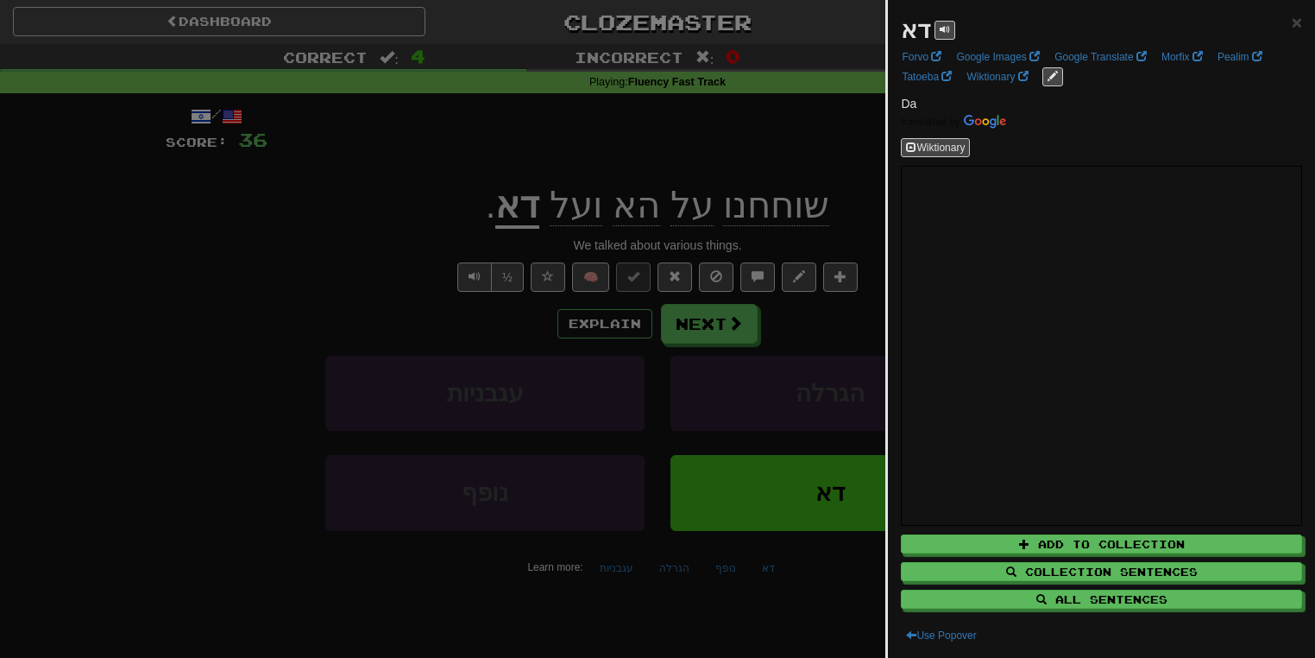
drag, startPoint x: 330, startPoint y: 262, endPoint x: 577, endPoint y: 304, distance: 250.3
click at [332, 266] on div at bounding box center [657, 329] width 1315 height 658
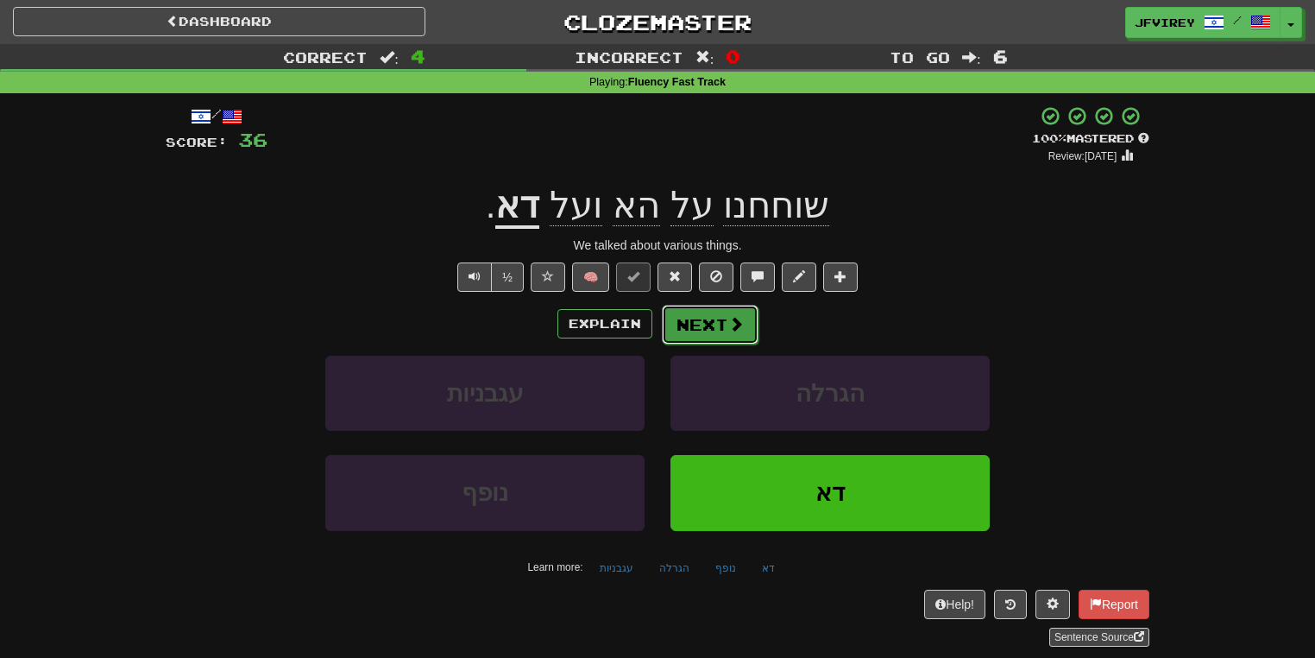
click at [716, 331] on button "Next" at bounding box center [710, 325] width 97 height 40
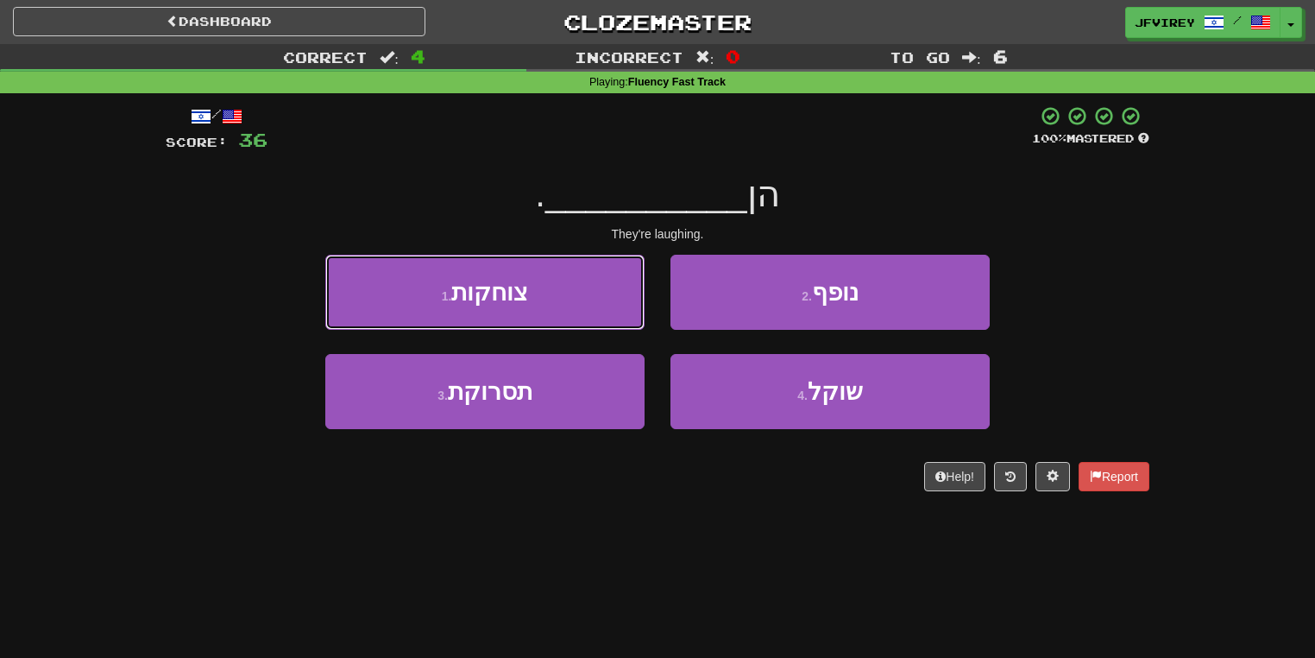
click at [576, 300] on button "1 . צוחקות" at bounding box center [484, 292] width 319 height 75
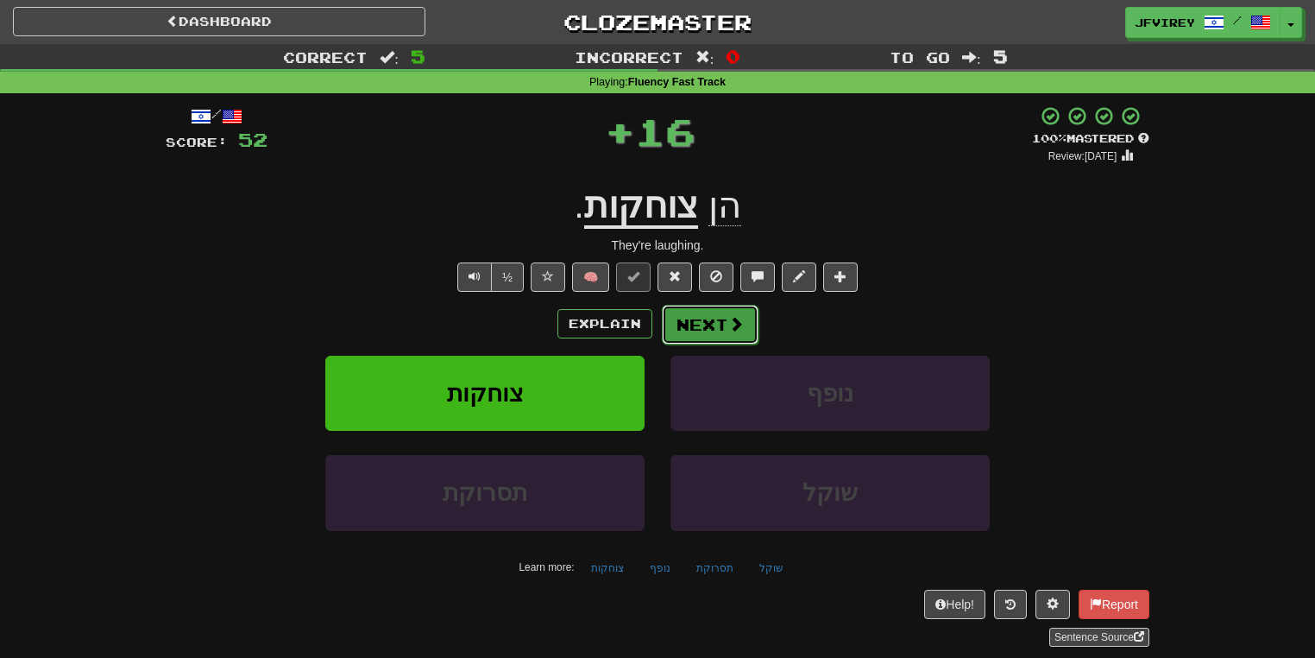
click at [711, 331] on button "Next" at bounding box center [710, 325] width 97 height 40
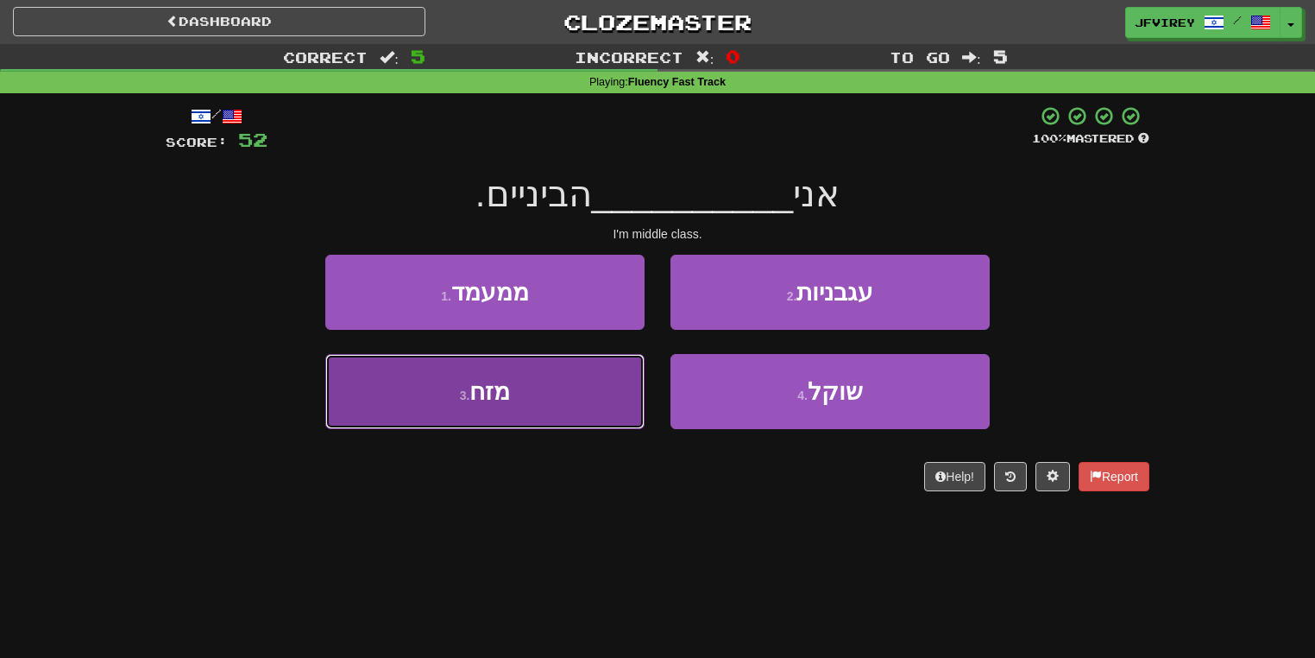
drag, startPoint x: 599, startPoint y: 406, endPoint x: 615, endPoint y: 407, distance: 15.6
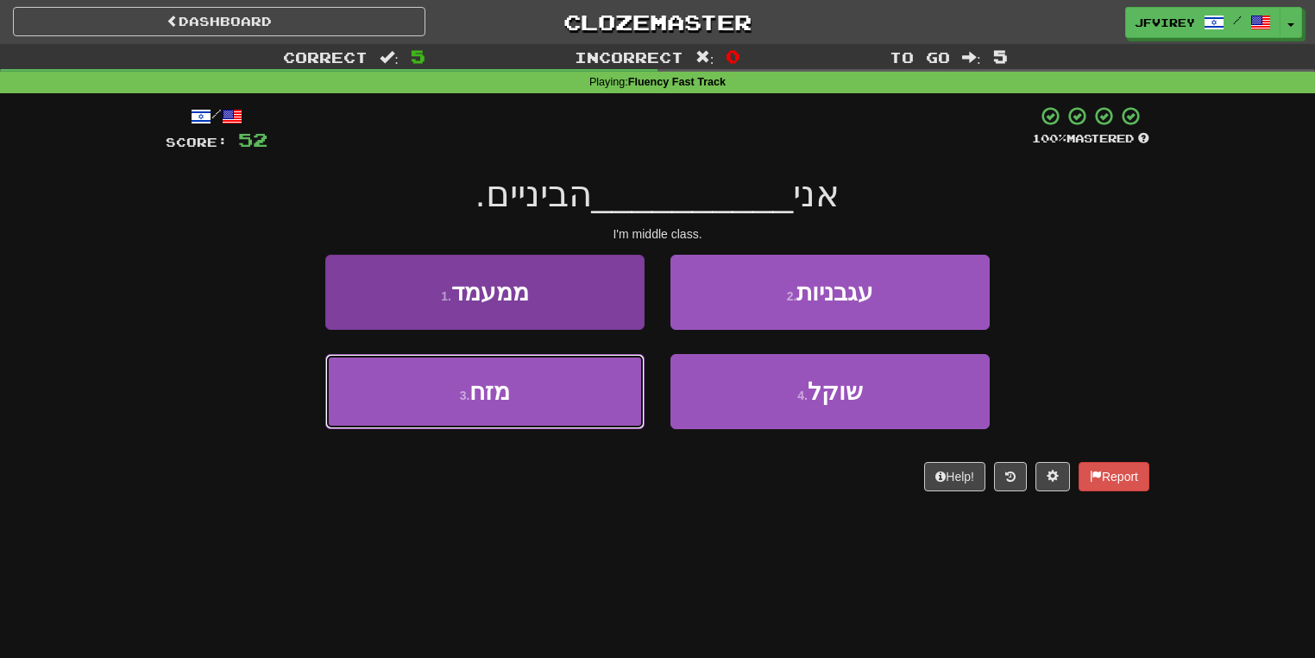
click at [599, 407] on button "3 . מזח" at bounding box center [484, 391] width 319 height 75
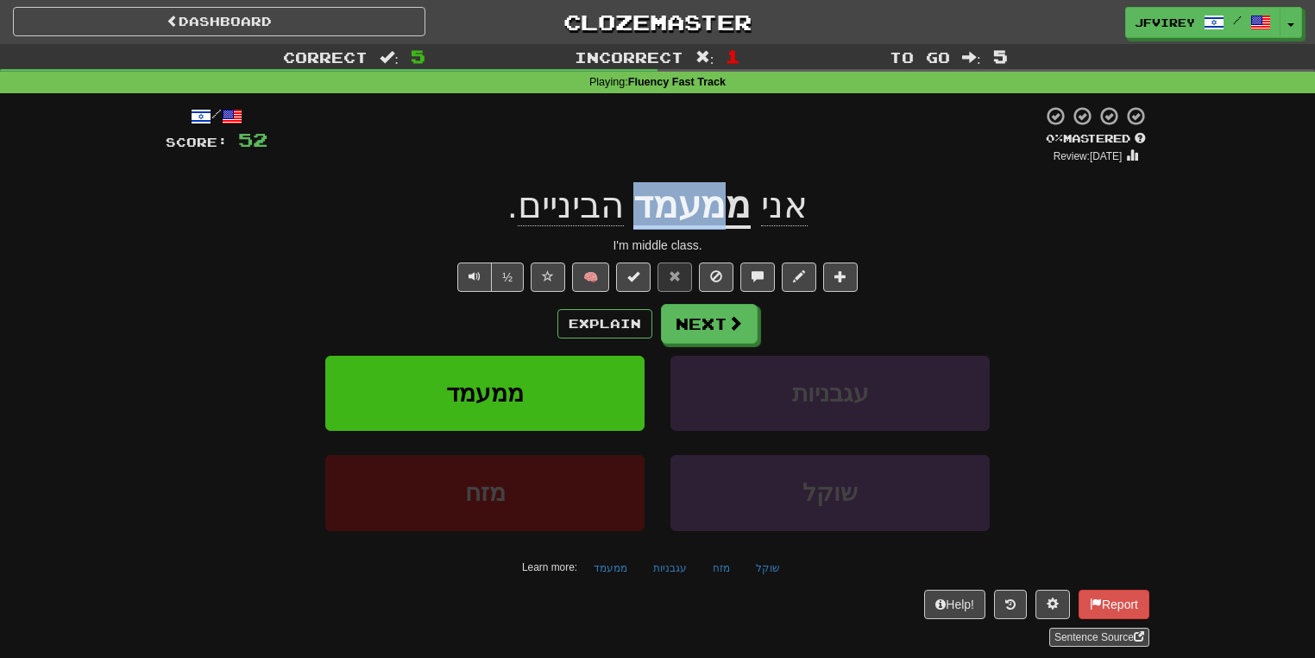
drag, startPoint x: 724, startPoint y: 214, endPoint x: 643, endPoint y: 226, distance: 82.0
click at [643, 226] on u "ממעמד" at bounding box center [692, 207] width 117 height 44
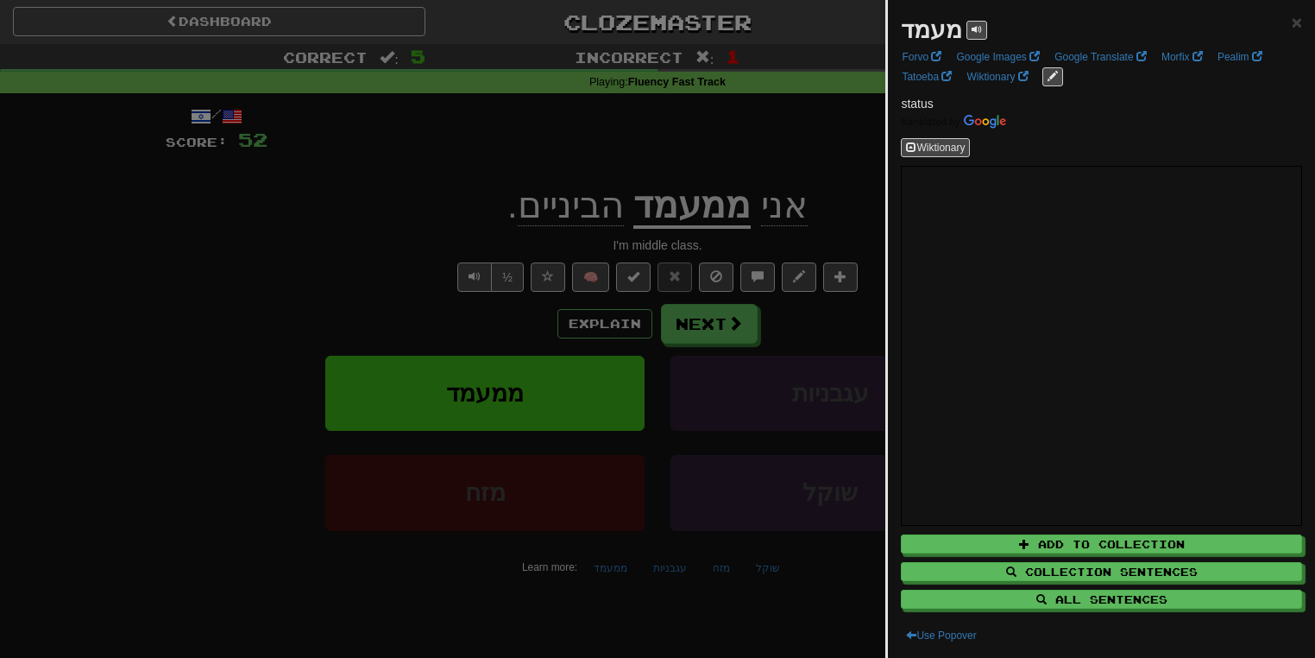
drag, startPoint x: 520, startPoint y: 224, endPoint x: 520, endPoint y: 242, distance: 18.1
click at [520, 226] on div at bounding box center [657, 329] width 1315 height 658
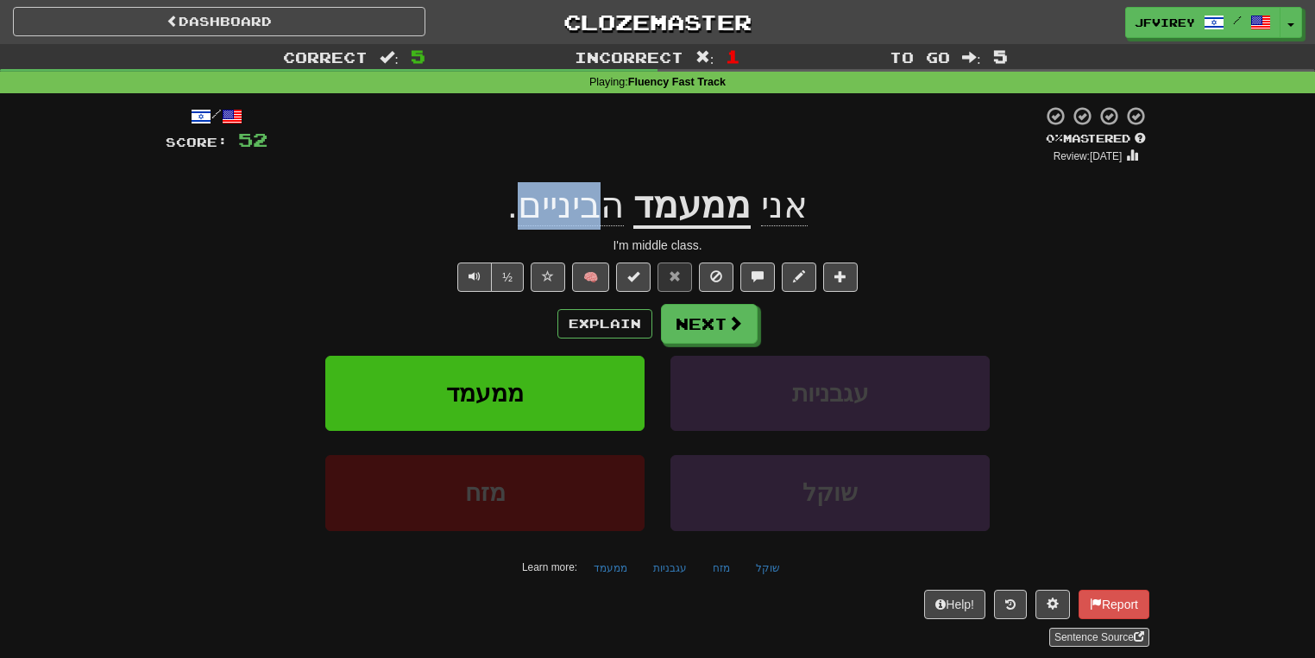
drag, startPoint x: 608, startPoint y: 223, endPoint x: 532, endPoint y: 220, distance: 76.0
click at [532, 220] on span "הביניים" at bounding box center [571, 205] width 106 height 41
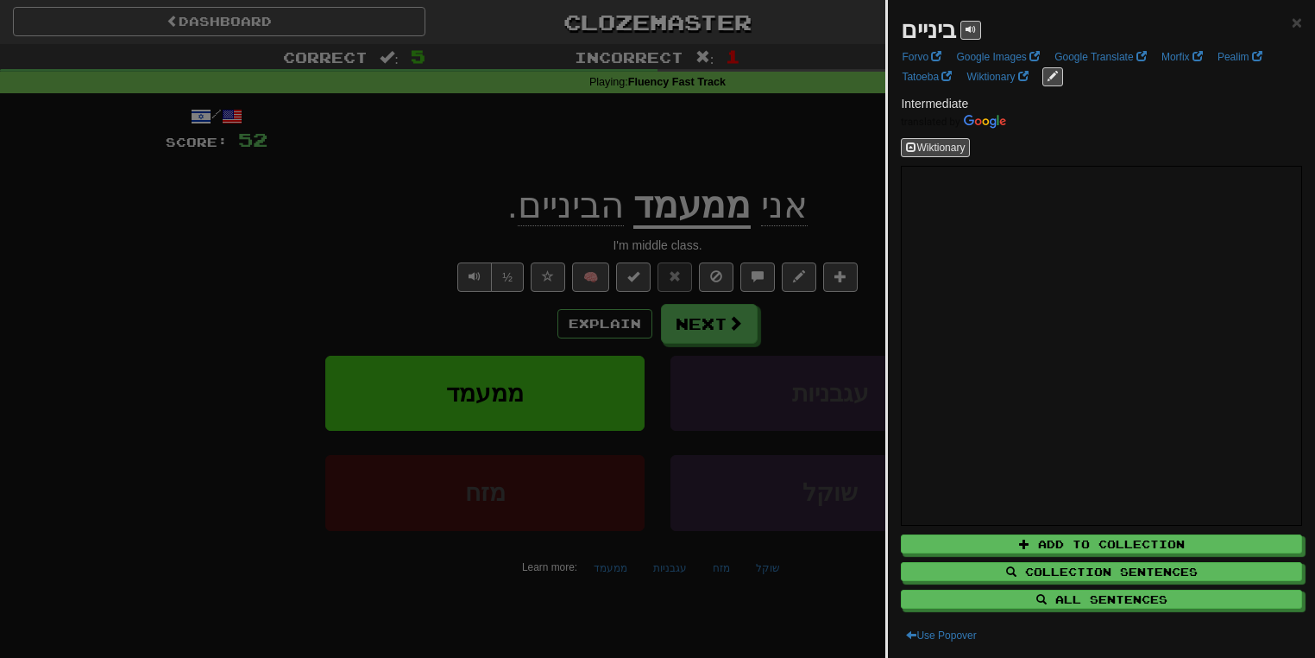
click at [708, 155] on div at bounding box center [657, 329] width 1315 height 658
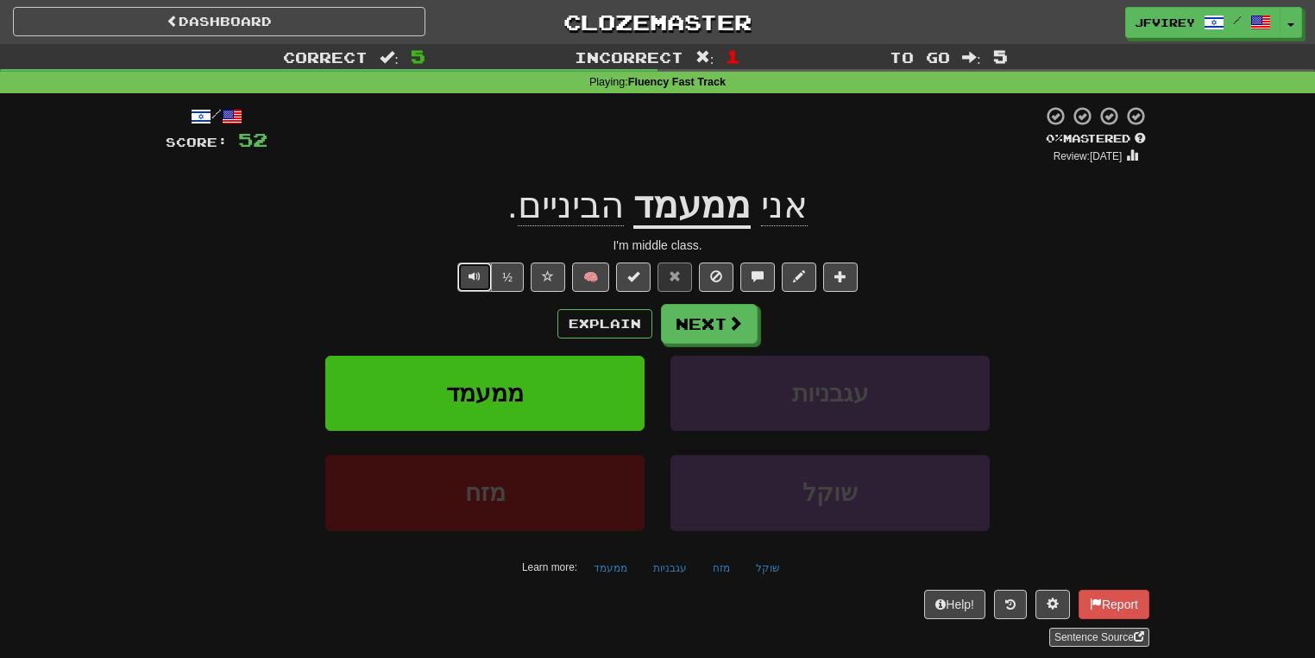
click at [480, 269] on button "Text-to-speech controls" at bounding box center [474, 276] width 35 height 29
click at [725, 336] on button "Next" at bounding box center [710, 325] width 97 height 40
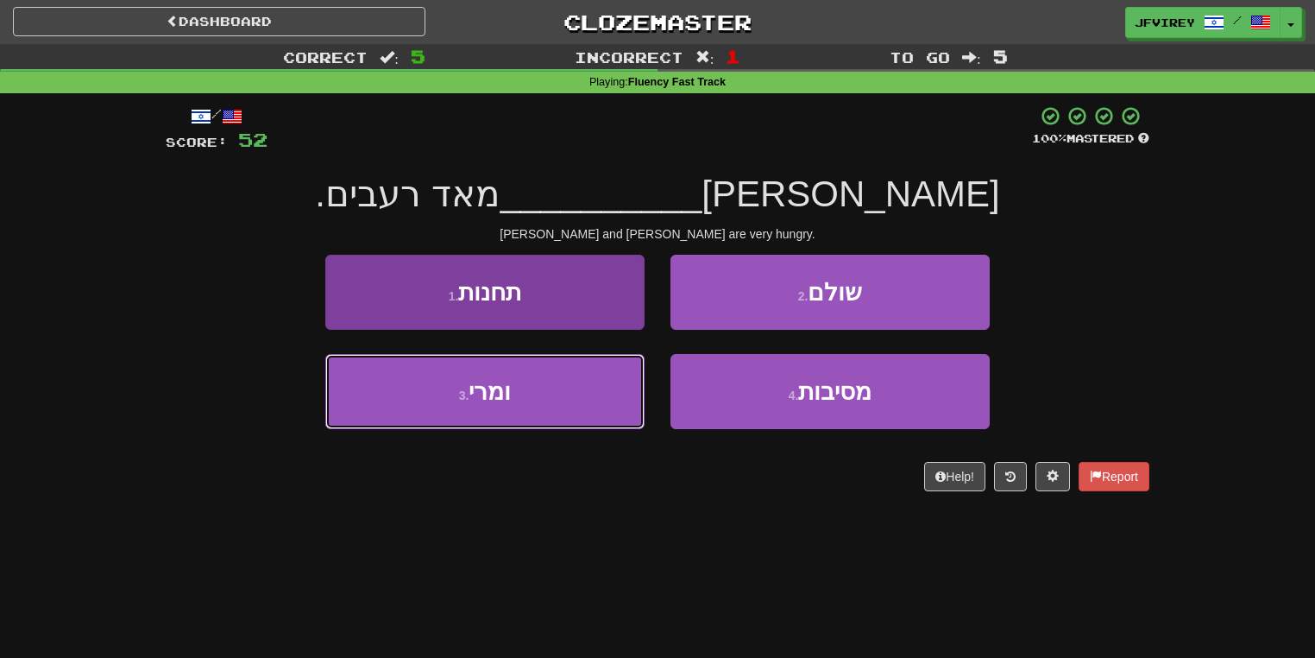
drag, startPoint x: 580, startPoint y: 427, endPoint x: 624, endPoint y: 413, distance: 46.1
click at [580, 428] on button "3 . ומרי" at bounding box center [484, 391] width 319 height 75
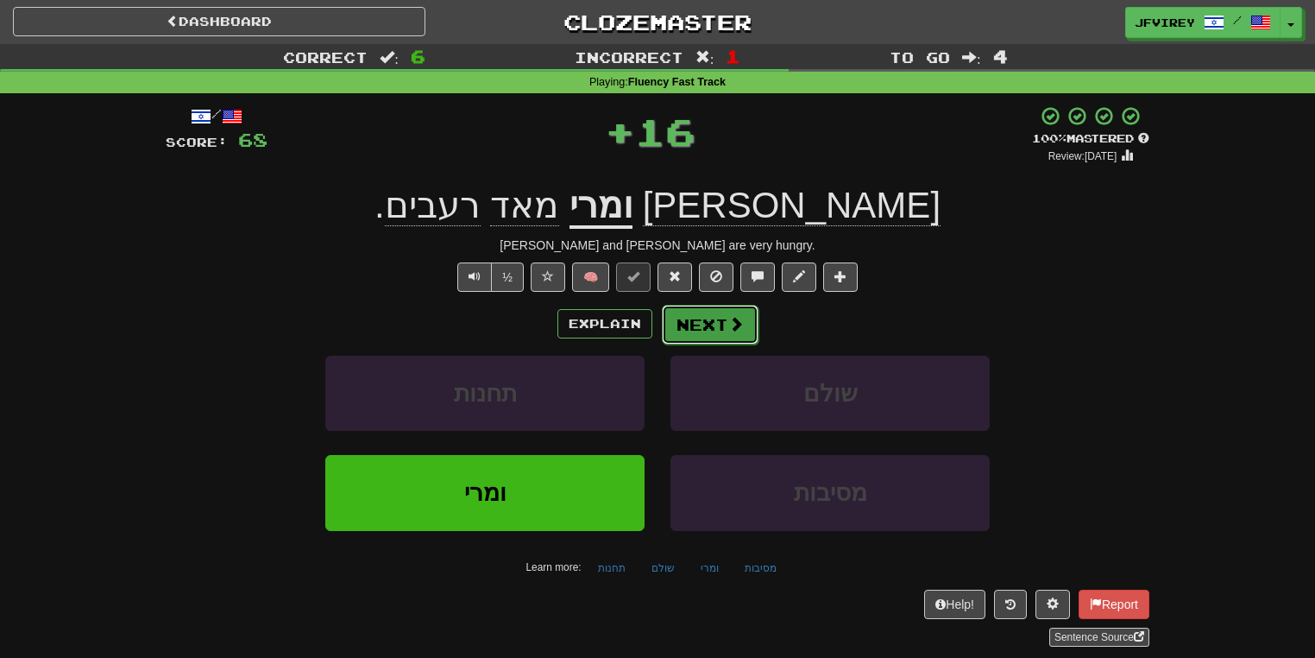
click at [710, 327] on button "Next" at bounding box center [710, 325] width 97 height 40
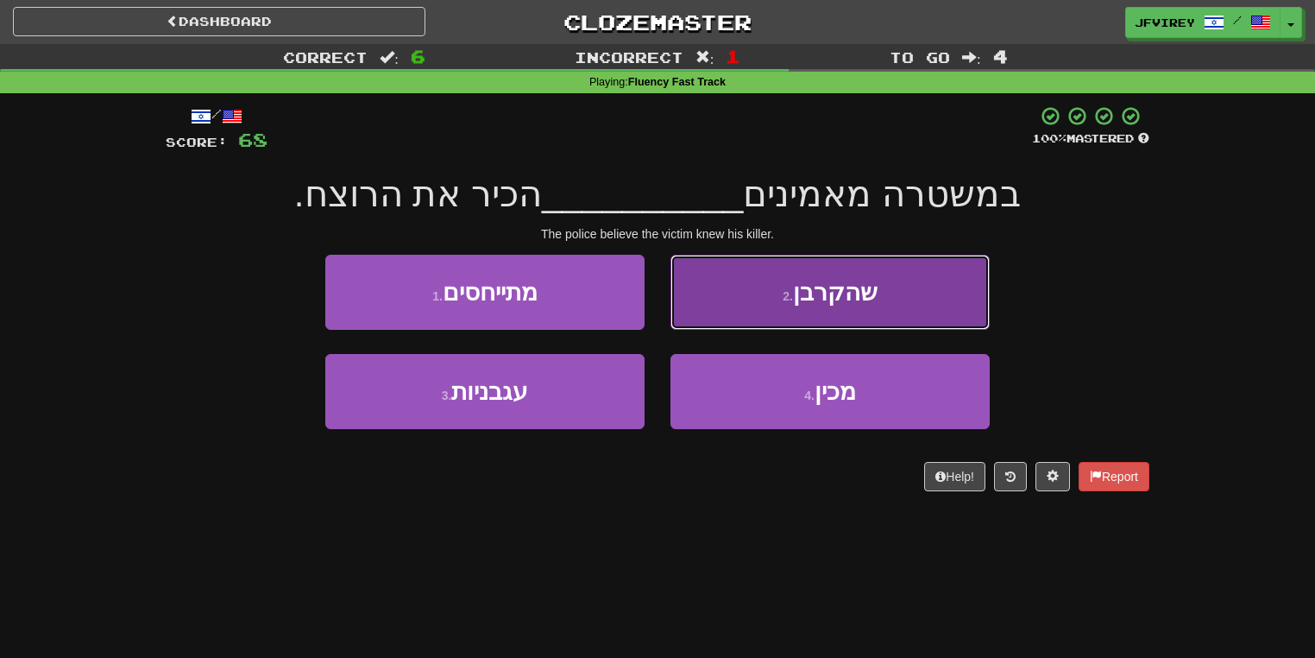
click at [846, 296] on span "שהקרבן" at bounding box center [835, 292] width 85 height 27
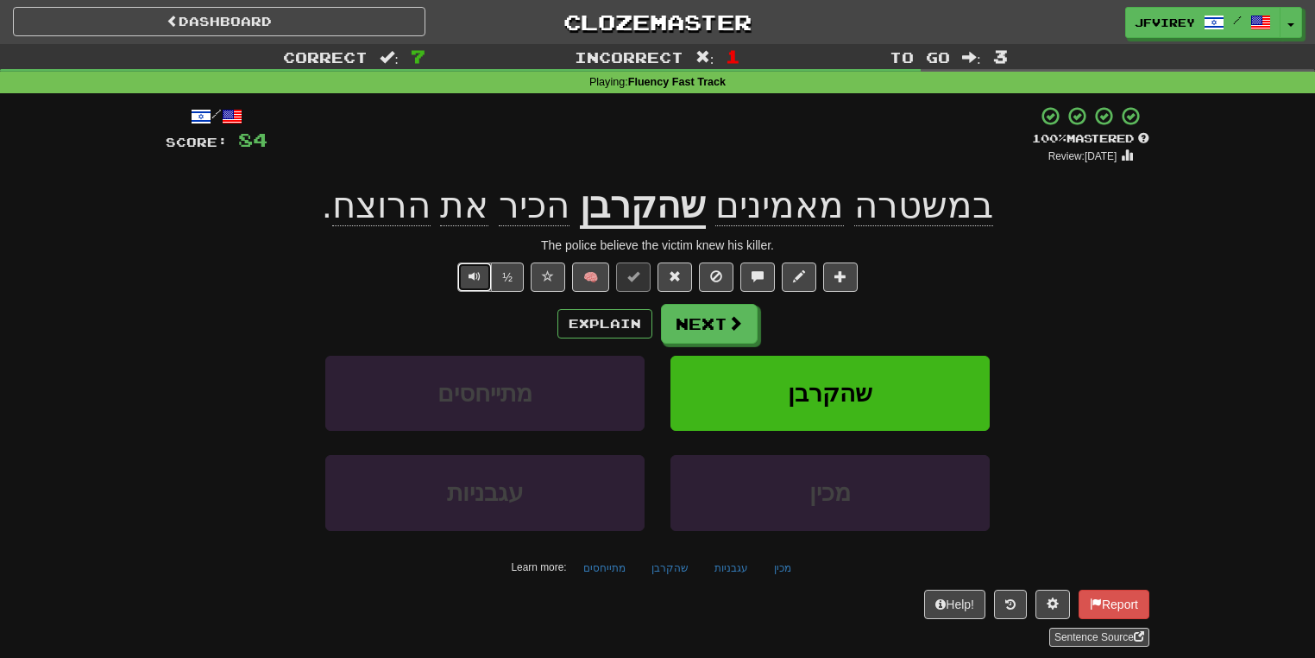
click at [475, 271] on span "Text-to-speech controls" at bounding box center [475, 276] width 12 height 12
click at [722, 335] on button "Next" at bounding box center [710, 325] width 97 height 40
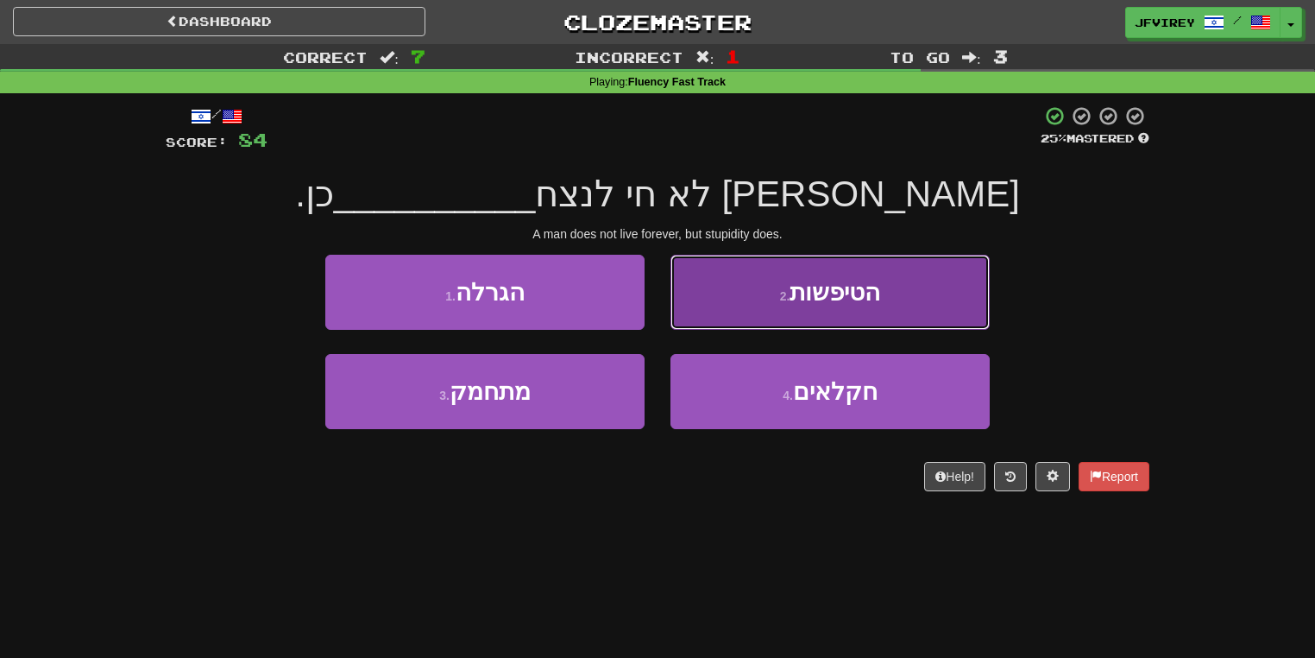
click at [741, 312] on button "2 . הטיפשות" at bounding box center [830, 292] width 319 height 75
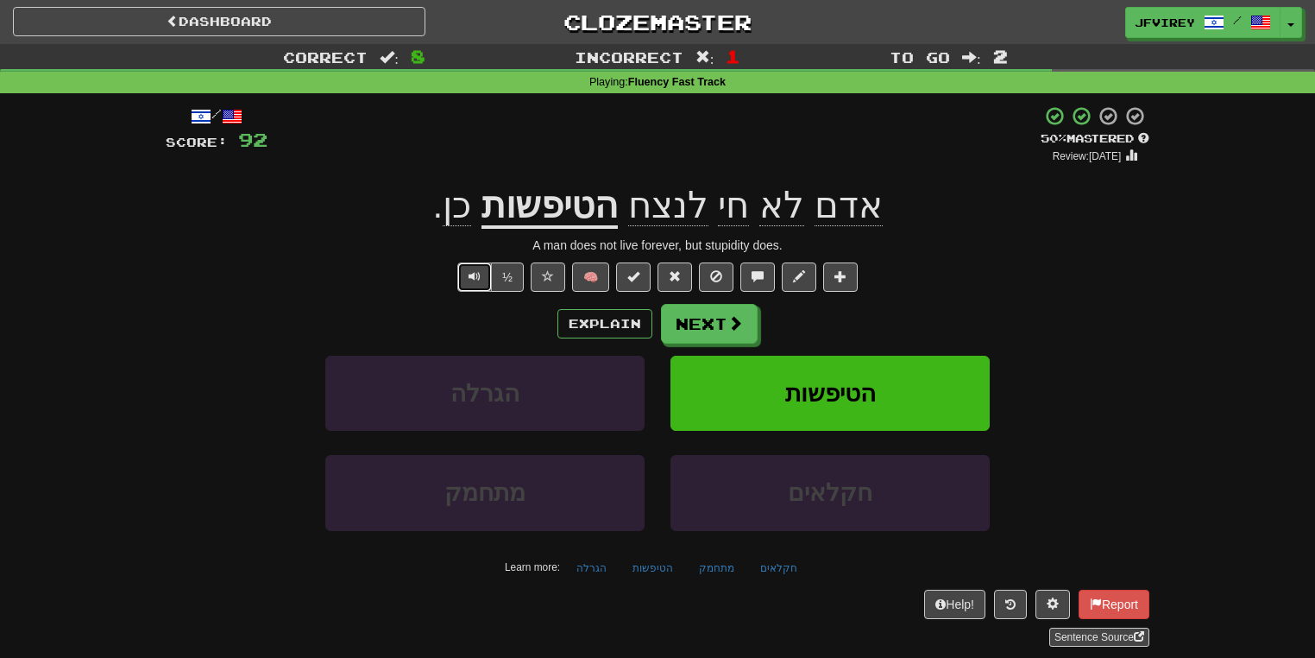
click at [480, 273] on span "Text-to-speech controls" at bounding box center [475, 276] width 12 height 12
click at [718, 325] on button "Next" at bounding box center [710, 325] width 97 height 40
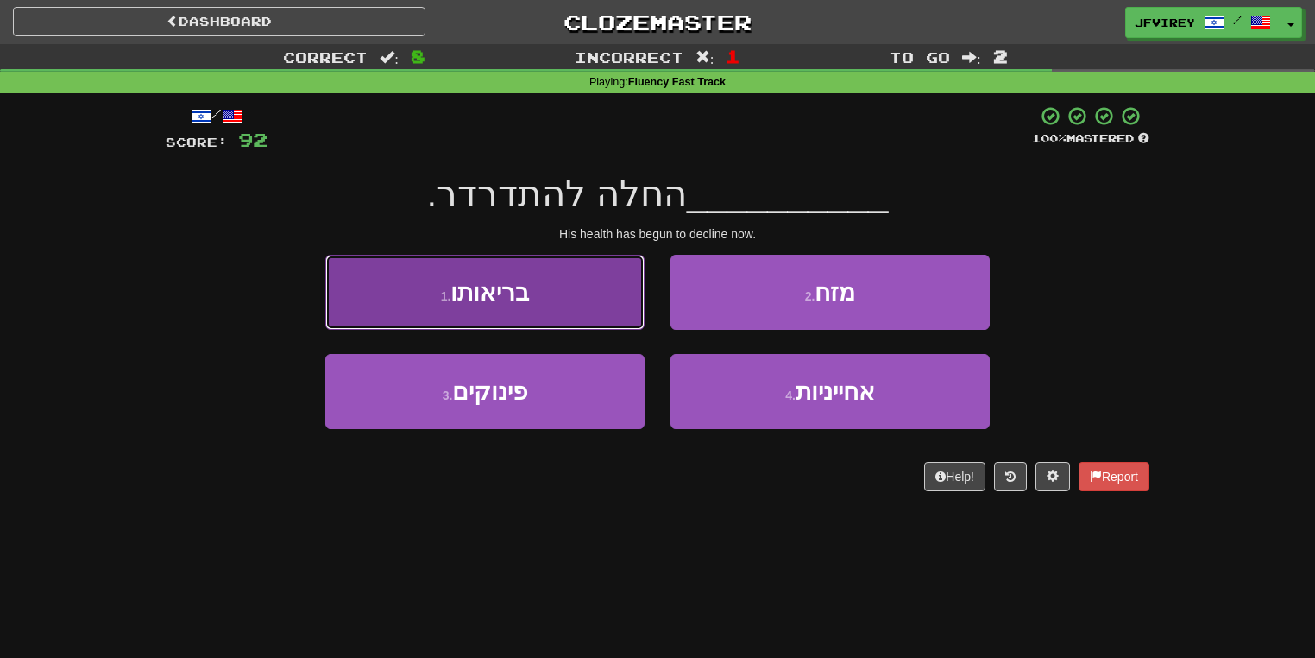
click at [525, 295] on span "בריאותו" at bounding box center [490, 292] width 79 height 27
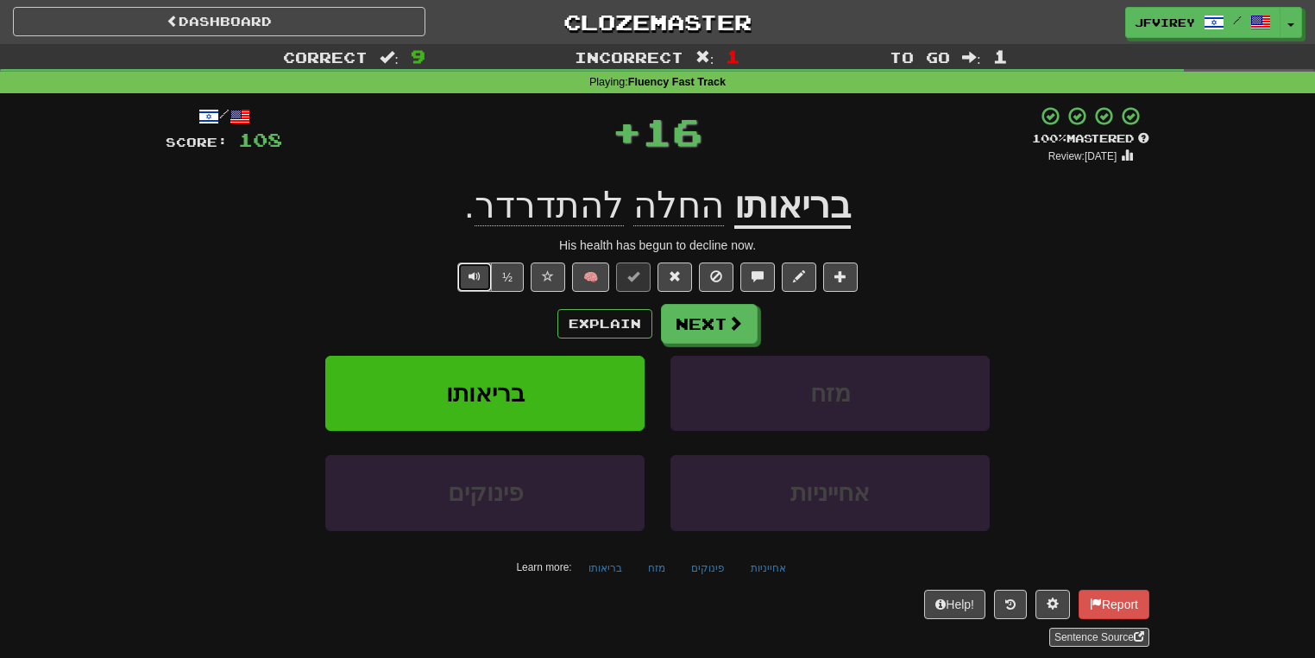
click at [473, 283] on button "Text-to-speech controls" at bounding box center [474, 276] width 35 height 29
click at [676, 282] on span at bounding box center [675, 276] width 12 height 12
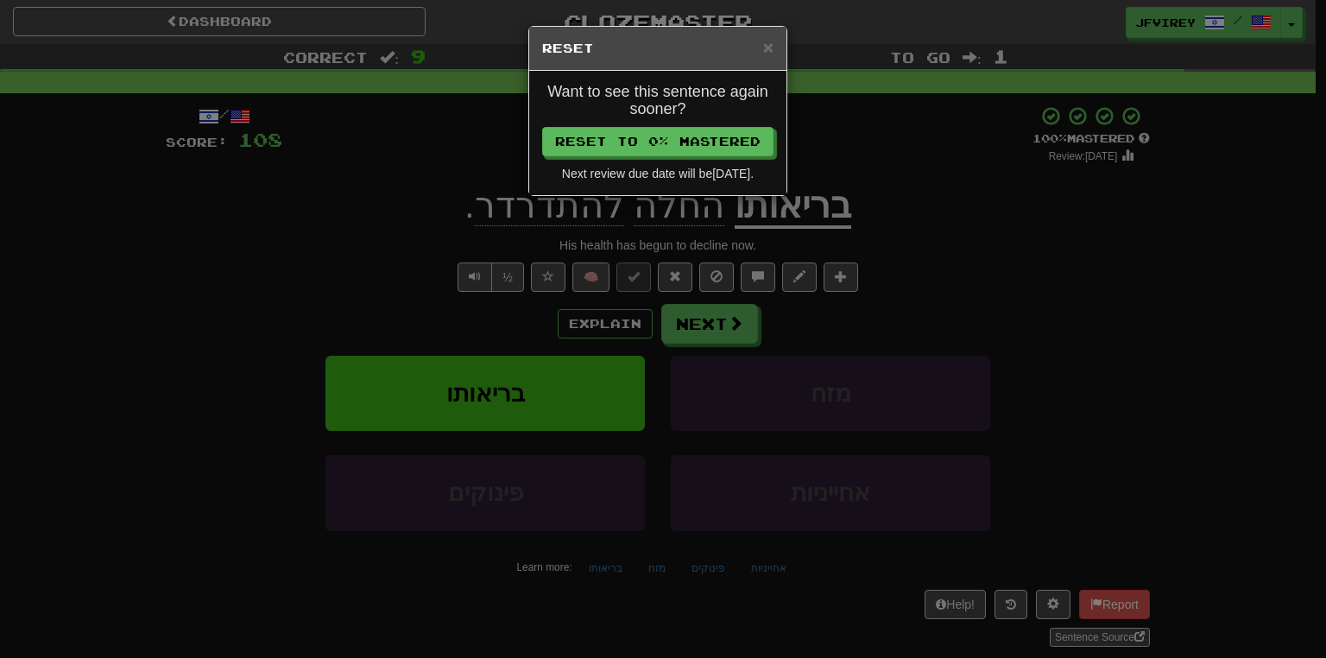
click at [715, 155] on div "Want to see this sentence again sooner? Reset to 0% Mastered Next review due da…" at bounding box center [657, 133] width 257 height 124
click at [703, 148] on button "Reset to 0% Mastered" at bounding box center [658, 142] width 231 height 29
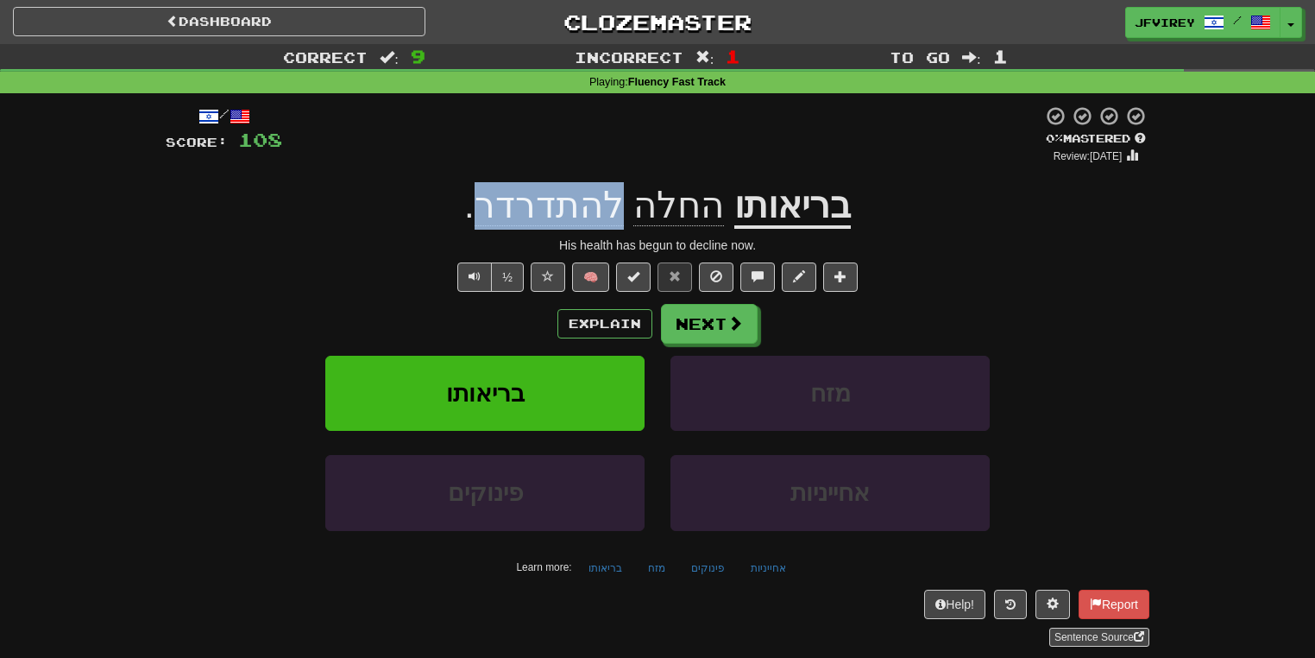
drag, startPoint x: 621, startPoint y: 215, endPoint x: 489, endPoint y: 224, distance: 132.4
click at [489, 224] on span "להתדרדר" at bounding box center [549, 205] width 149 height 41
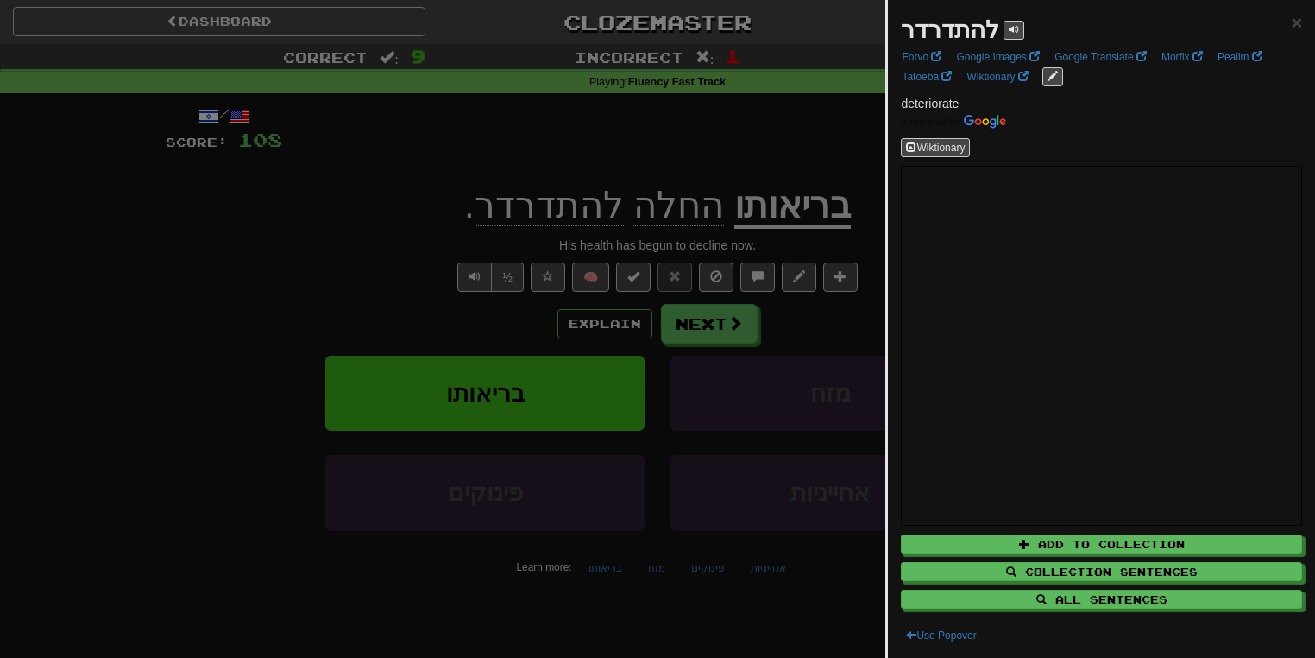
click at [380, 268] on div at bounding box center [657, 329] width 1315 height 658
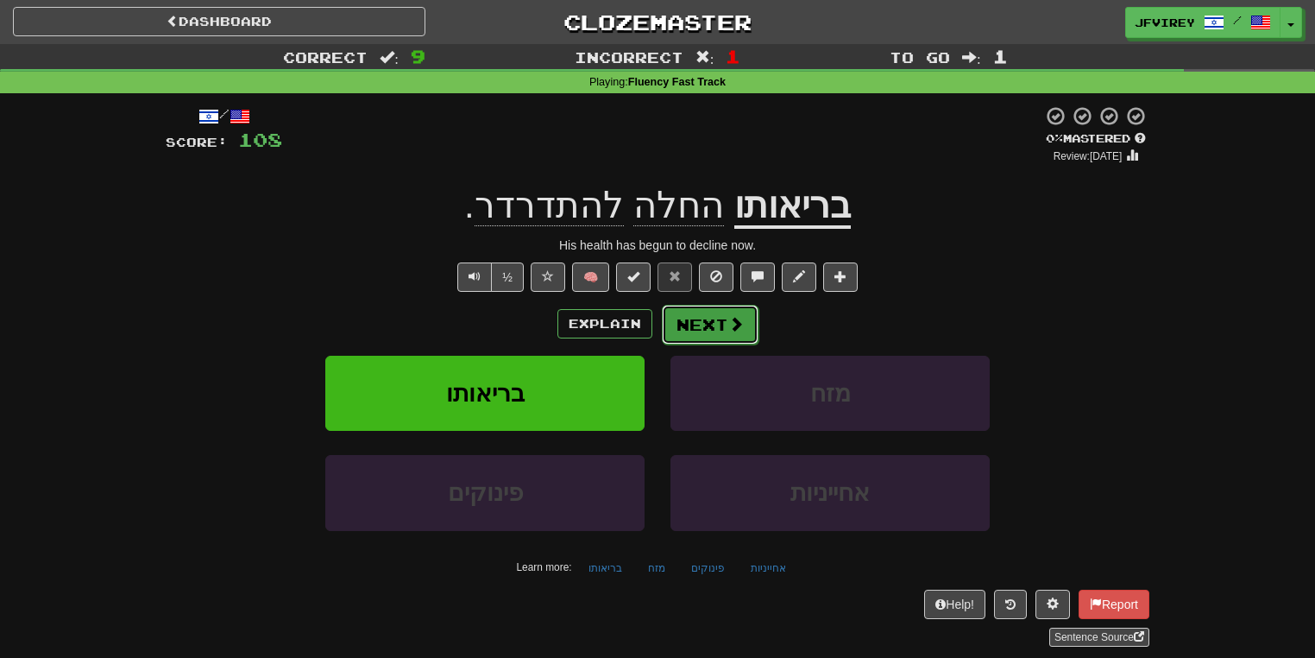
click at [716, 323] on button "Next" at bounding box center [710, 325] width 97 height 40
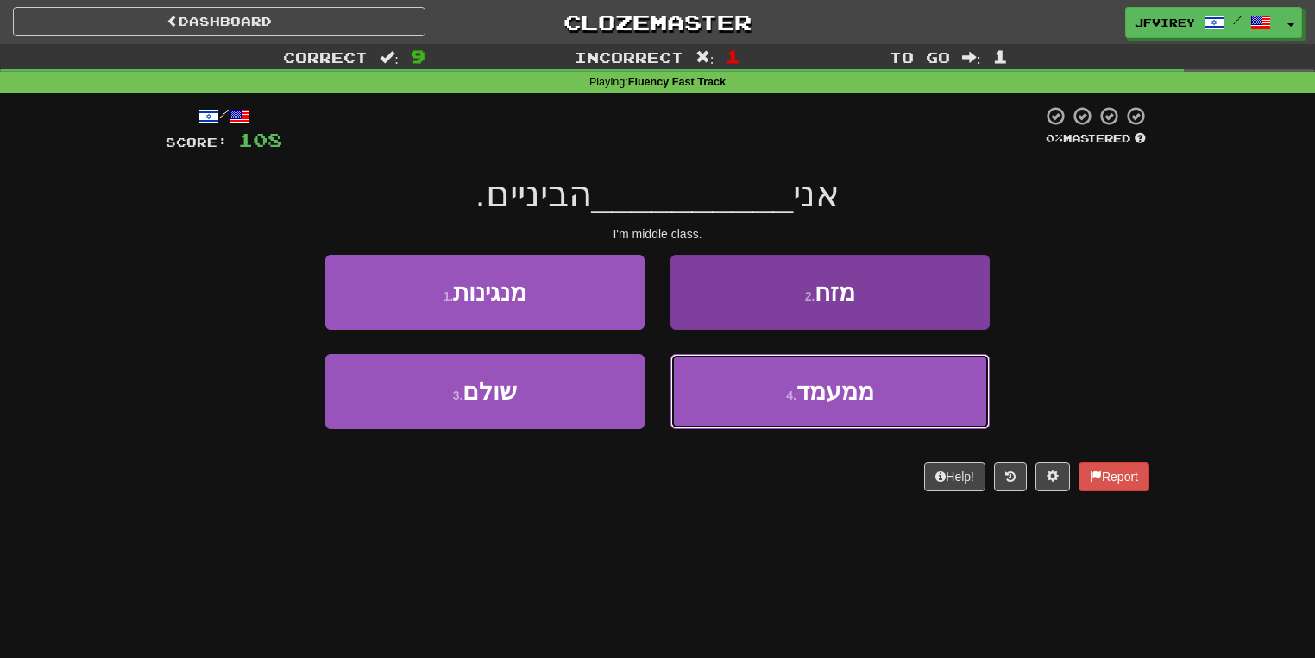
click at [754, 405] on button "4 . ממעמד" at bounding box center [830, 391] width 319 height 75
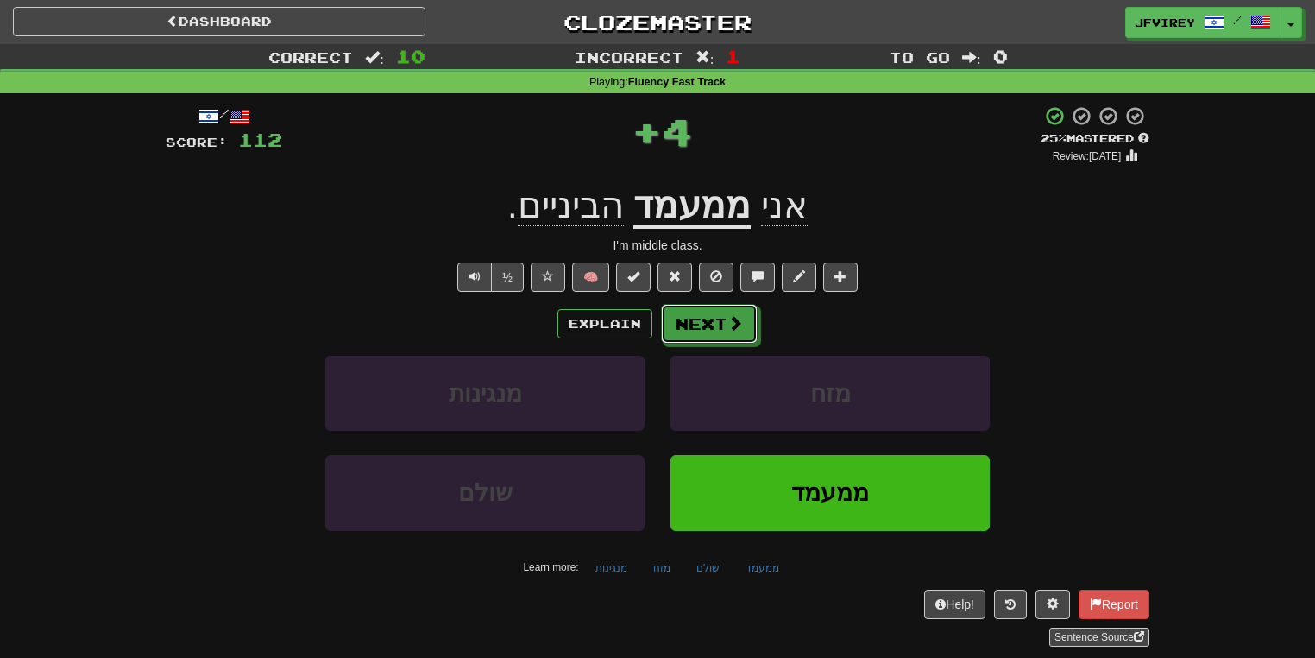
click at [714, 324] on button "Next" at bounding box center [709, 324] width 97 height 40
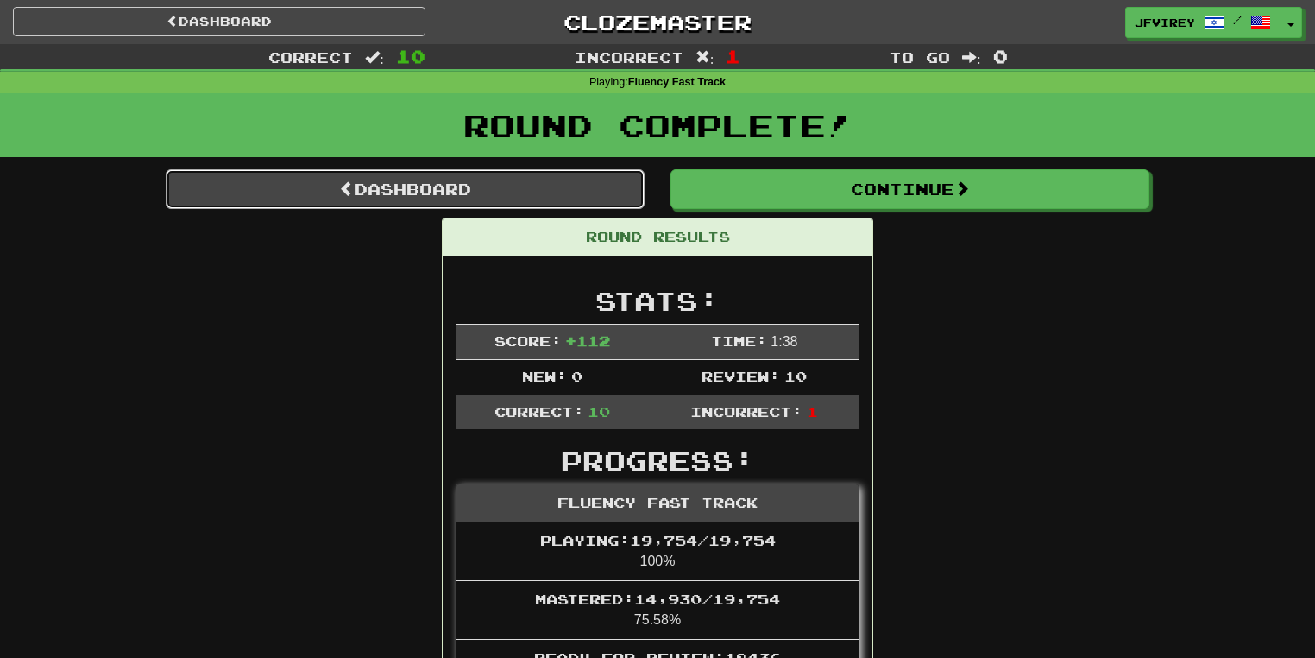
click at [490, 195] on link "Dashboard" at bounding box center [405, 189] width 479 height 40
